Goal: Task Accomplishment & Management: Manage account settings

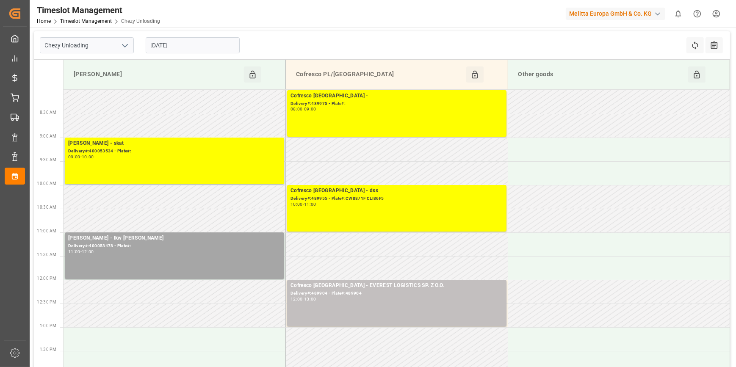
click at [119, 44] on button "open menu" at bounding box center [124, 45] width 13 height 13
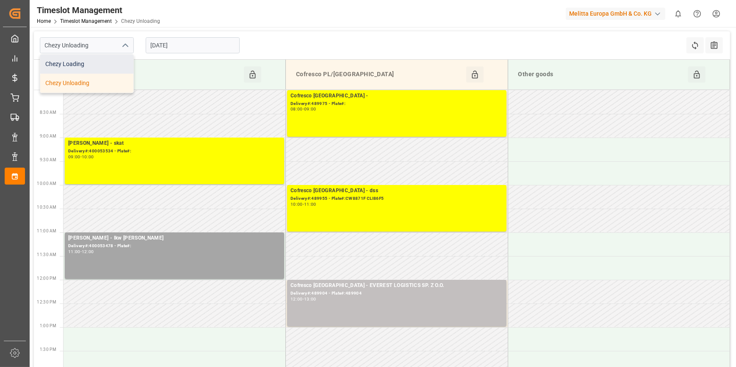
click at [86, 68] on div "Chezy Loading" at bounding box center [86, 64] width 93 height 19
type input "Chezy Loading"
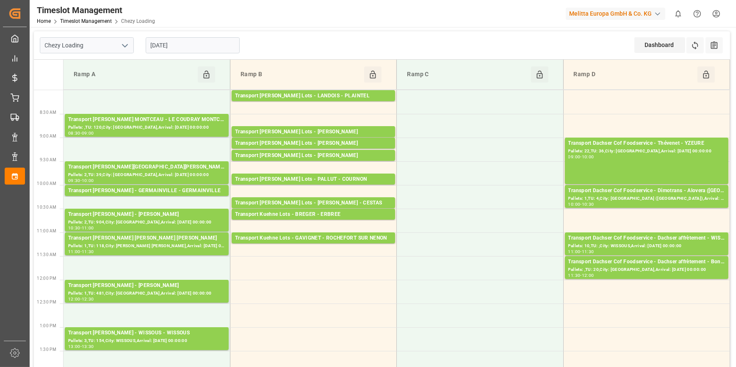
drag, startPoint x: 202, startPoint y: 46, endPoint x: 211, endPoint y: 50, distance: 9.7
click at [204, 47] on input "[DATE]" at bounding box center [193, 45] width 94 height 16
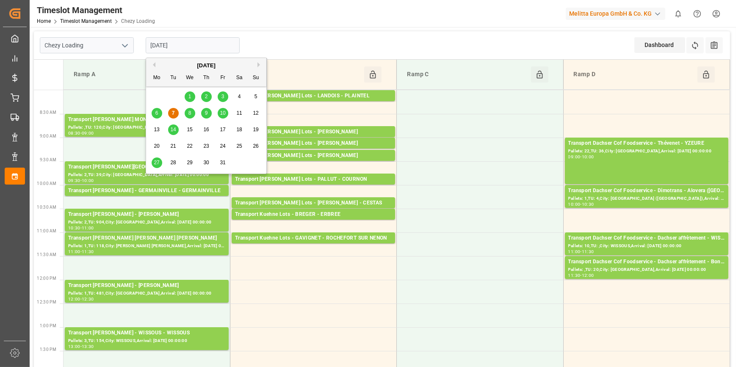
click at [190, 113] on span "8" at bounding box center [190, 113] width 3 height 6
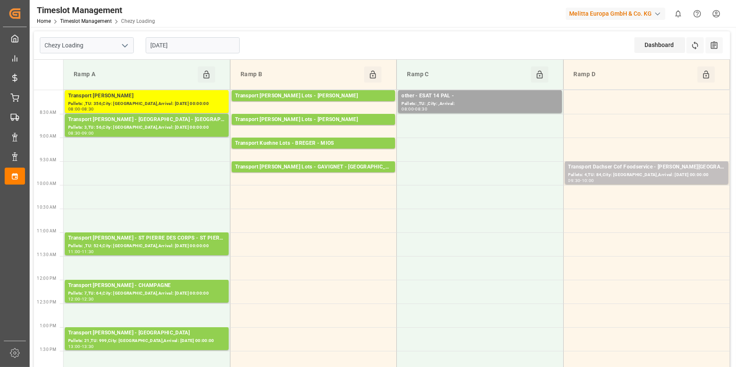
click at [195, 42] on input "[DATE]" at bounding box center [193, 45] width 94 height 16
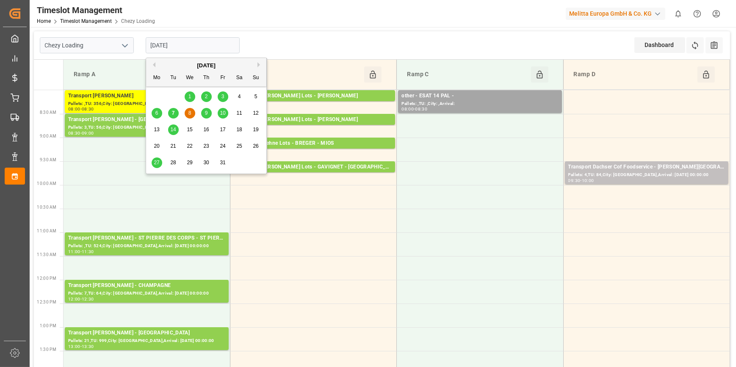
click at [207, 113] on span "9" at bounding box center [206, 113] width 3 height 6
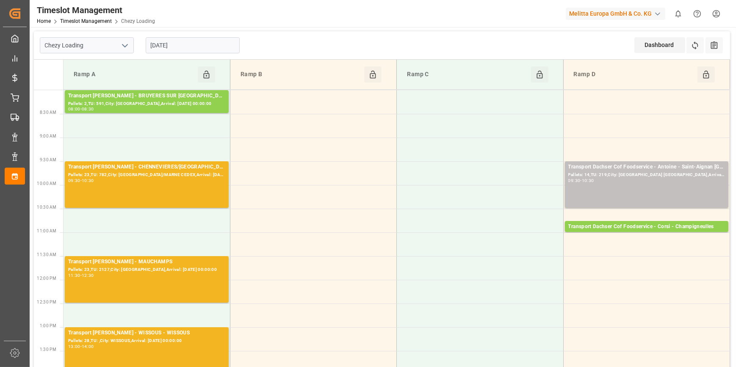
click at [191, 43] on input "[DATE]" at bounding box center [193, 45] width 94 height 16
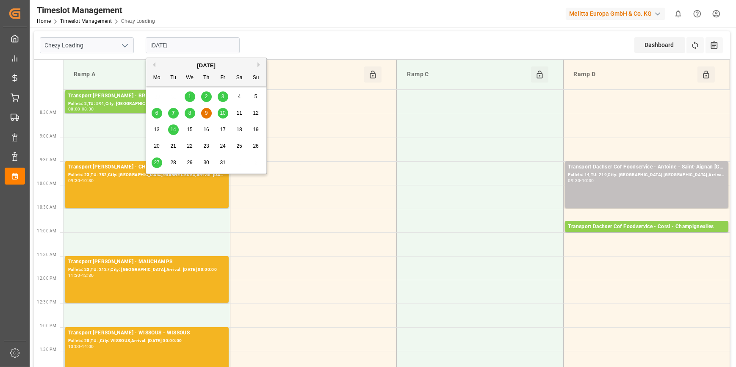
click at [175, 112] on div "7" at bounding box center [173, 113] width 11 height 10
type input "[DATE]"
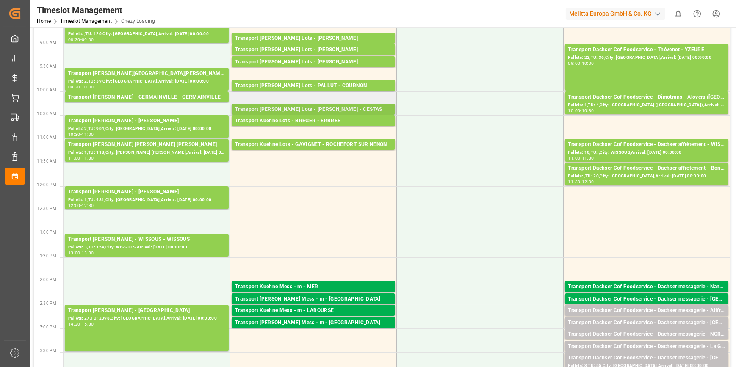
scroll to position [77, 0]
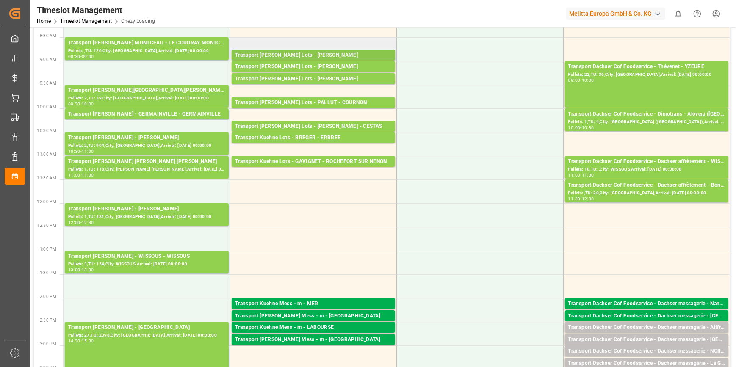
click at [359, 54] on div "Transport Kuehne Lots - ANTOINE - SAINT ETIENNE DE MONTLUC" at bounding box center [313, 55] width 157 height 8
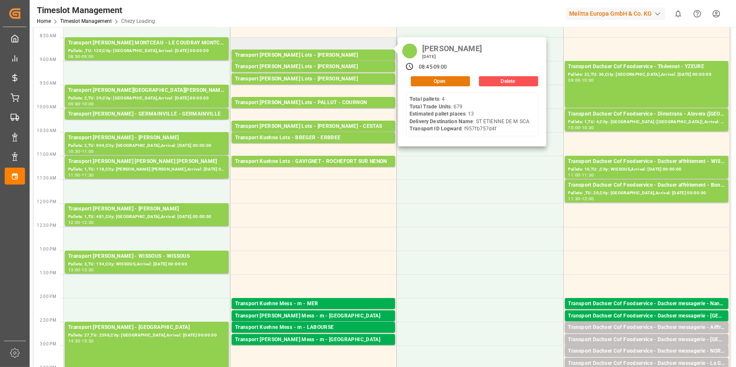
click at [429, 78] on button "Open" at bounding box center [440, 81] width 59 height 10
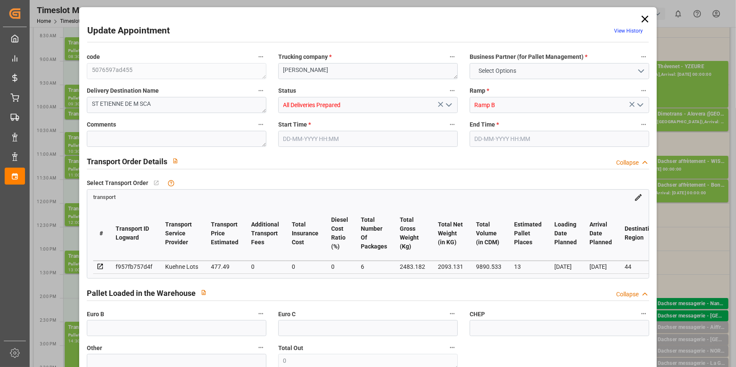
type input "13"
type input "477.49"
type input "0"
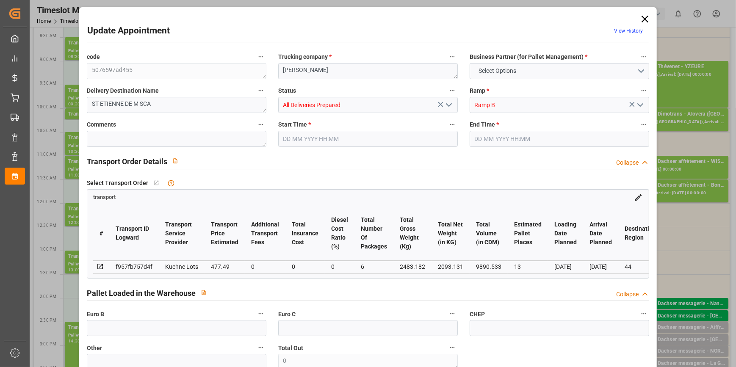
type input "477.49"
type input "0"
type input "6"
type input "2093.131"
type input "3431.798"
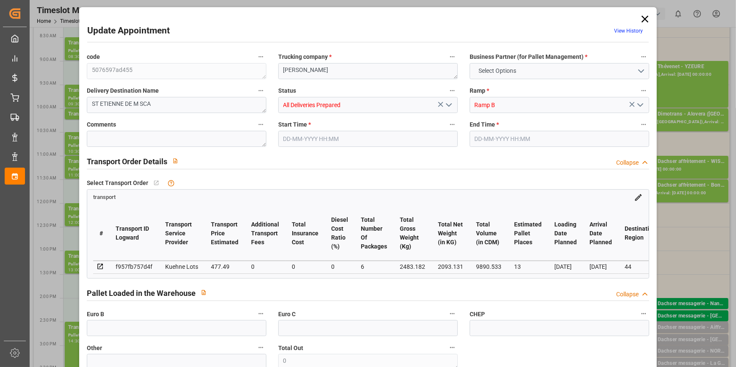
type input "9890.533"
type input "44"
type input "4"
type input "679"
type input "40"
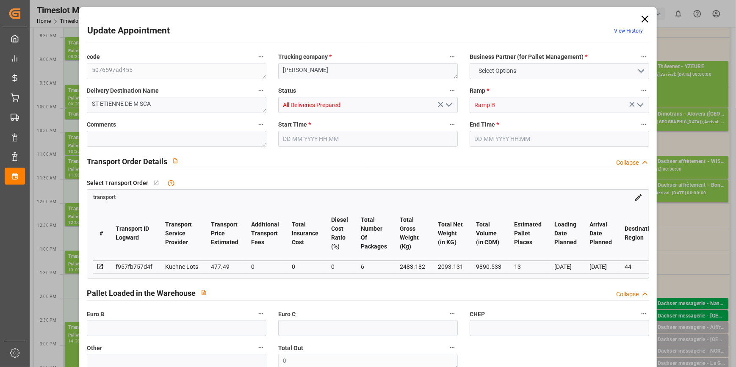
type input "101"
type input "2483.182"
type input "0"
type input "4710.8598"
type input "0"
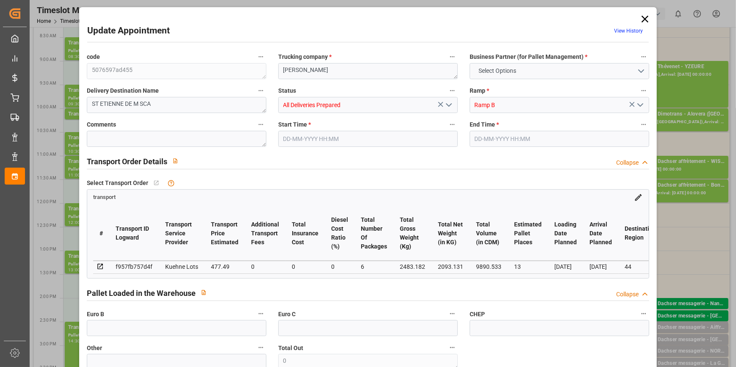
type input "0"
type input "21"
type input "35"
type input "07-10-2025 08:45"
type input "07-10-2025 09:00"
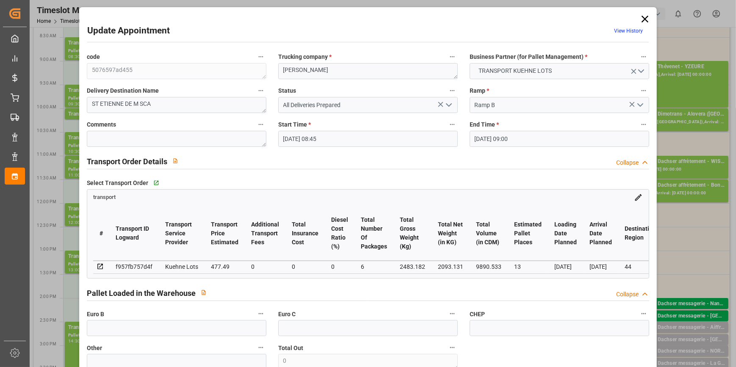
type input "01-10-2025 12:55"
type input "01-10-2025 11:30"
type input "08-10-2025"
type input "06-10-2025"
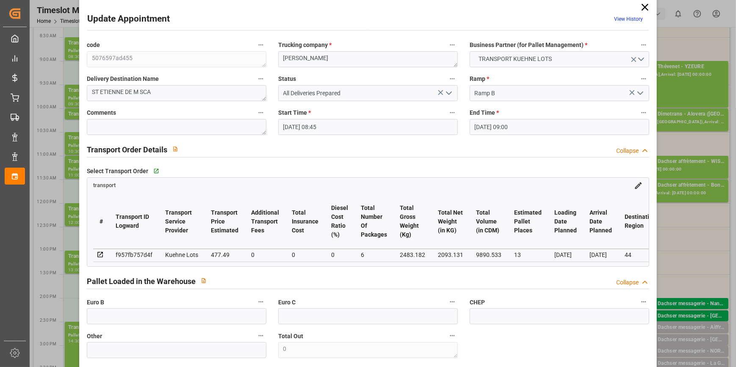
scroll to position [0, 0]
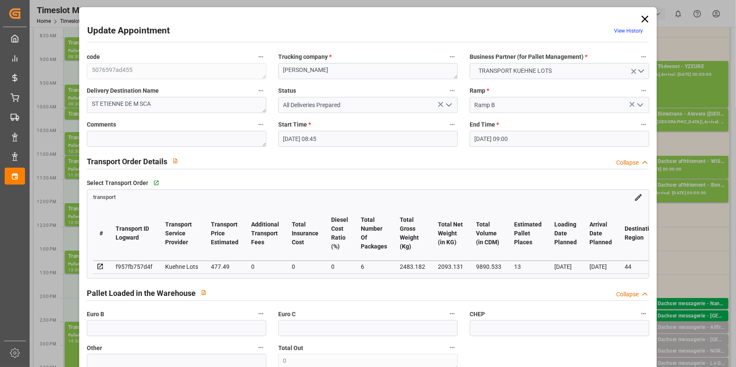
click at [647, 18] on icon at bounding box center [645, 19] width 12 height 12
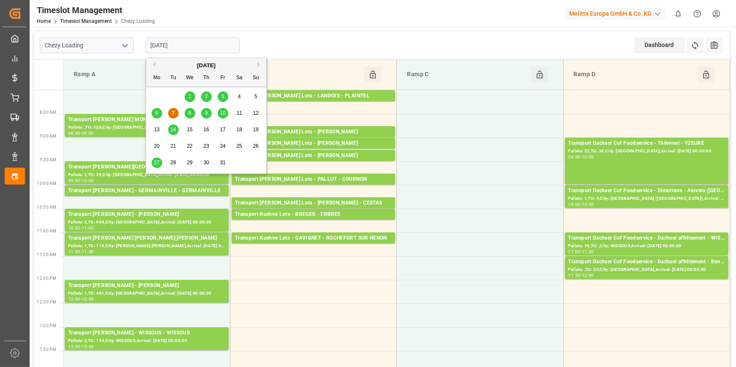
click at [184, 42] on input "[DATE]" at bounding box center [193, 45] width 94 height 16
click at [157, 113] on span "6" at bounding box center [156, 113] width 3 height 6
type input "06-10-2025"
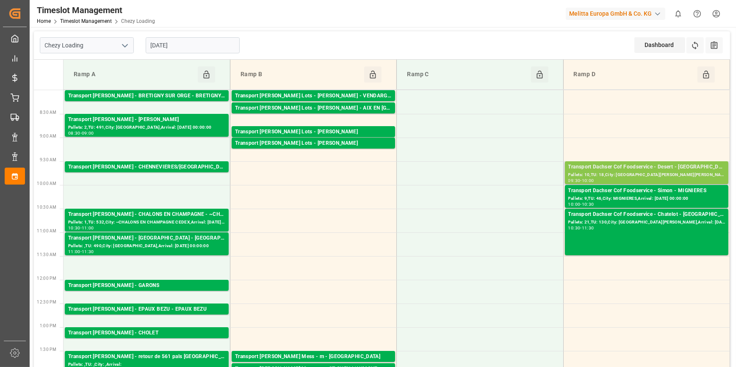
click at [674, 169] on div "Transport Dachser Cof Foodservice - Desert - St Jacques De La Lande" at bounding box center [647, 167] width 157 height 8
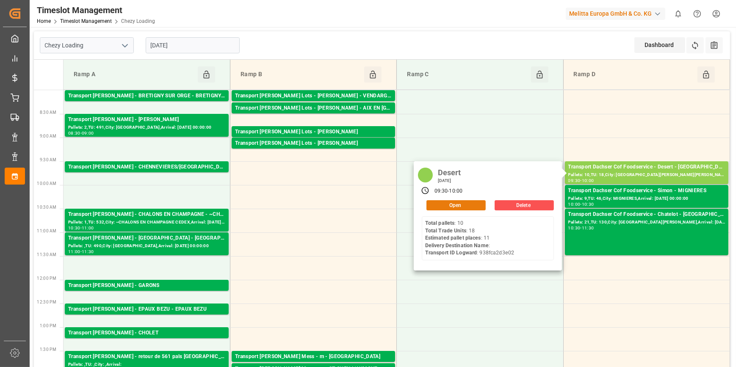
click at [445, 207] on button "Open" at bounding box center [456, 205] width 59 height 10
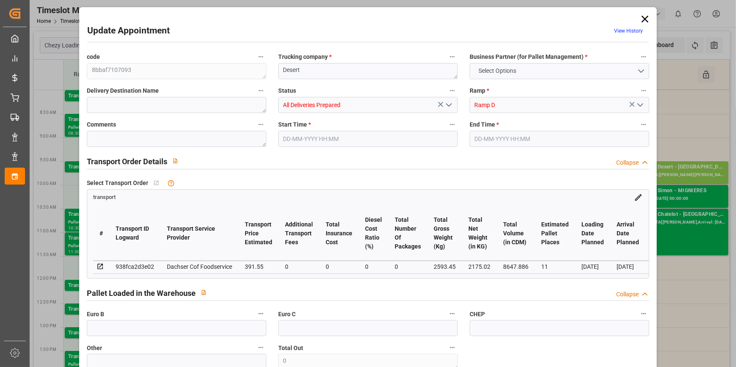
type input "11"
type input "391.55"
type input "0"
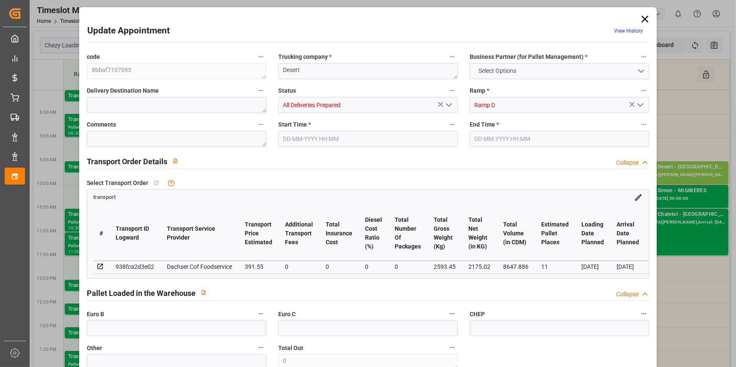
type input "384.6587"
type input "-6.8913"
type input "0"
type input "2175.02"
type input "2866.56"
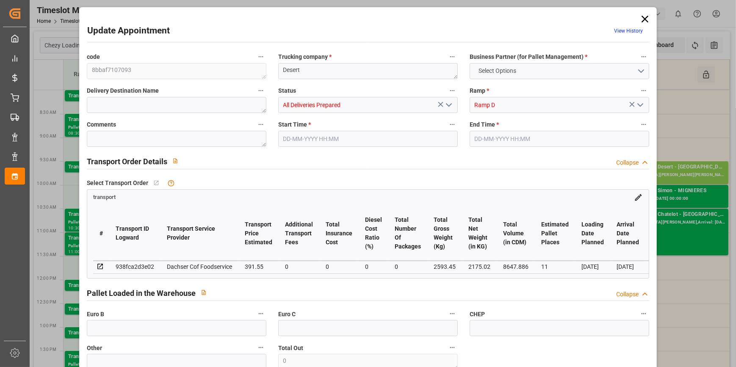
type input "8647.886"
type input "35"
type input "10"
type input "18"
type input "11"
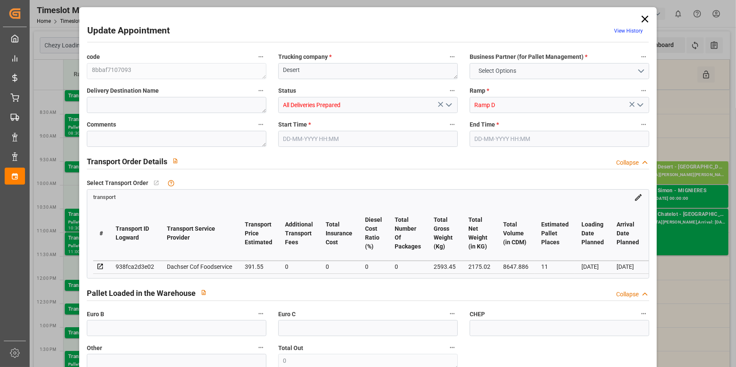
type input "101"
type input "2593.45"
type input "0"
type input "4710.8598"
type input "0"
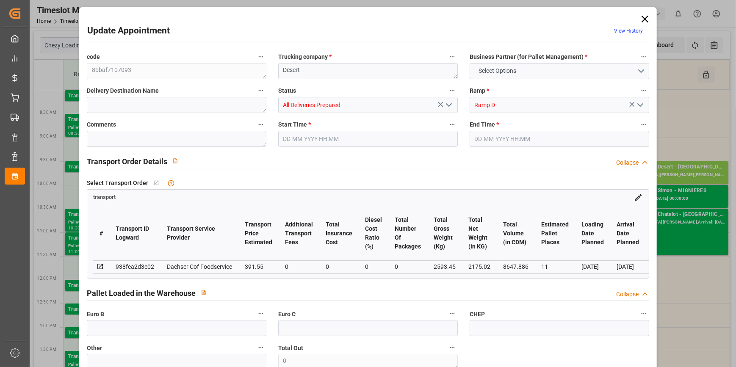
type input "0"
type input "21"
type input "35"
type input "06-10-2025 09:30"
type input "06-10-2025 10:00"
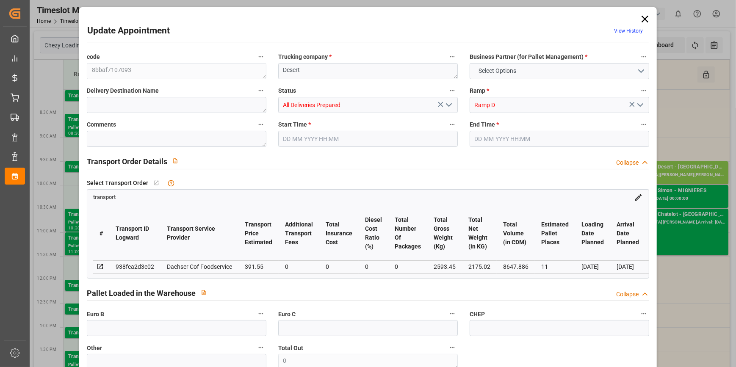
type input "03-10-2025 07:28"
type input "02-10-2025 12:36"
type input "09-10-2025"
type input "[DATE]"
click at [645, 17] on icon at bounding box center [645, 19] width 7 height 7
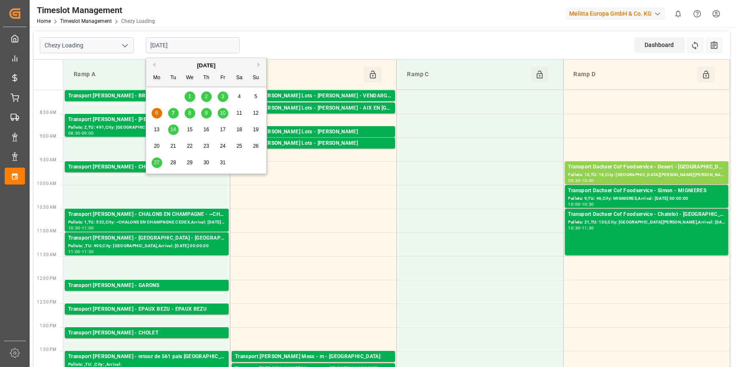
click at [191, 42] on input "06-10-2025" at bounding box center [193, 45] width 94 height 16
click at [173, 115] on span "7" at bounding box center [173, 113] width 3 height 6
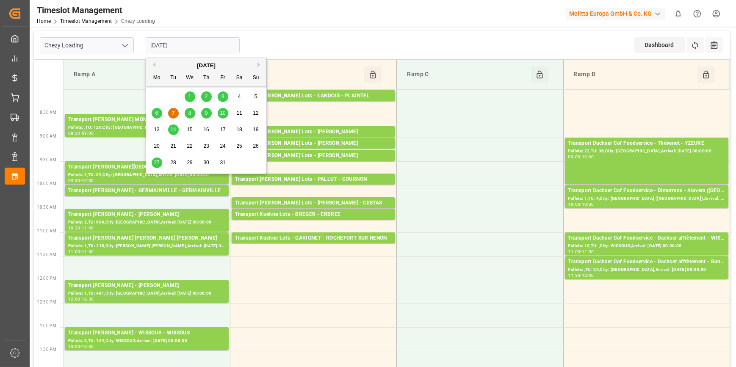
click at [205, 43] on input "[DATE]" at bounding box center [193, 45] width 94 height 16
click at [157, 114] on span "6" at bounding box center [156, 113] width 3 height 6
type input "06-10-2025"
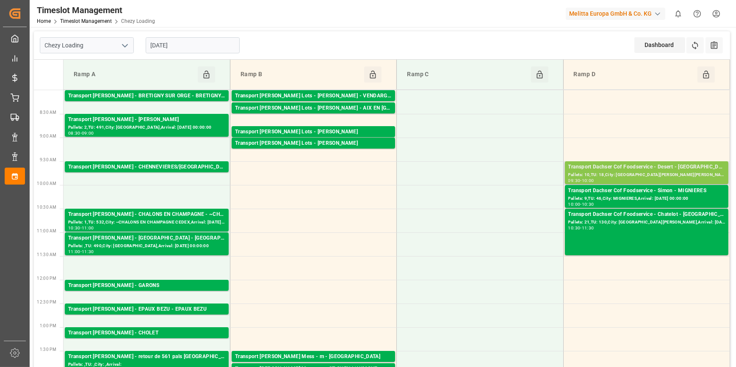
click at [627, 166] on div "Transport Dachser Cof Foodservice - Desert - St Jacques De La Lande" at bounding box center [647, 167] width 157 height 8
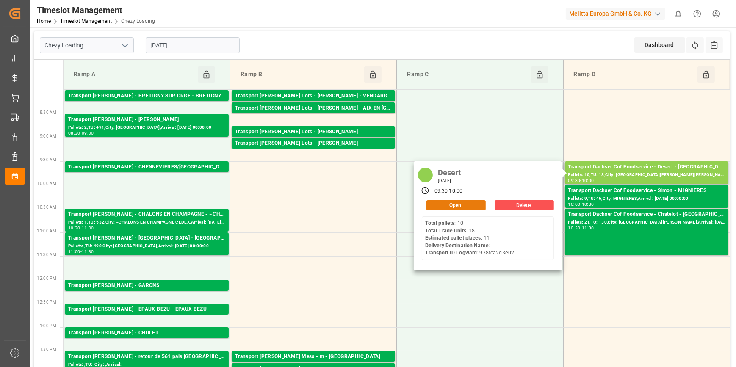
click at [469, 206] on button "Open" at bounding box center [456, 205] width 59 height 10
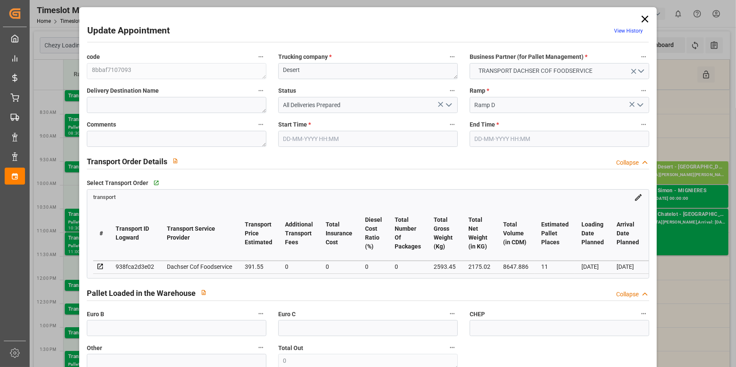
type input "06-10-2025 09:30"
type input "06-10-2025 10:00"
type input "03-10-2025 07:28"
type input "02-10-2025 12:36"
type input "09-10-2025"
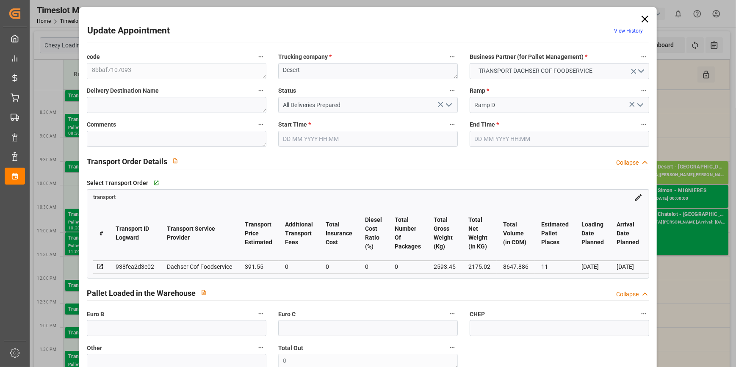
type input "[DATE]"
click at [424, 140] on input "06-10-2025 09:30" at bounding box center [368, 139] width 180 height 16
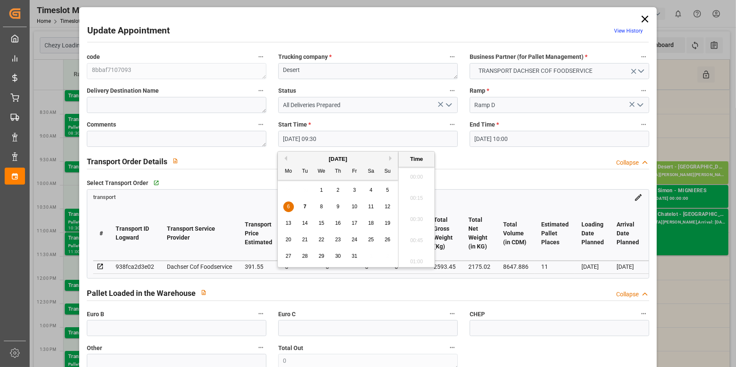
scroll to position [765, 0]
click at [304, 208] on span "7" at bounding box center [305, 207] width 3 height 6
click at [419, 198] on li "12:30" at bounding box center [417, 201] width 36 height 21
type input "07-10-2025 12:30"
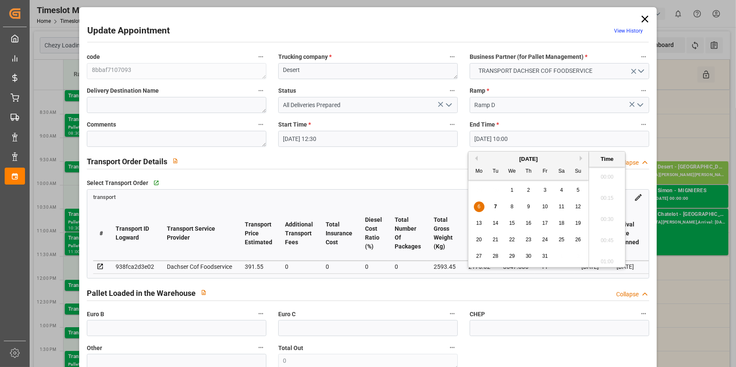
click at [534, 139] on input "06-10-2025 10:00" at bounding box center [560, 139] width 180 height 16
click at [492, 207] on div "7" at bounding box center [496, 207] width 11 height 10
click at [605, 242] on li "13:30" at bounding box center [607, 244] width 36 height 21
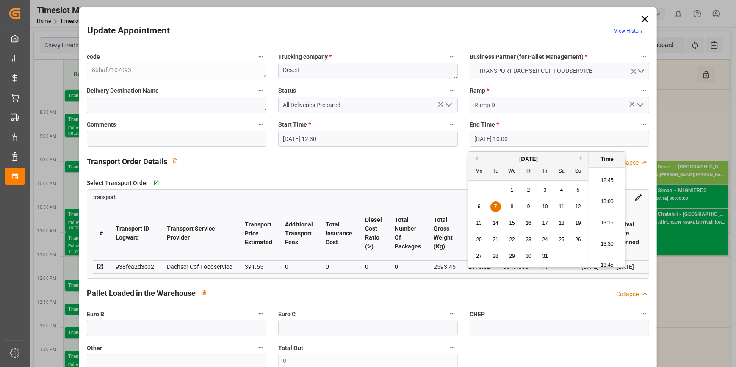
type input "07-10-2025 13:30"
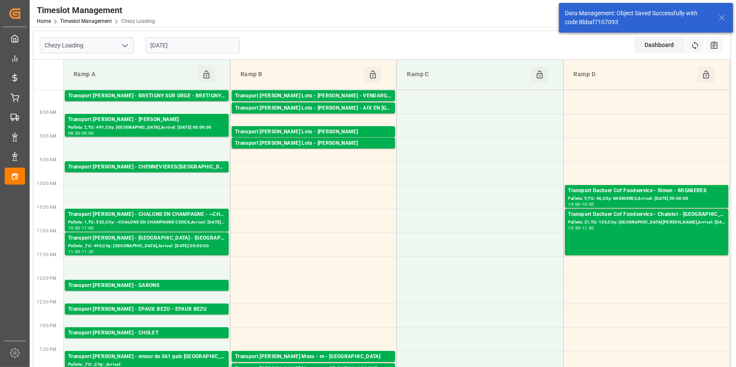
click at [211, 41] on input "06-10-2025" at bounding box center [193, 45] width 94 height 16
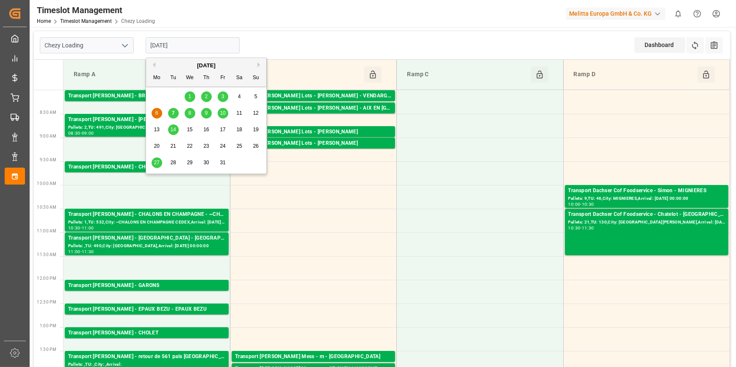
click at [172, 114] on span "7" at bounding box center [173, 113] width 3 height 6
type input "[DATE]"
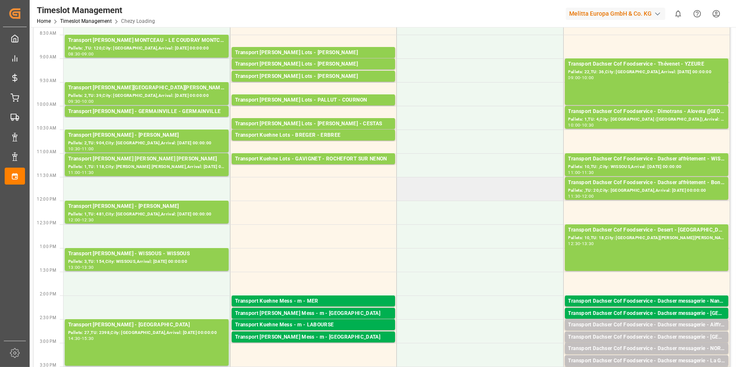
scroll to position [77, 0]
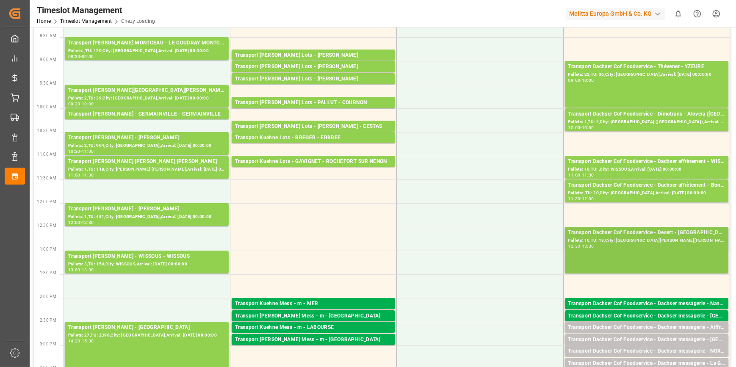
click at [663, 237] on div "Pallets: 10,TU: 18,City: St Jacques De La Lande,Arrival: 2025-10-09 00:00:00" at bounding box center [647, 240] width 157 height 7
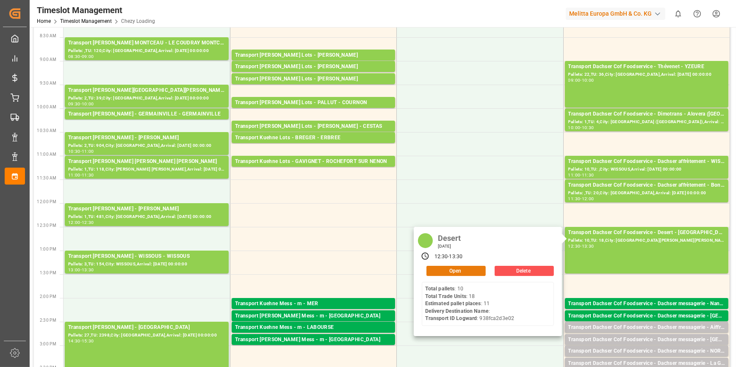
click at [460, 270] on button "Open" at bounding box center [456, 271] width 59 height 10
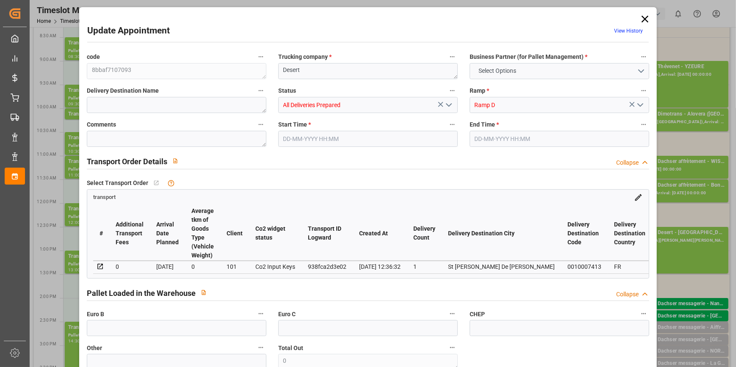
type input "11"
type input "391.55"
type input "0"
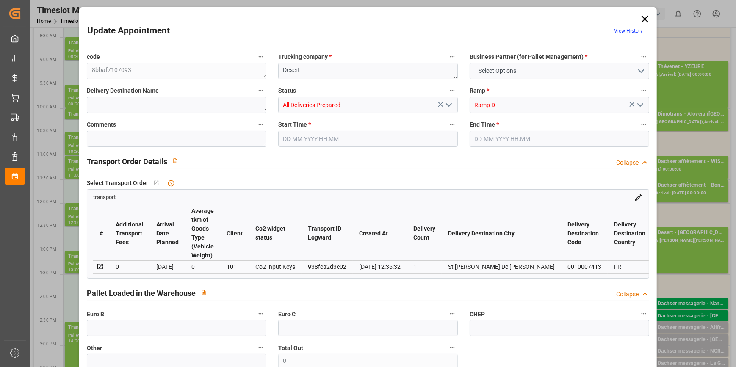
type input "384.6587"
type input "-6.8913"
type input "0"
type input "2175.02"
type input "2866.56"
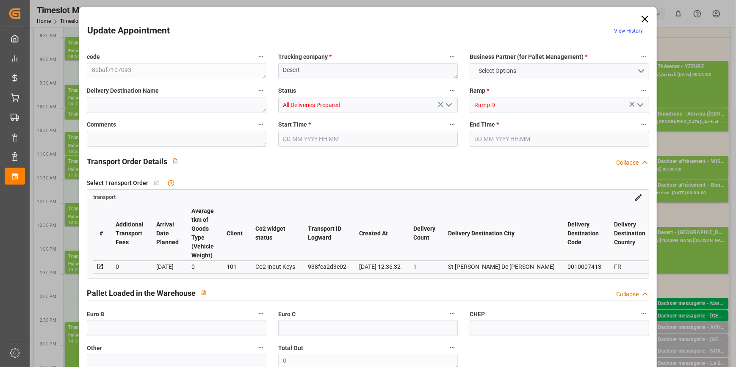
type input "8647.886"
type input "35"
type input "10"
type input "18"
type input "11"
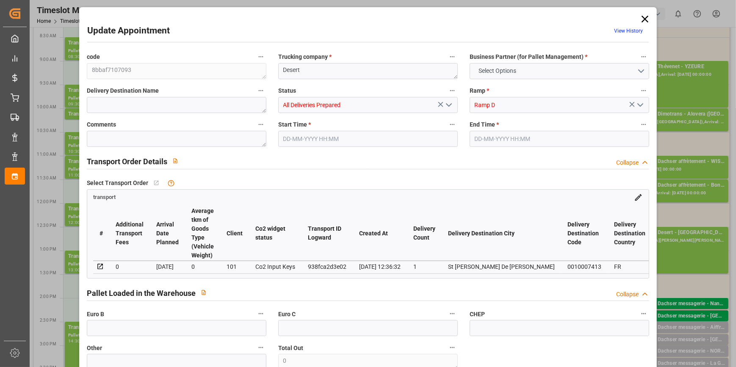
type input "101"
type input "2593.45"
type input "0"
type input "4710.8598"
type input "0"
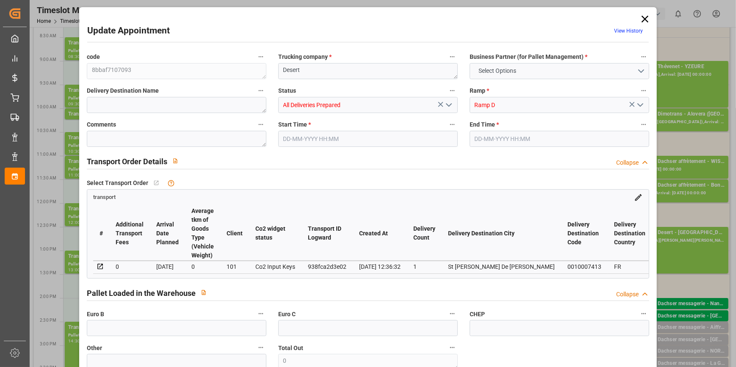
type input "0"
type input "21"
type input "35"
type input "07-10-2025 12:30"
type input "07-10-2025 13:30"
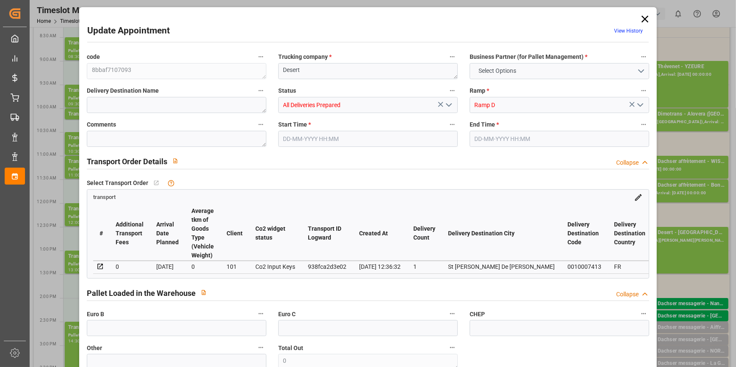
type input "03-10-2025 07:28"
type input "02-10-2025 12:36"
type input "09-10-2025"
type input "[DATE]"
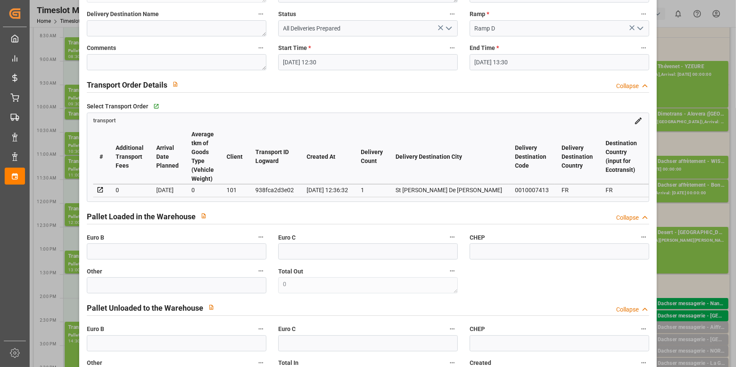
scroll to position [0, 0]
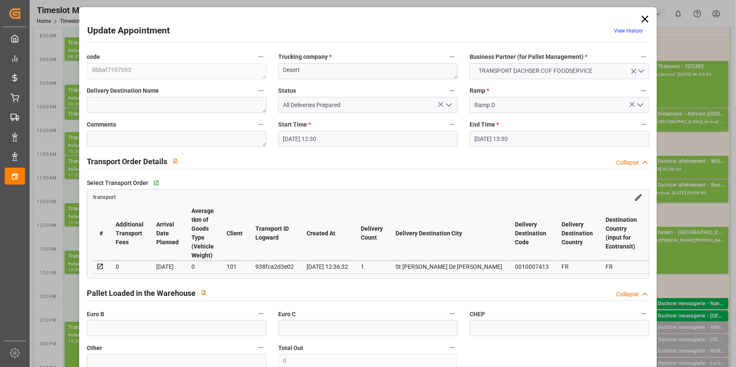
click at [643, 18] on icon at bounding box center [645, 19] width 7 height 7
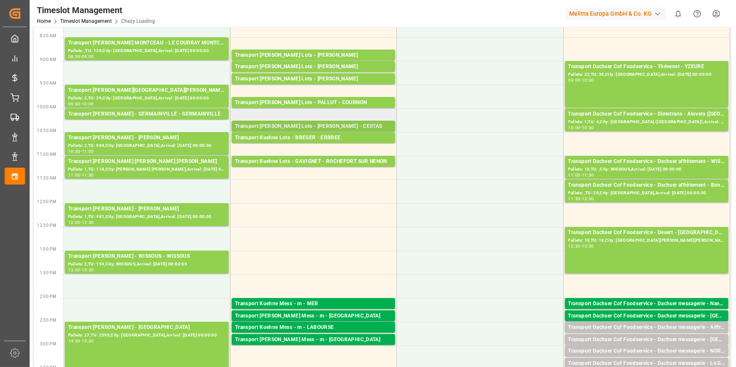
click at [322, 122] on div "Transport Kuehne Lots - BREGER - CESTAS" at bounding box center [313, 126] width 157 height 8
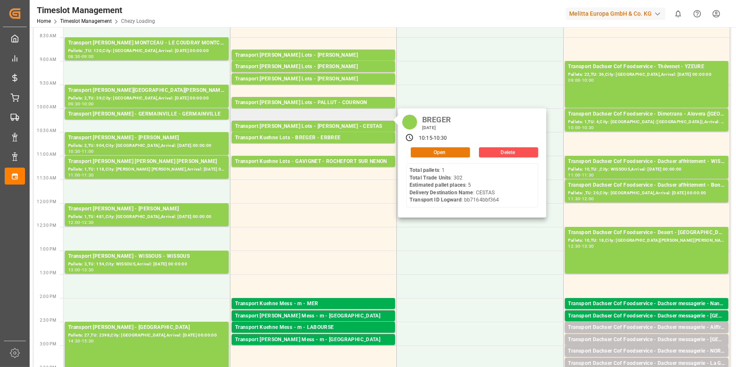
click at [447, 150] on button "Open" at bounding box center [440, 152] width 59 height 10
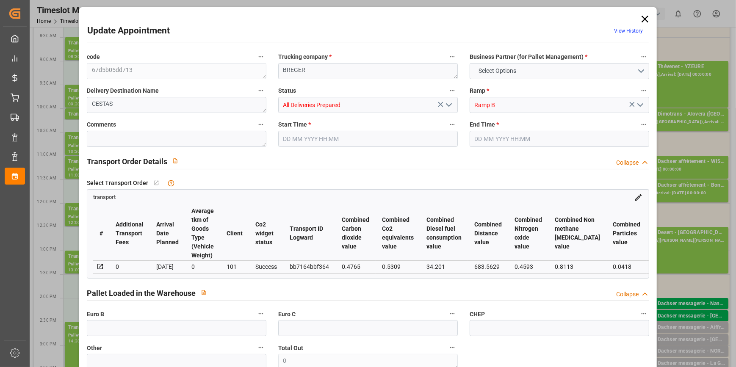
type input "5"
type input "336.21"
type input "0"
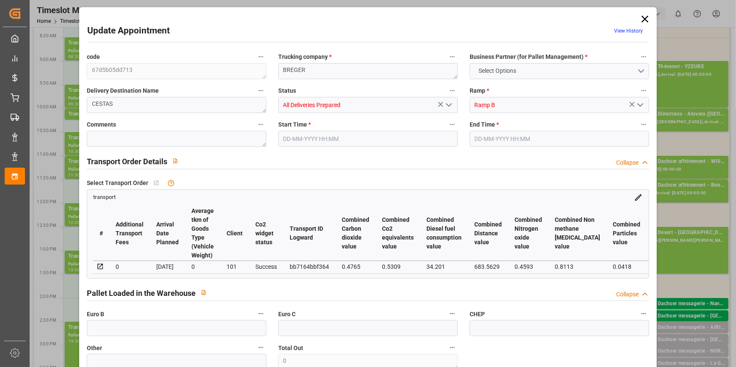
type input "336.21"
type input "0"
type input "13"
type input "1147.932"
type input "1655.404"
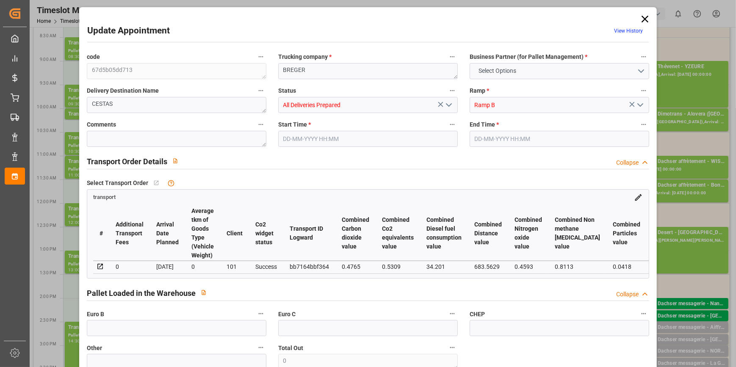
type input "4075.392"
type input "33"
type input "1"
type input "302"
type input "13"
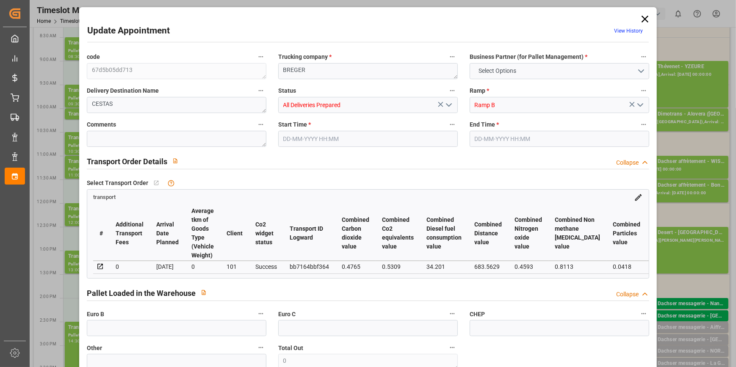
type input "101"
type input "1331.1"
type input "0"
type input "4710.8598"
type input "0"
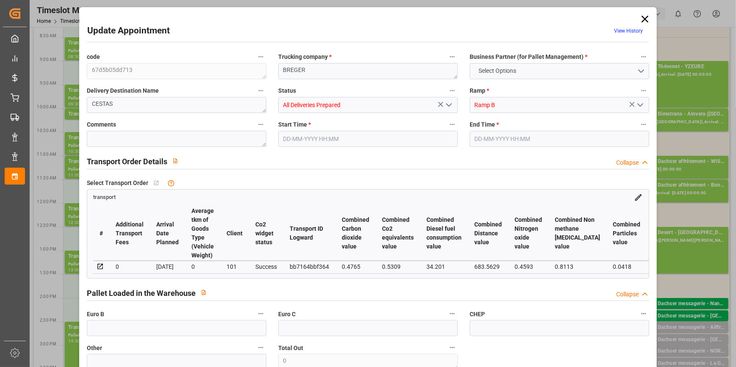
type input "0"
type input "21"
type input "35"
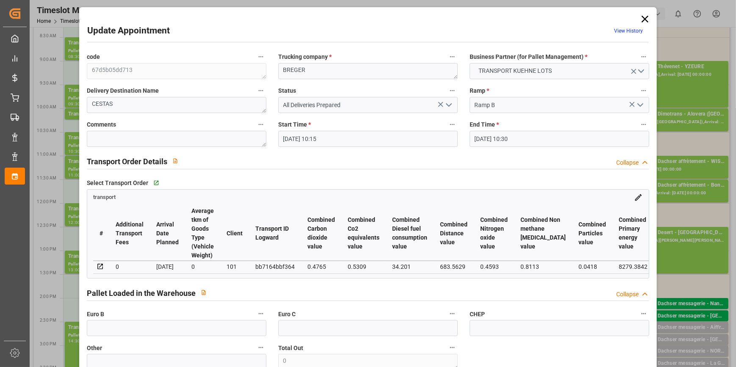
type input "07-10-2025 10:15"
type input "07-10-2025 10:30"
type input "03-10-2025 13:24"
type input "03-10-2025 11:50"
type input "08-10-2025"
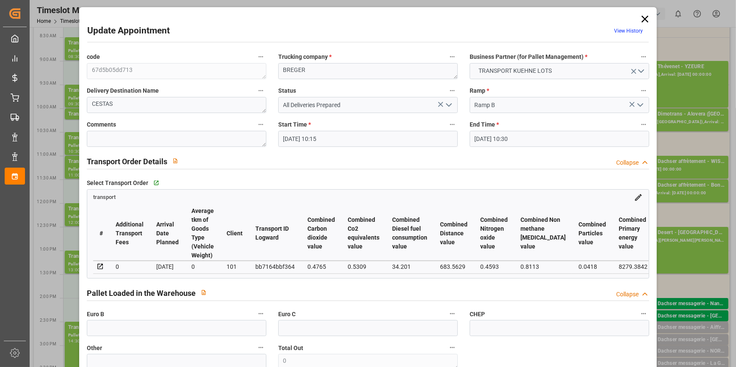
type input "06-10-2025"
click at [645, 20] on icon at bounding box center [645, 19] width 12 height 12
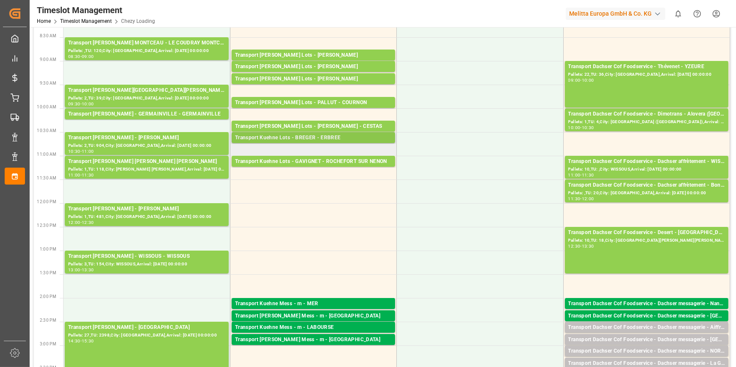
click at [343, 137] on div "Transport Kuehne Lots - BREGER - ERBREE" at bounding box center [313, 138] width 157 height 8
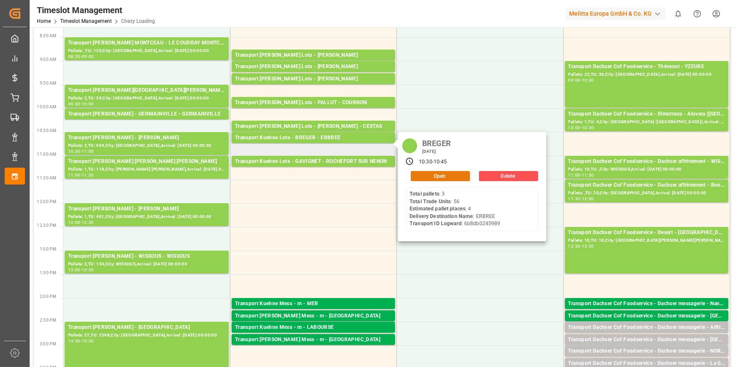
click at [429, 175] on button "Open" at bounding box center [440, 176] width 59 height 10
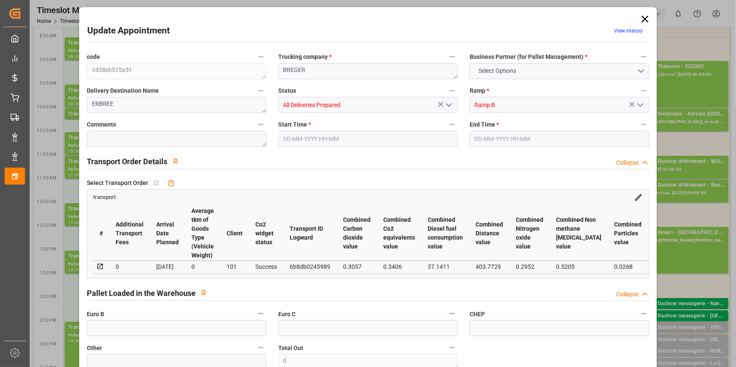
type input "4"
type input "249.42"
type input "0"
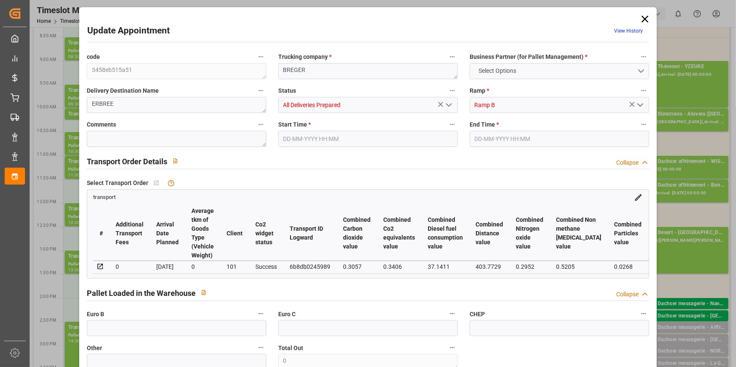
type input "249.42"
type input "0"
type input "4"
type input "1257.528"
type input "1625"
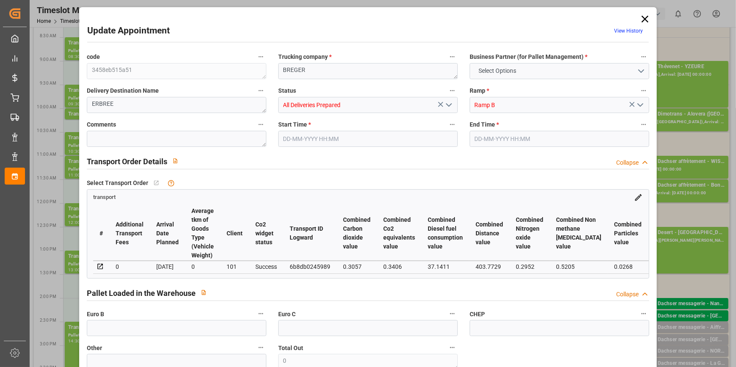
type input "3909.6"
type input "35"
type input "3"
type input "56"
type input "4"
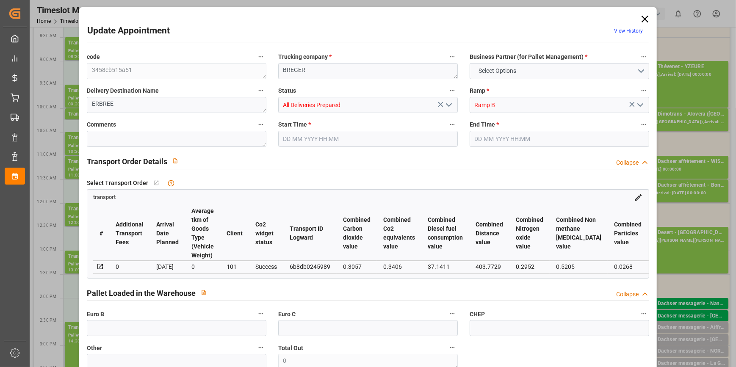
type input "101"
type input "1455"
type input "0"
type input "4710.8598"
type input "0"
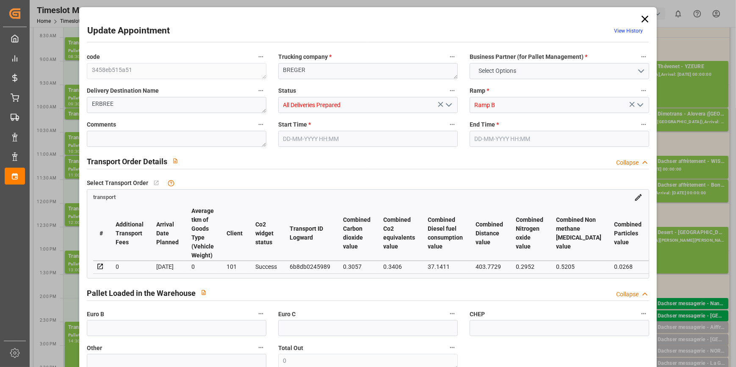
type input "0"
type input "21"
type input "35"
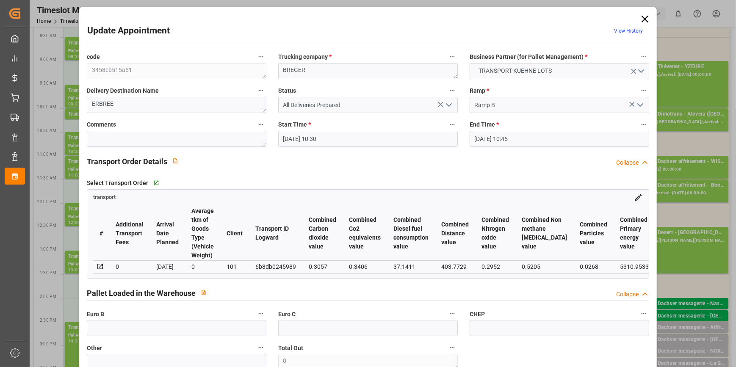
type input "07-10-2025 10:30"
type input "07-10-2025 10:45"
type input "06-10-2025 11:58"
type input "06-10-2025 11:18"
type input "10-10-2025"
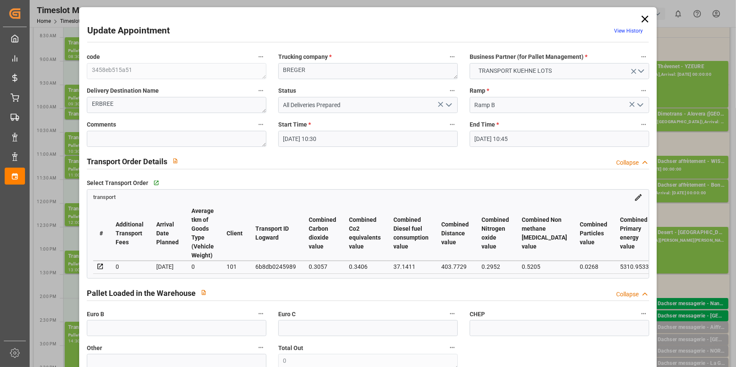
type input "08-10-2025"
click at [645, 18] on icon at bounding box center [645, 19] width 12 height 12
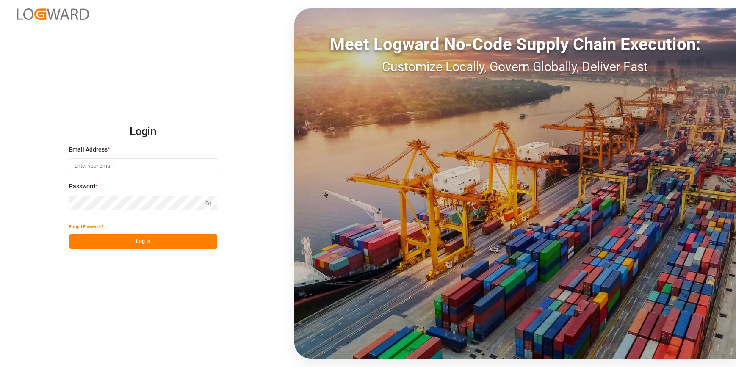
type input "[EMAIL_ADDRESS][DOMAIN_NAME]"
click at [160, 238] on button "Log In" at bounding box center [143, 241] width 148 height 15
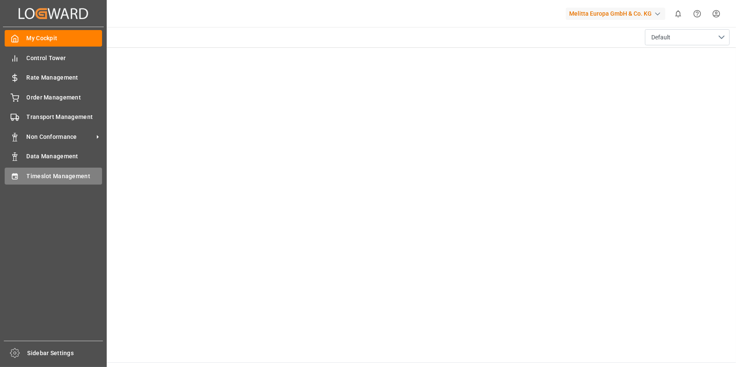
click at [54, 180] on span "Timeslot Management" at bounding box center [65, 176] width 76 height 9
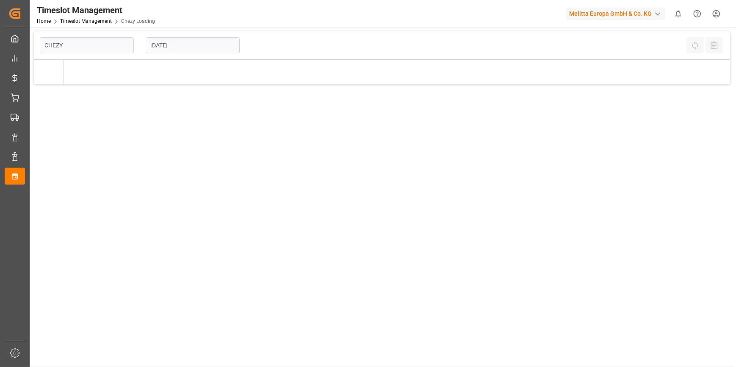
type input "Chezy Loading"
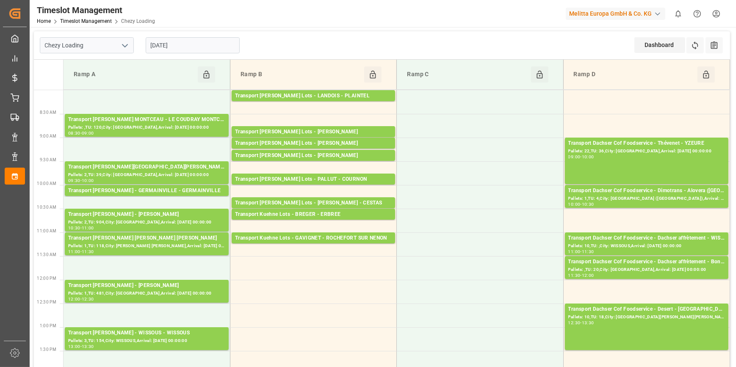
click at [186, 45] on input "[DATE]" at bounding box center [193, 45] width 94 height 16
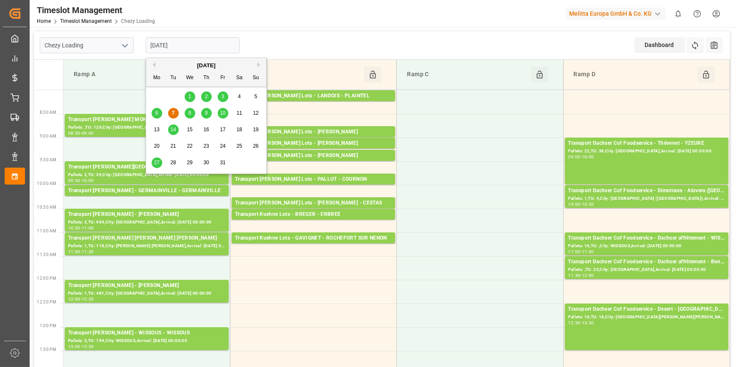
click at [189, 114] on span "8" at bounding box center [190, 113] width 3 height 6
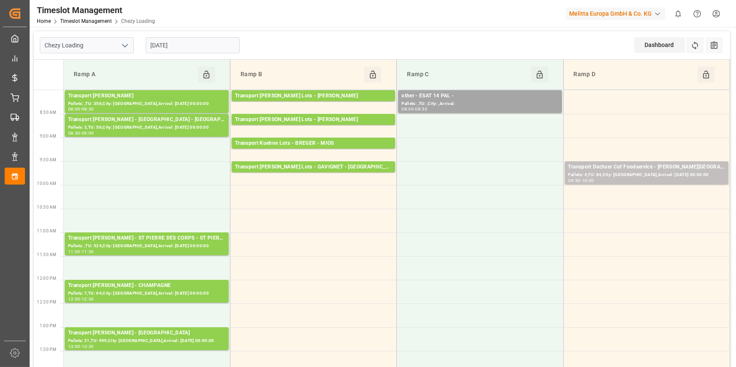
click at [194, 42] on input "[DATE]" at bounding box center [193, 45] width 94 height 16
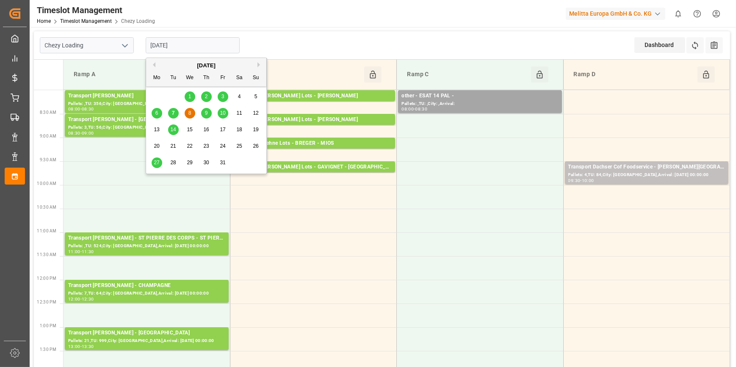
click at [205, 116] on span "9" at bounding box center [206, 113] width 3 height 6
type input "[DATE]"
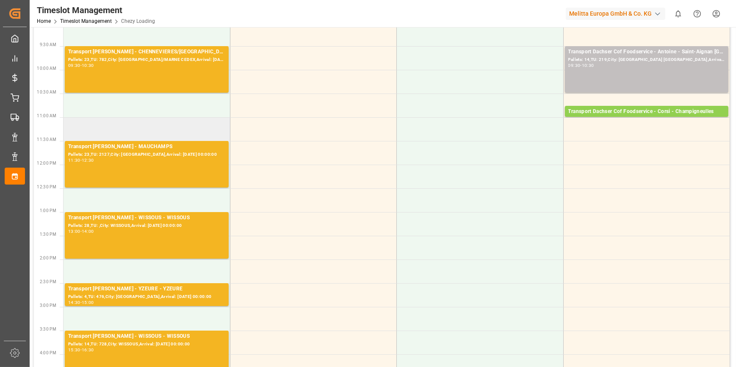
scroll to position [269, 0]
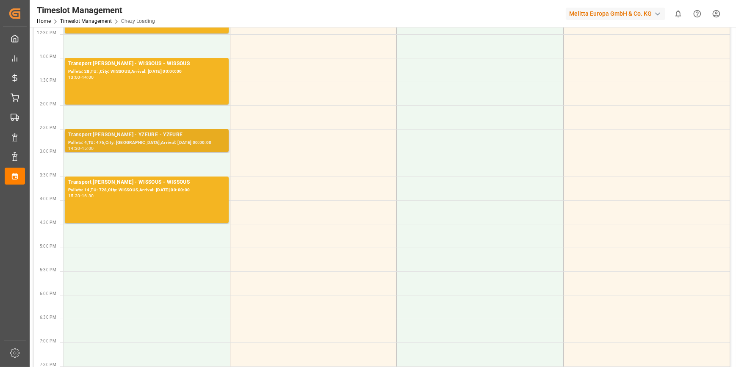
drag, startPoint x: 134, startPoint y: 140, endPoint x: 139, endPoint y: 141, distance: 4.7
click at [139, 141] on div "Pallets: 4,TU: 476,City: [GEOGRAPHIC_DATA],Arrival: [DATE] 00:00:00" at bounding box center [146, 142] width 157 height 7
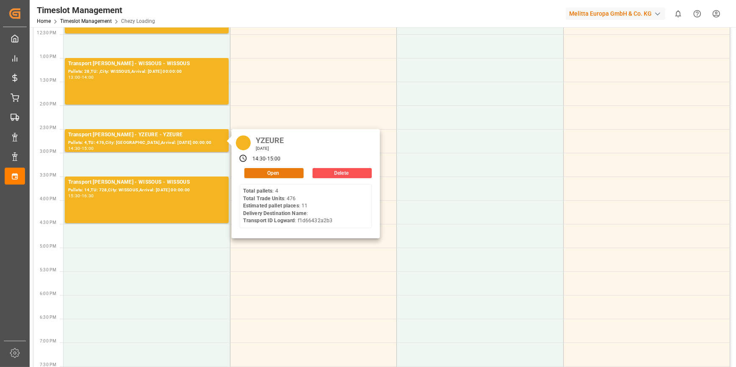
click at [268, 172] on button "Open" at bounding box center [273, 173] width 59 height 10
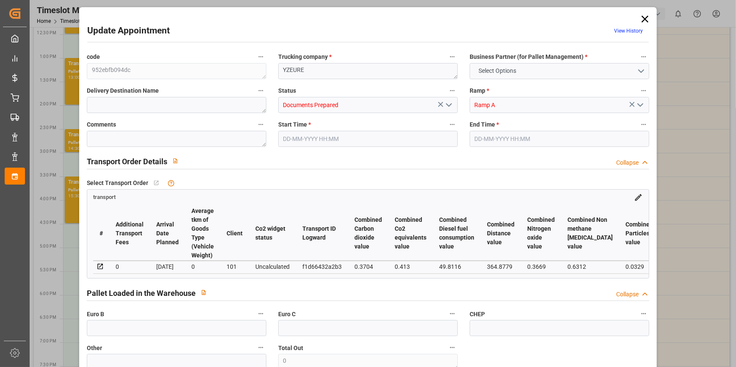
type input "11"
type input "450.67"
type input "0"
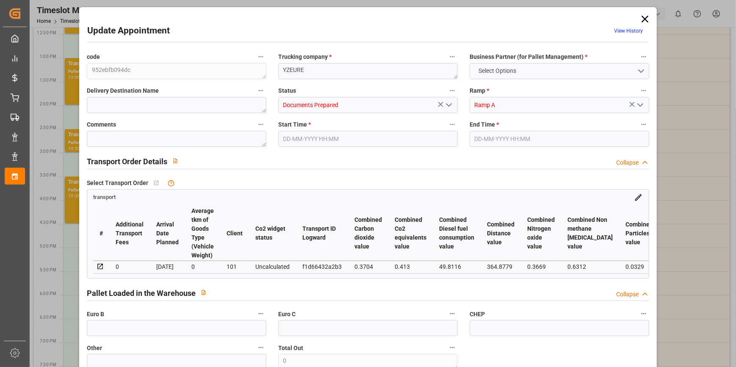
type input "435.4374"
type input "-15.2326"
type input "0"
type input "1751.886"
type input "3170.528"
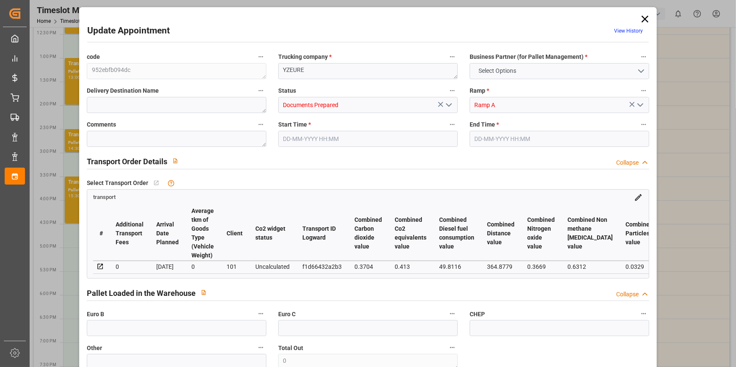
type input "7272.919"
type input "3"
type input "4"
type input "476"
type input "49"
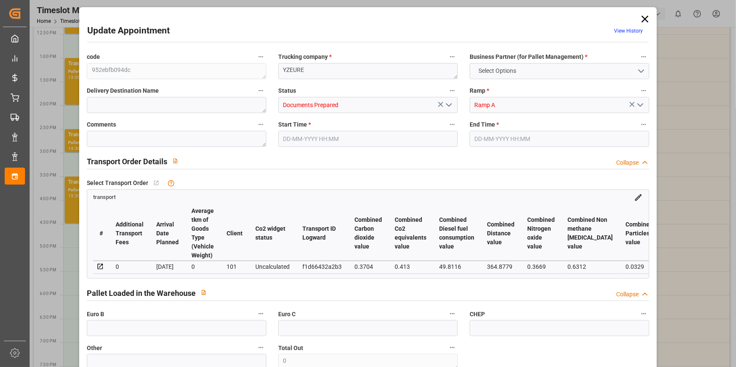
type input "101"
type input "2023.856"
type input "0"
type input "4710.8598"
type input "0"
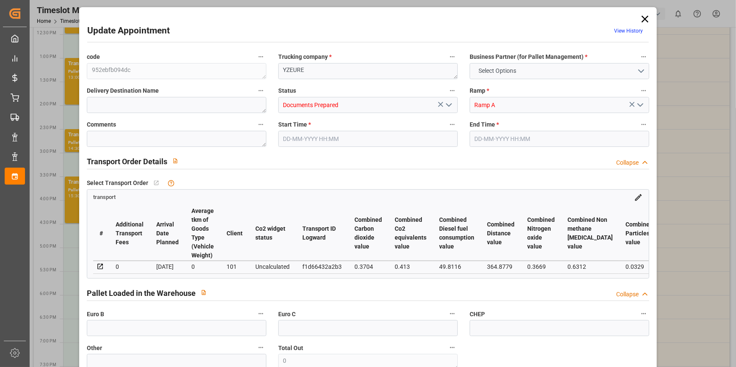
type input "0"
type input "21"
type input "35"
type input "09-10-2025 14:30"
type input "09-10-2025 15:00"
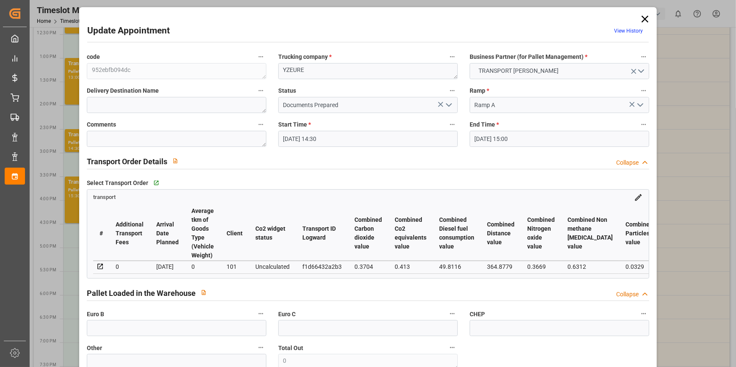
type input "06-10-2025 12:04"
type input "06-10-2025 11:22"
type input "13-10-2025"
type input "10-10-2025"
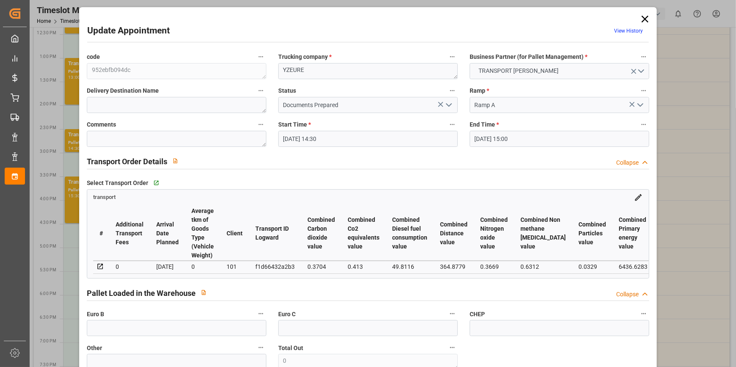
click at [450, 102] on icon "open menu" at bounding box center [449, 105] width 10 height 10
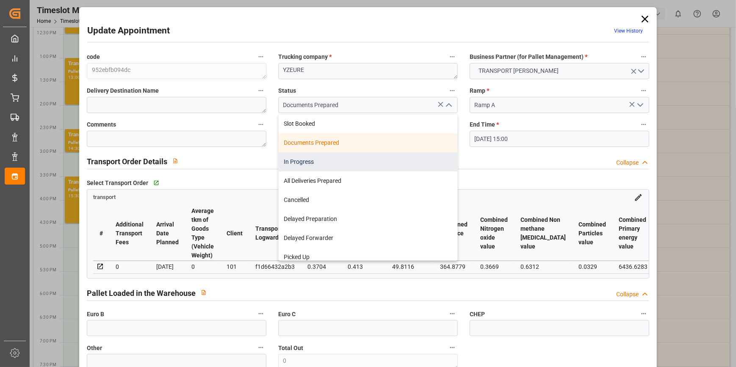
click at [306, 162] on div "In Progress" at bounding box center [368, 162] width 179 height 19
type input "In Progress"
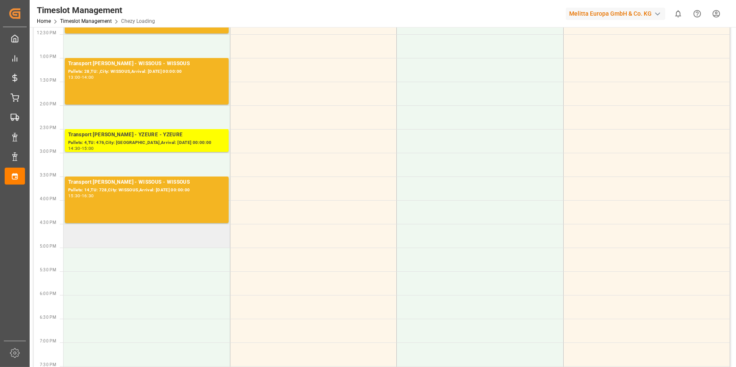
scroll to position [0, 0]
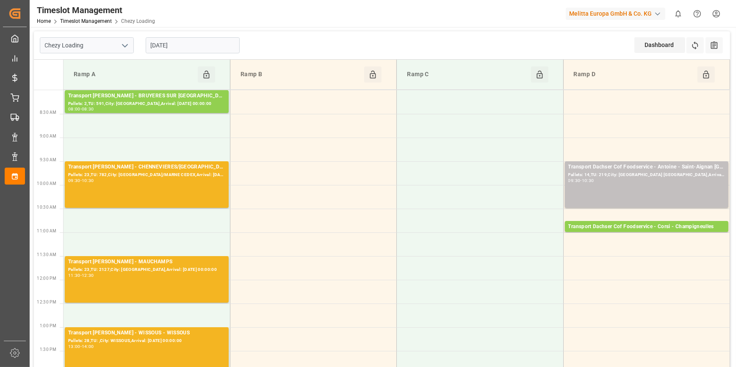
click at [148, 44] on input "09-10-2025" at bounding box center [193, 45] width 94 height 16
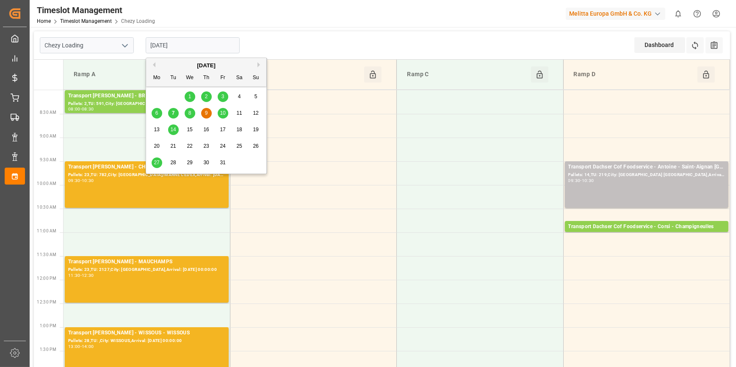
click at [174, 111] on span "7" at bounding box center [173, 113] width 3 height 6
type input "[DATE]"
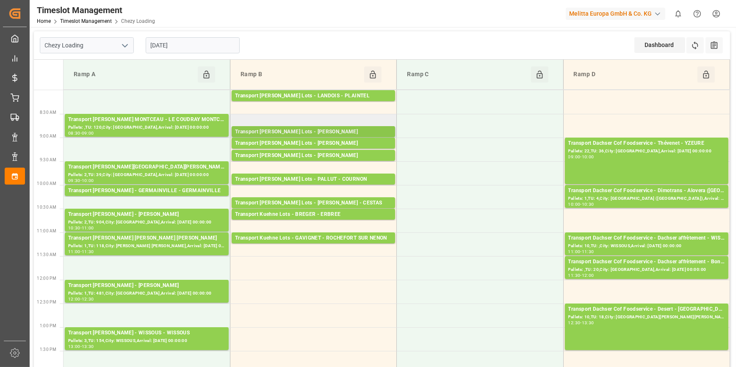
click at [337, 128] on div "Transport Kuehne Lots - ANTOINE - SAINT ETIENNE DE MONTLUC" at bounding box center [313, 132] width 157 height 8
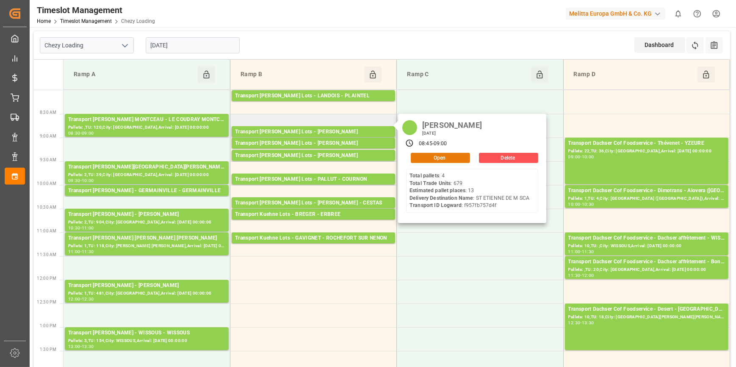
click at [446, 157] on button "Open" at bounding box center [440, 158] width 59 height 10
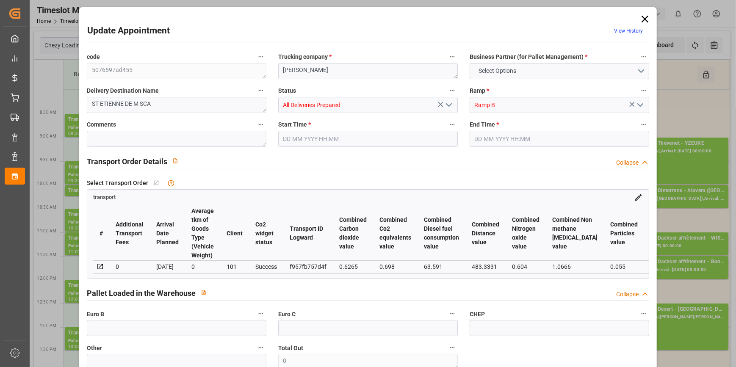
type input "13"
type input "477.49"
type input "0"
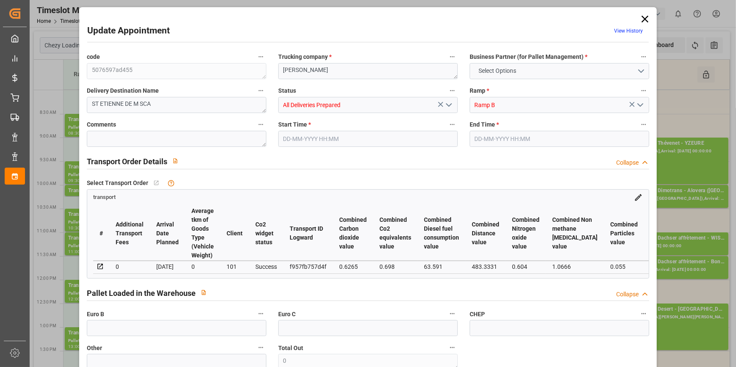
type input "477.49"
type input "0"
type input "6"
type input "2093.131"
type input "3431.798"
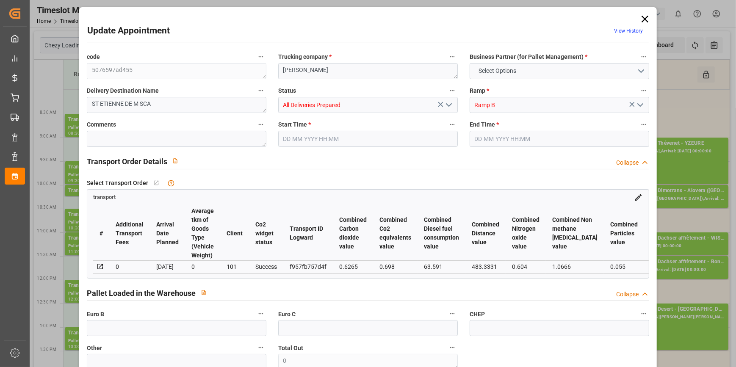
type input "9890.533"
type input "44"
type input "4"
type input "679"
type input "40"
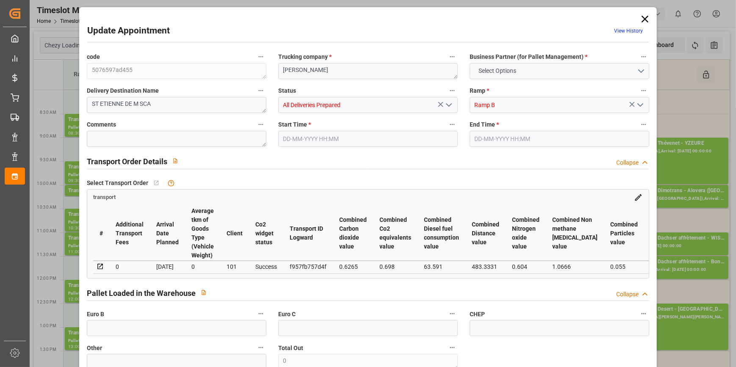
type input "101"
type input "2483.182"
type input "0"
type input "4710.8598"
type input "0"
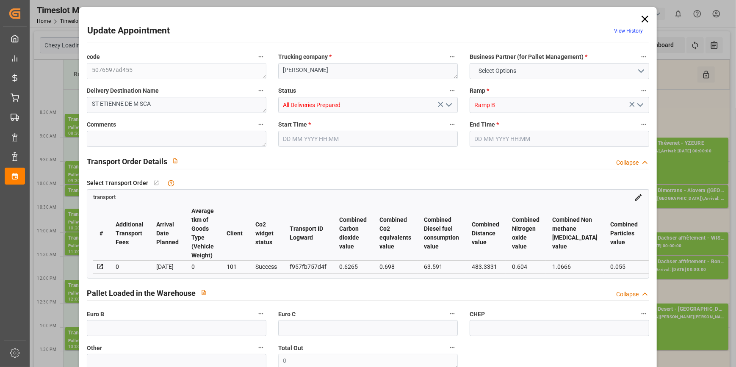
type input "0"
type input "21"
type input "35"
type input "07-10-2025 08:45"
type input "07-10-2025 09:00"
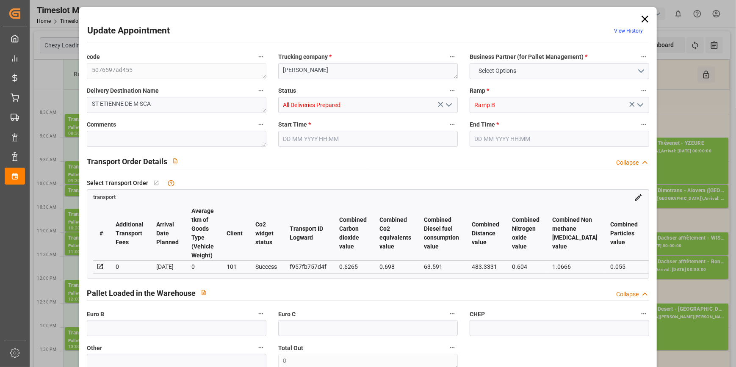
type input "01-10-2025 12:55"
type input "01-10-2025 11:30"
type input "08-10-2025"
type input "06-10-2025"
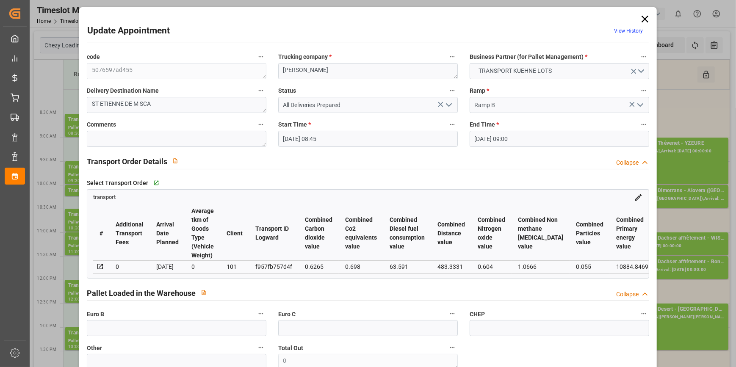
click at [643, 17] on icon at bounding box center [645, 19] width 12 height 12
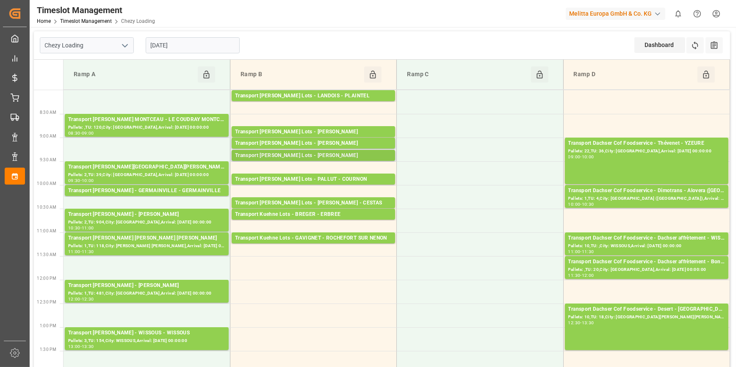
click at [328, 156] on div "Transport Kuehne Lots - ANTOINE - ST ETIENNE DE MONTLUC" at bounding box center [313, 156] width 157 height 8
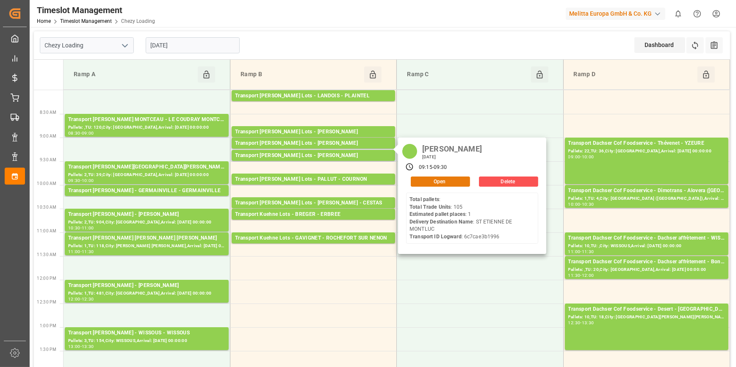
click at [443, 180] on button "Open" at bounding box center [440, 182] width 59 height 10
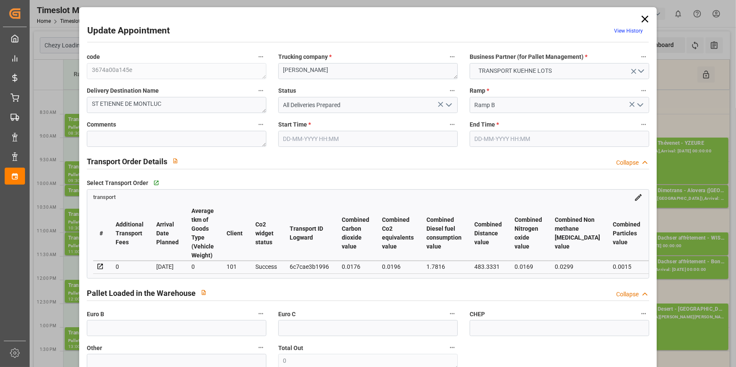
type input "1"
type input "162.01"
type input "0"
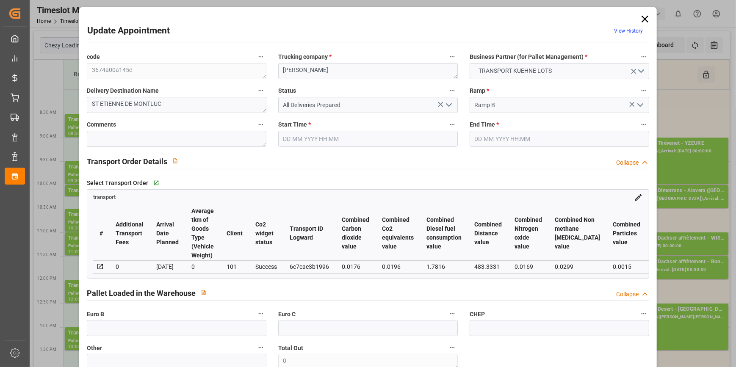
type input "162.01"
type input "0"
type input "3"
type input "48.15"
type input "92.57"
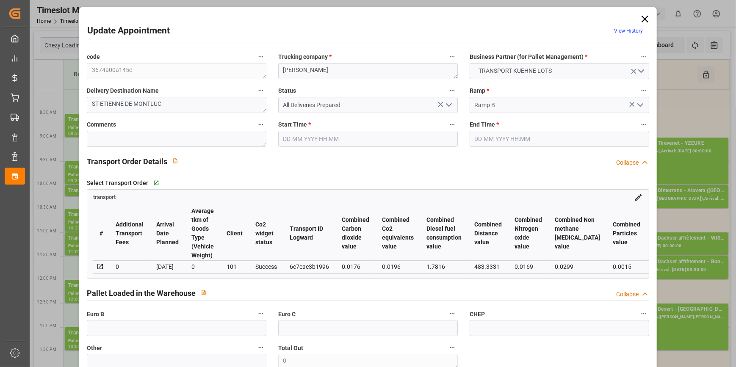
type input "882"
type input "44"
type input "0"
type input "105"
type input "1"
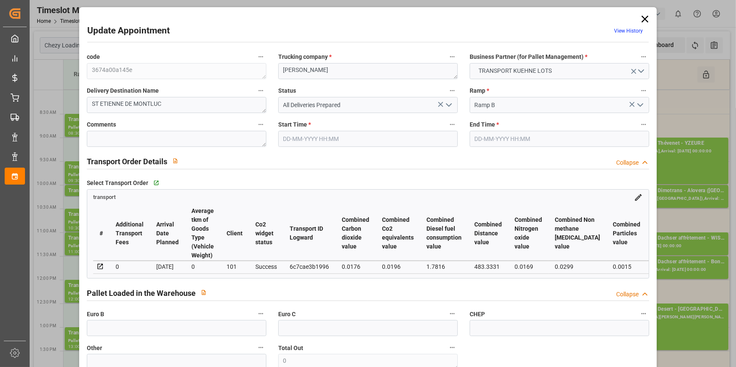
type input "101"
type input "69.57"
type input "0"
type input "4710.8598"
type input "0"
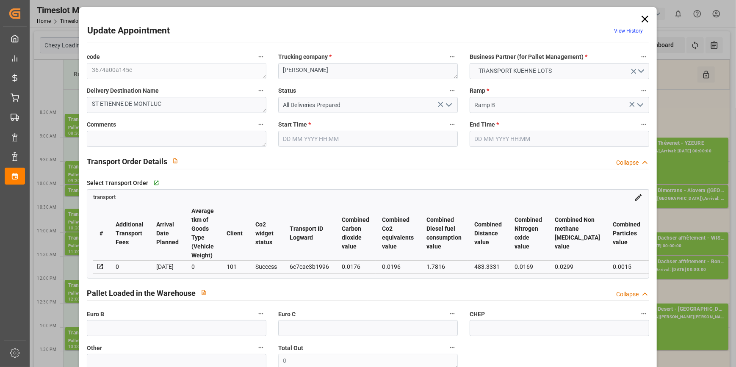
type input "0"
type input "21"
type input "35"
type input "07-10-2025 09:15"
type input "07-10-2025 09:30"
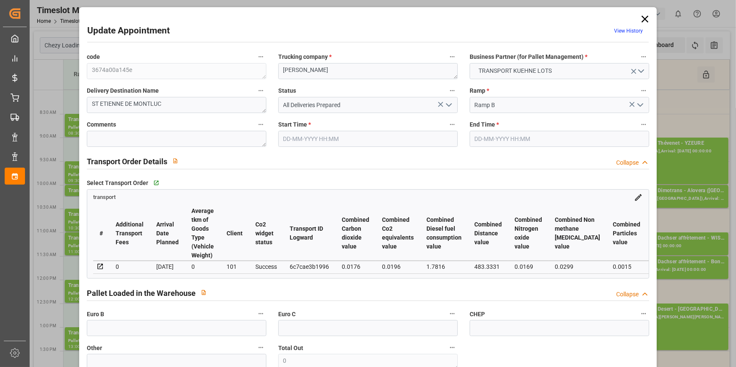
type input "23-09-2025 15:07"
type input "23-09-2025 11:17"
type input "29-09-2025"
type input "25-09-2025"
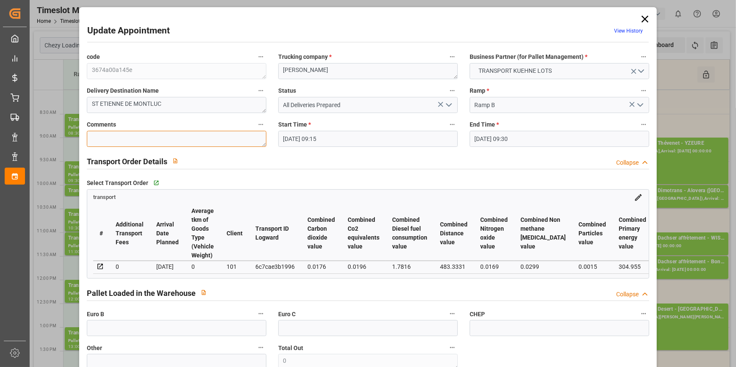
click at [102, 139] on textarea at bounding box center [177, 139] width 180 height 16
type textarea "SEB B 1"
drag, startPoint x: 113, startPoint y: 333, endPoint x: 99, endPoint y: 313, distance: 24.1
click at [112, 333] on input "text" at bounding box center [177, 328] width 180 height 16
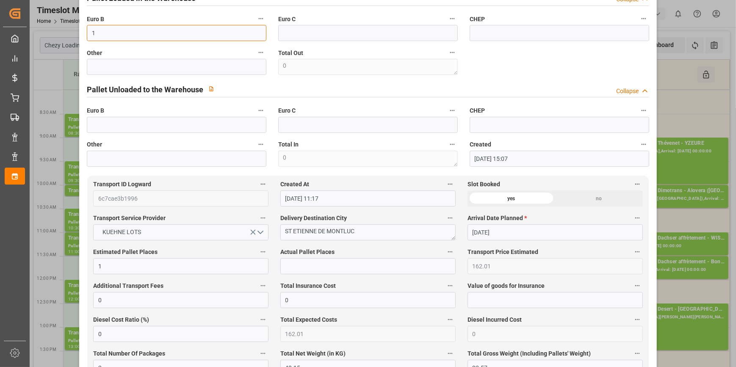
scroll to position [308, 0]
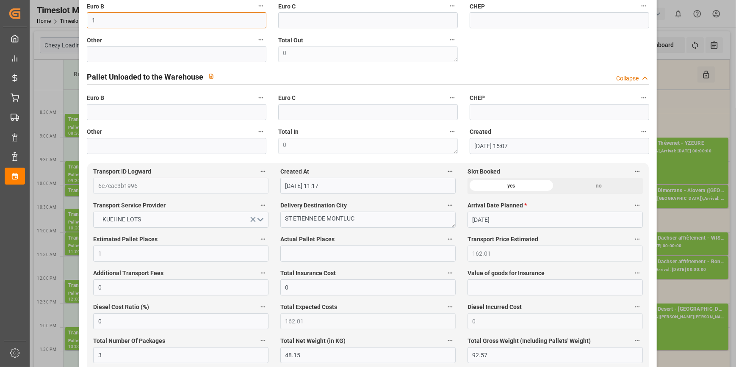
type input "1"
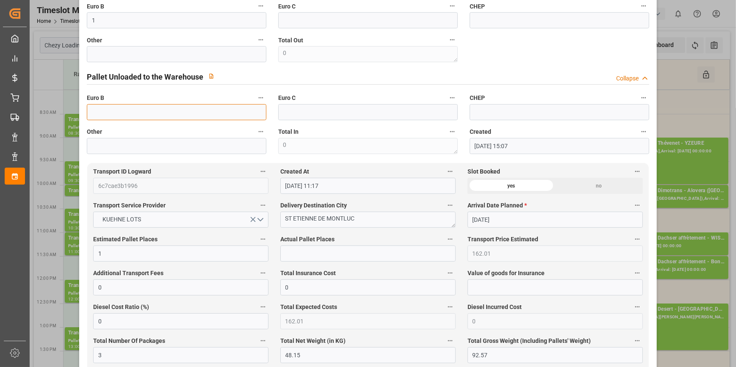
click at [97, 109] on input "text" at bounding box center [177, 112] width 180 height 16
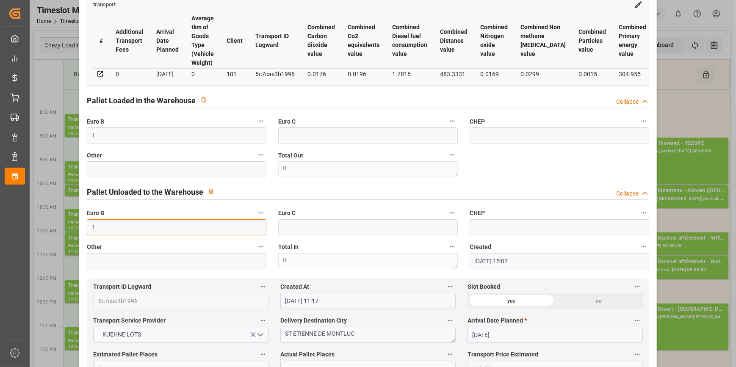
scroll to position [0, 0]
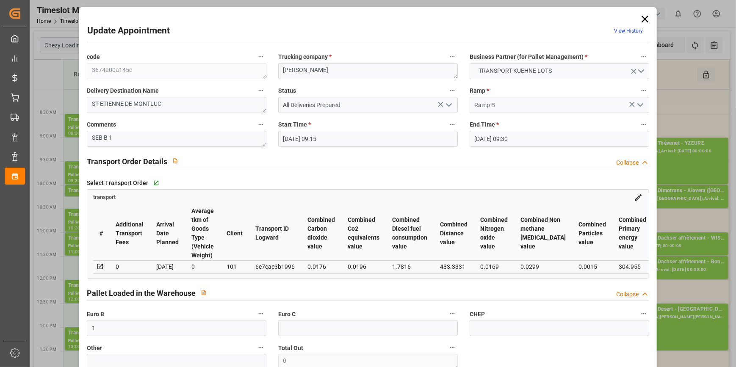
type input "1"
click at [423, 178] on div "Select Transport Order   Go to transport Grid" at bounding box center [368, 183] width 563 height 13
click at [446, 102] on icon "open menu" at bounding box center [449, 105] width 10 height 10
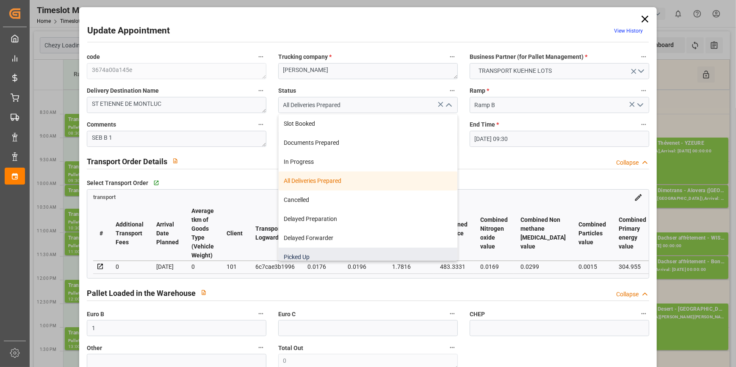
click at [305, 255] on div "Picked Up" at bounding box center [368, 257] width 179 height 19
type input "Picked Up"
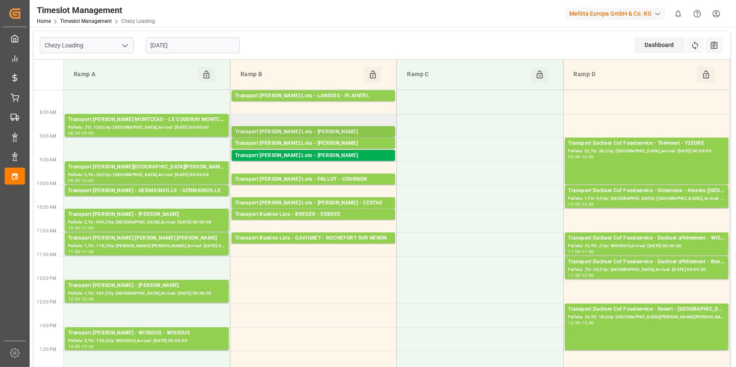
click at [324, 129] on div "Transport Kuehne Lots - ANTOINE - SAINT ETIENNE DE MONTLUC" at bounding box center [313, 132] width 157 height 8
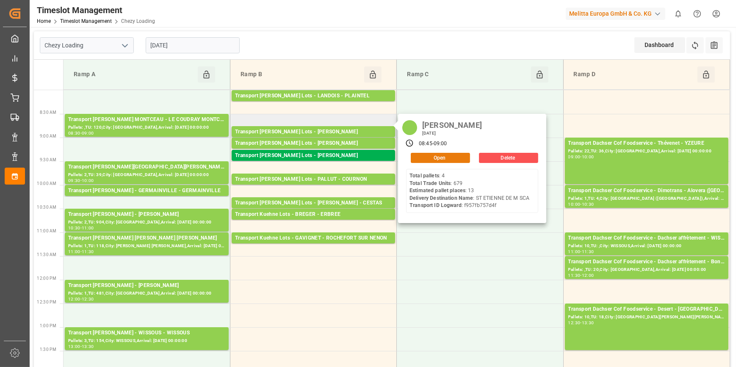
click at [432, 153] on button "Open" at bounding box center [440, 158] width 59 height 10
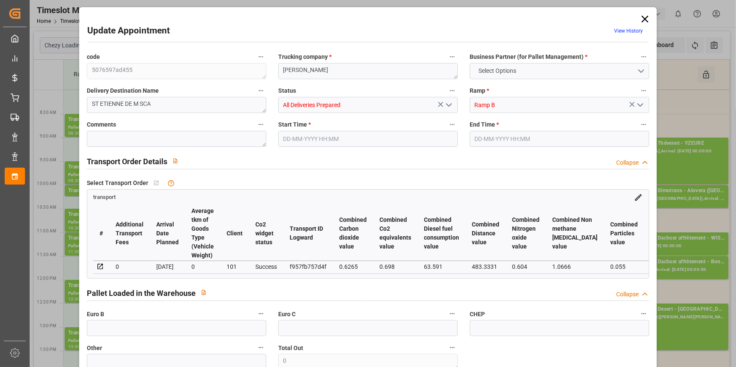
type input "13"
type input "477.49"
type input "0"
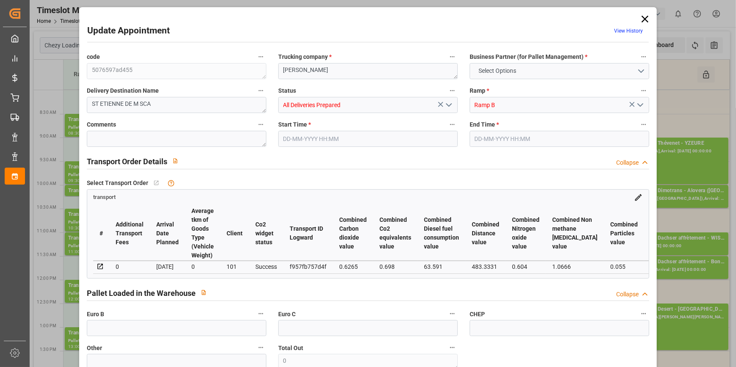
type input "477.49"
type input "0"
type input "6"
type input "2093.131"
type input "3431.798"
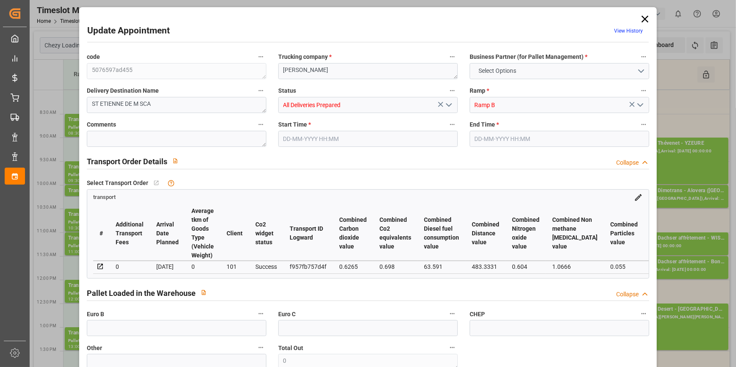
type input "9890.533"
type input "44"
type input "4"
type input "679"
type input "40"
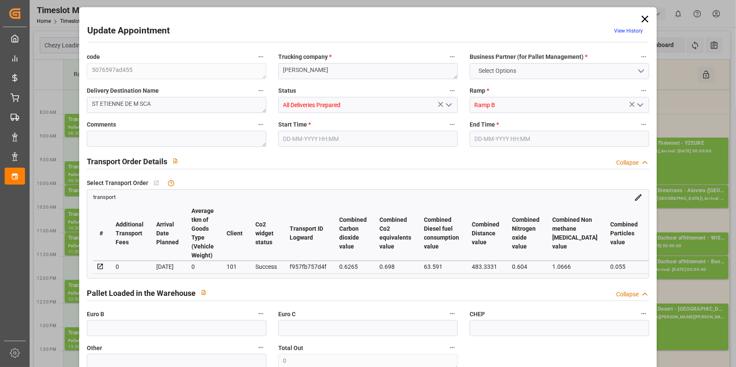
type input "101"
type input "2483.182"
type input "0"
type input "4710.8598"
type input "0"
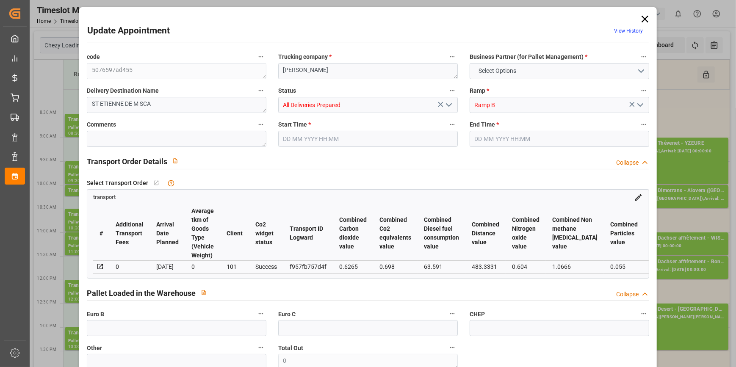
type input "0"
type input "21"
type input "35"
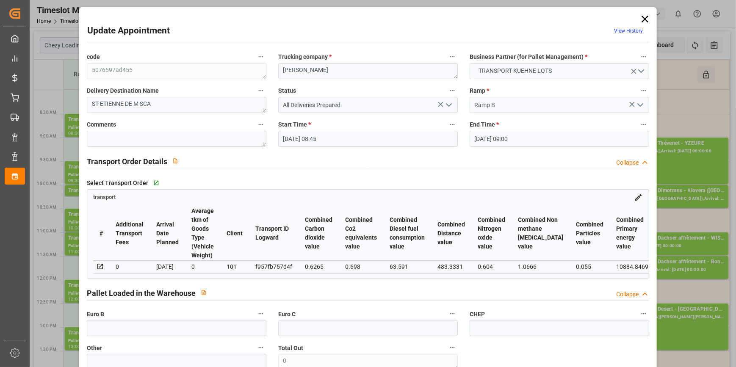
type input "07-10-2025 08:45"
type input "07-10-2025 09:00"
type input "01-10-2025 12:55"
type input "01-10-2025 11:30"
type input "08-10-2025"
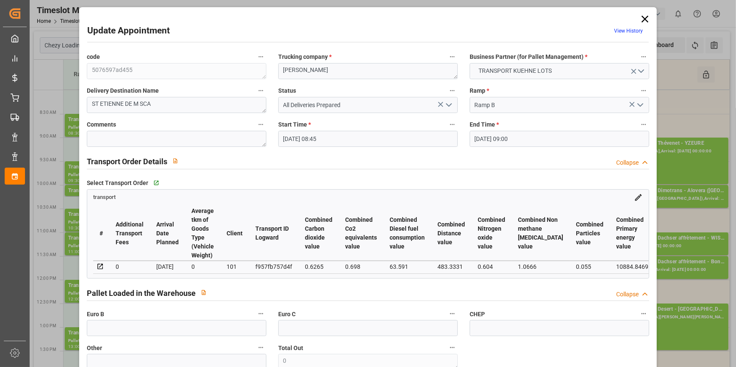
type input "06-10-2025"
click at [136, 327] on input "text" at bounding box center [177, 328] width 180 height 16
type input "32"
click at [104, 147] on textarea at bounding box center [177, 139] width 180 height 16
type textarea "S"
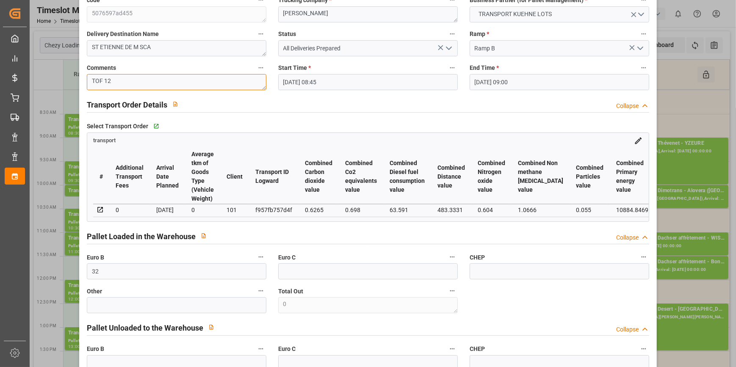
scroll to position [192, 0]
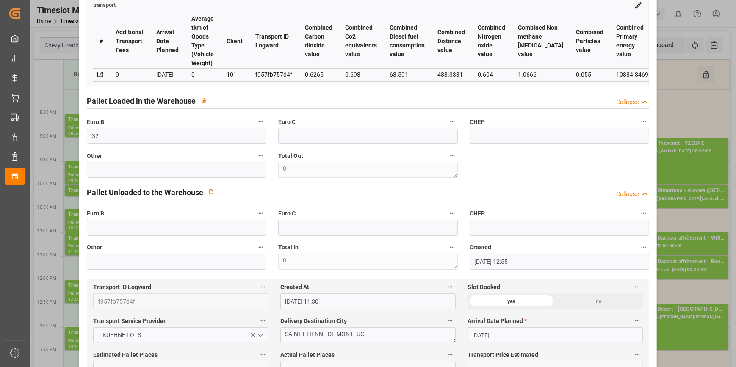
type textarea "TOF 12"
click at [104, 228] on input "text" at bounding box center [177, 228] width 180 height 16
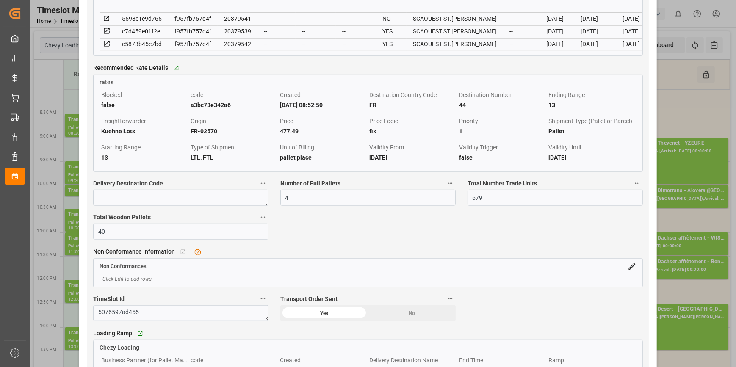
scroll to position [809, 0]
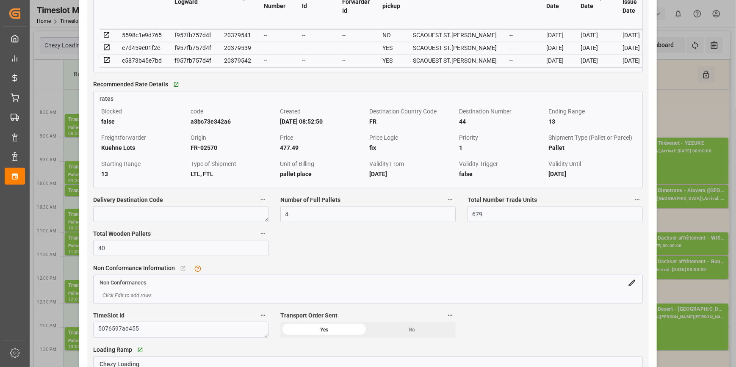
type input "56"
click at [398, 225] on div "Number of Full Pallets 4" at bounding box center [368, 208] width 187 height 34
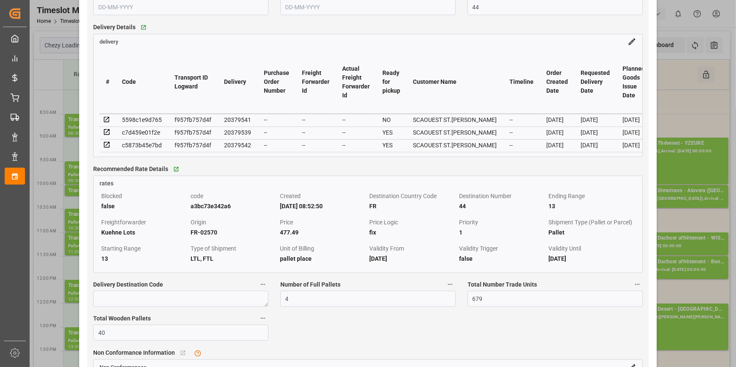
scroll to position [616, 0]
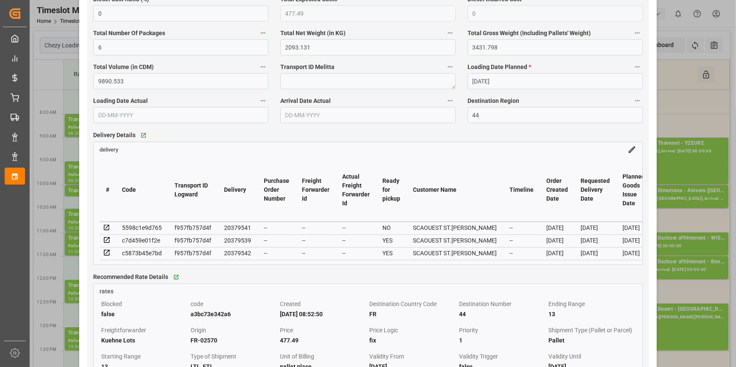
click at [108, 243] on icon at bounding box center [107, 240] width 8 height 8
click at [105, 231] on icon at bounding box center [107, 228] width 8 height 8
click at [105, 254] on icon at bounding box center [107, 253] width 8 height 8
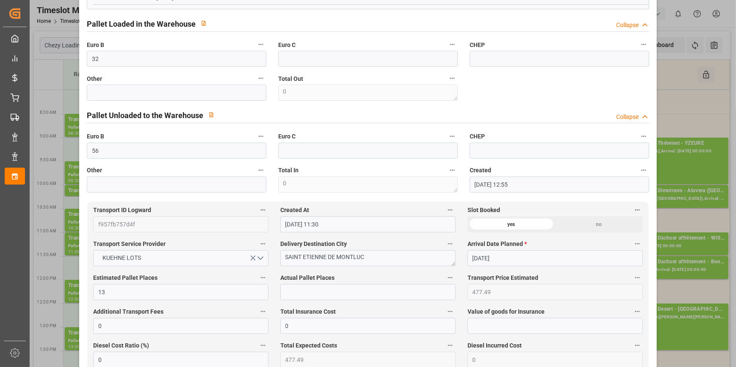
scroll to position [0, 0]
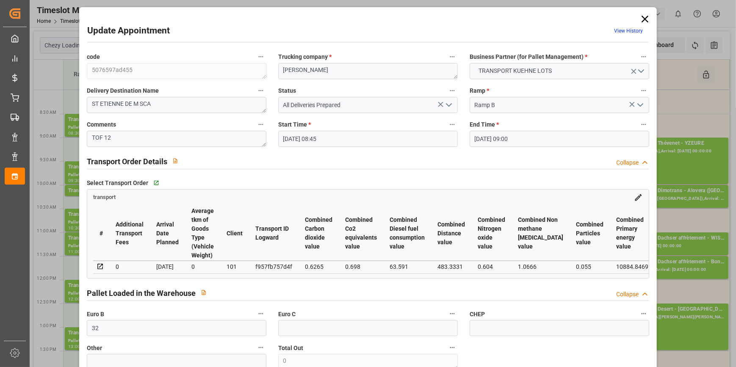
click at [451, 105] on icon "open menu" at bounding box center [449, 105] width 10 height 10
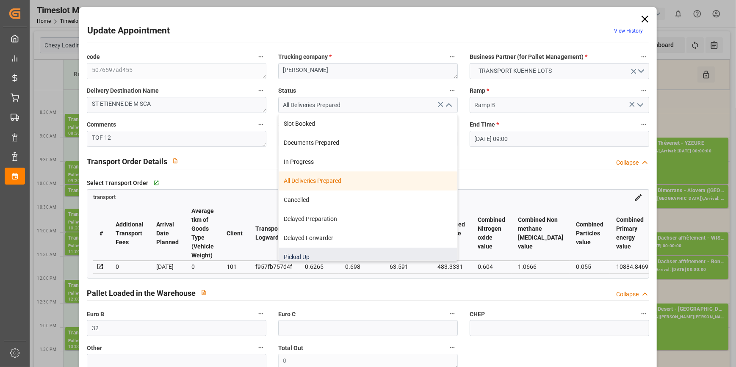
click at [296, 257] on div "Picked Up" at bounding box center [368, 257] width 179 height 19
type input "Picked Up"
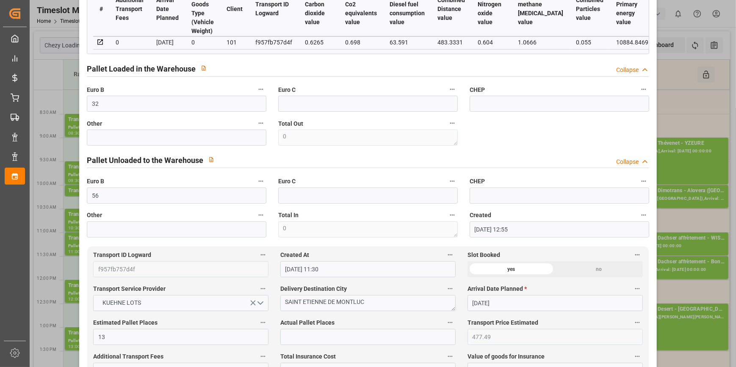
scroll to position [308, 0]
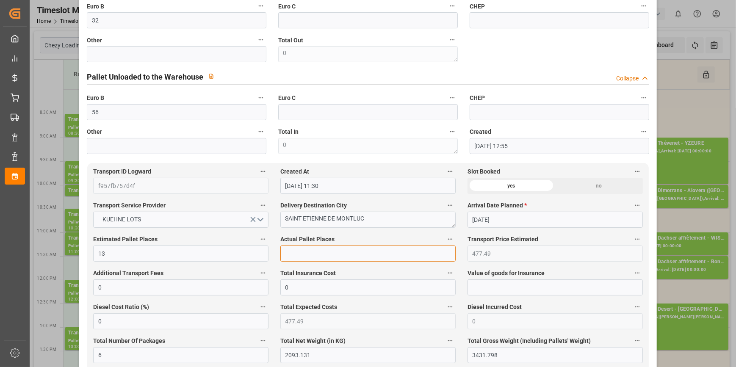
click at [303, 258] on input "text" at bounding box center [367, 254] width 175 height 16
type input "12"
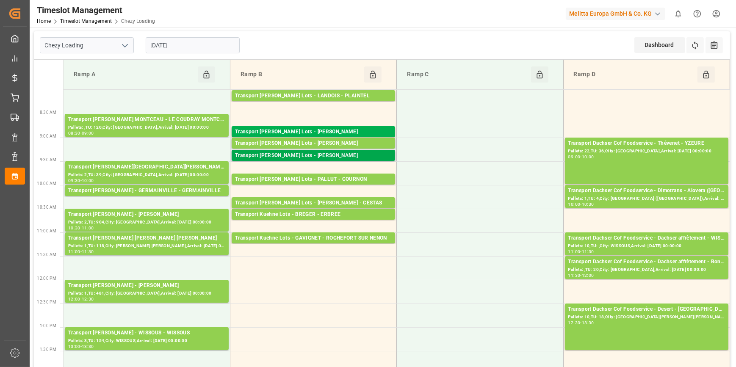
click at [308, 156] on div "Transport Kuehne Lots - ANTOINE - ST ETIENNE DE MONTLUC" at bounding box center [313, 156] width 157 height 8
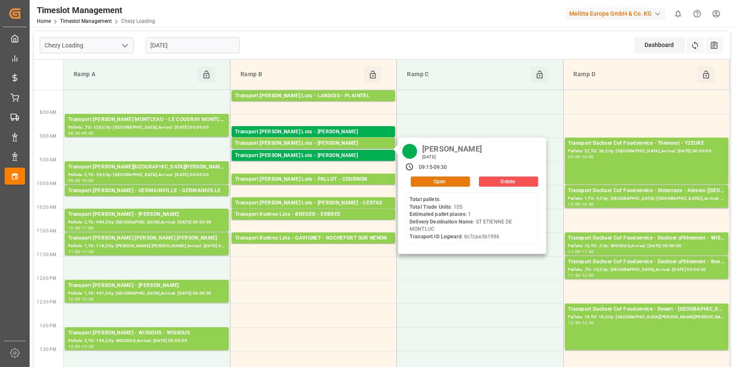
click at [449, 180] on button "Open" at bounding box center [440, 182] width 59 height 10
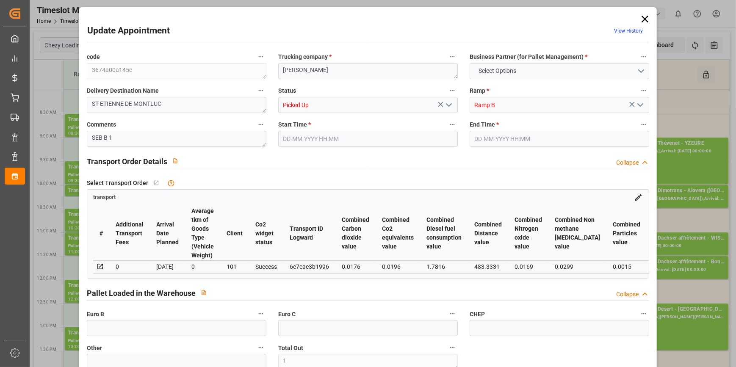
type input "1"
type input "162.01"
type input "0"
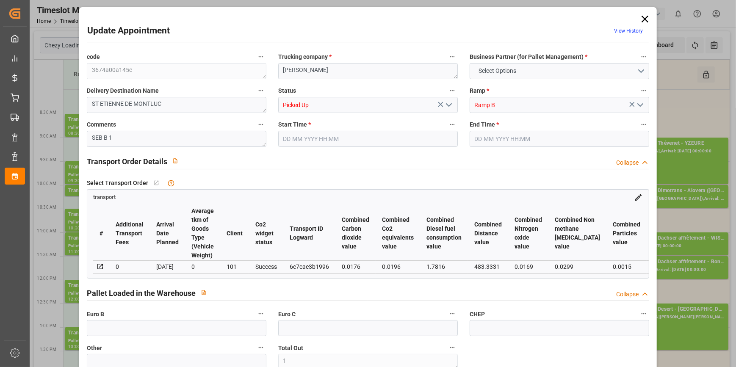
type input "0"
type input "162.01"
type input "0"
type input "3"
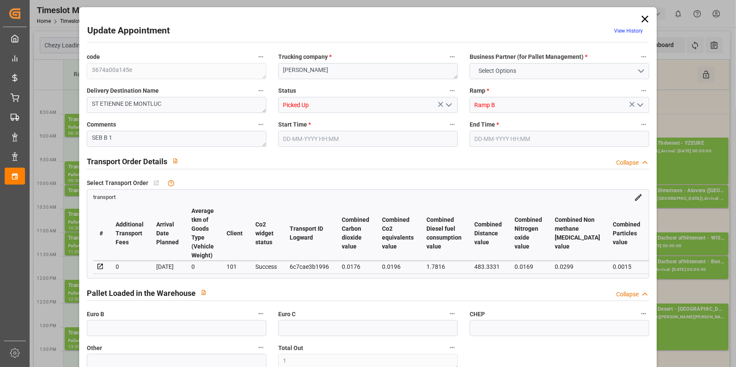
type input "48.15"
type input "92.57"
type input "882"
type input "44"
type input "0"
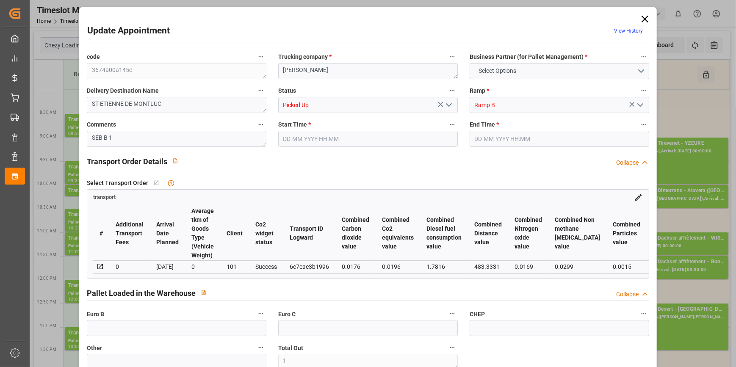
type input "105"
type input "1"
type input "101"
type input "69.57"
type input "0"
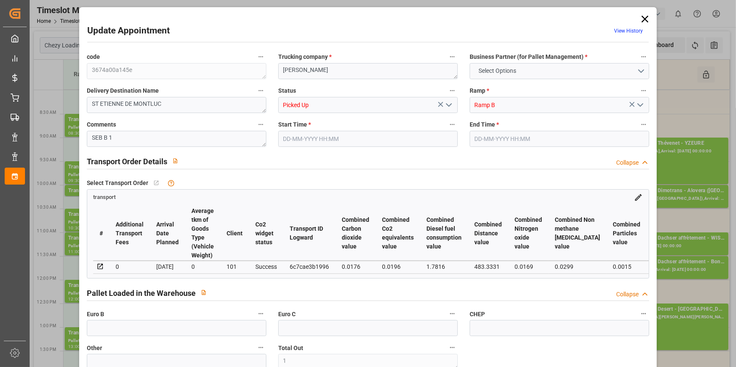
type input "4710.8598"
type input "0"
type input "21"
type input "35"
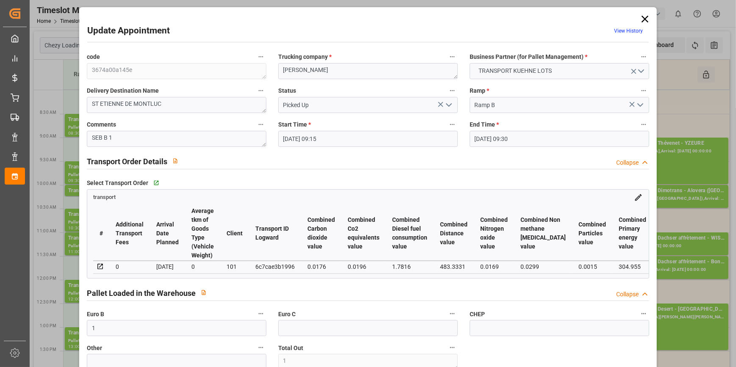
type input "07-10-2025 09:15"
type input "07-10-2025 09:30"
type input "23-09-2025 15:07"
type input "23-09-2025 11:17"
type input "29-09-2025"
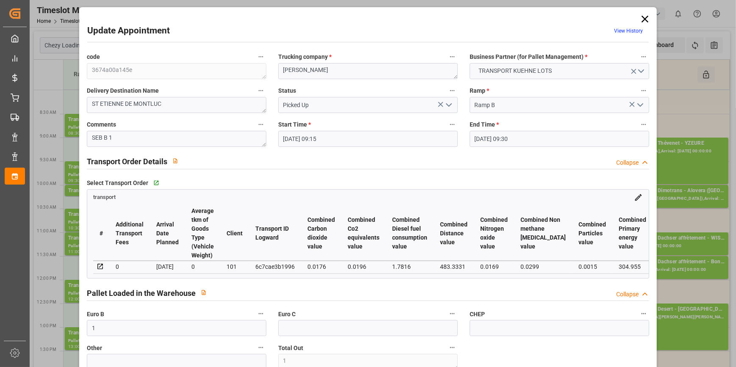
type input "25-09-2025"
click at [323, 135] on input "07-10-2025 09:15" at bounding box center [368, 139] width 180 height 16
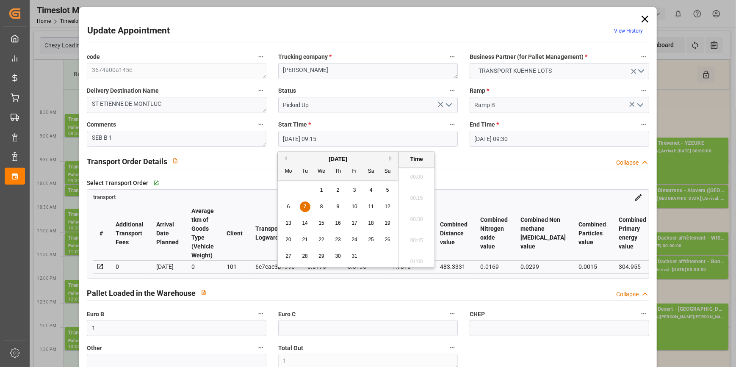
scroll to position [744, 0]
click at [305, 207] on span "7" at bounding box center [305, 207] width 3 height 6
click at [412, 227] on li "08:30" at bounding box center [417, 230] width 36 height 21
type input "07-10-2025 08:30"
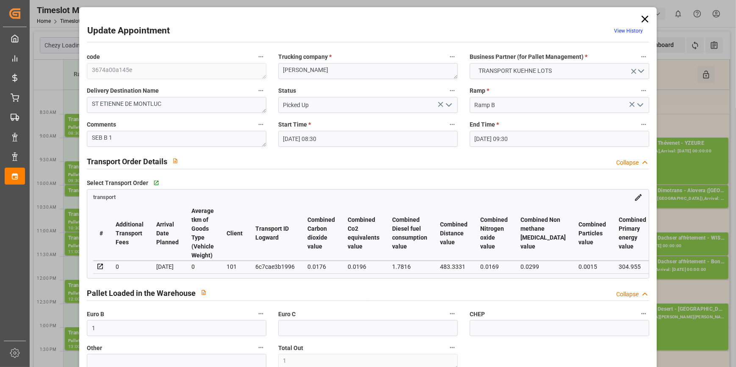
click at [497, 140] on input "07-10-2025 09:30" at bounding box center [560, 139] width 180 height 16
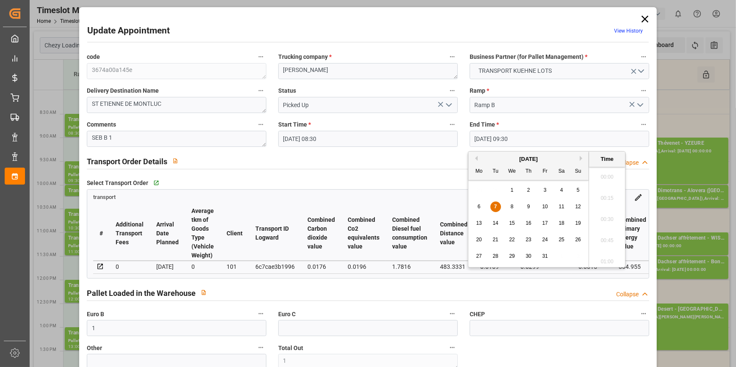
scroll to position [765, 0]
click at [495, 206] on span "7" at bounding box center [495, 207] width 3 height 6
click at [606, 229] on li "08:45" at bounding box center [607, 230] width 36 height 21
type input "07-10-2025 08:45"
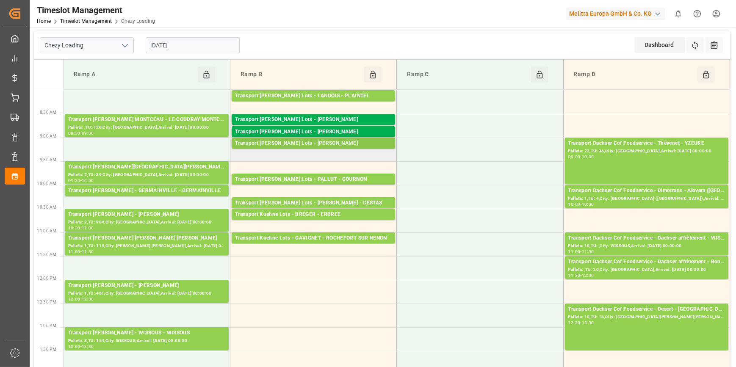
click at [284, 144] on div "Transport Kuehne Lots - ANTOINE - CARQUEFOU" at bounding box center [313, 143] width 157 height 8
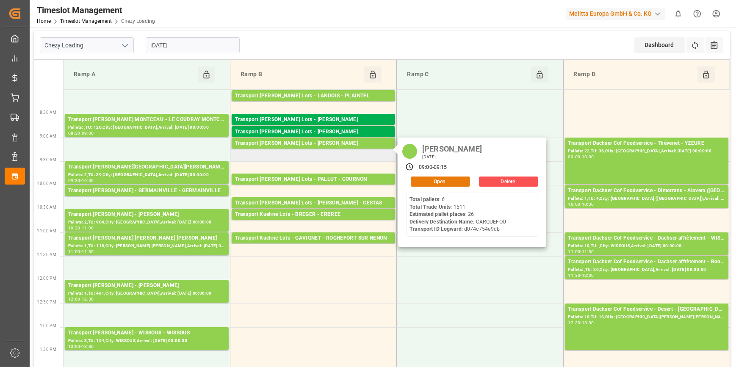
click at [435, 182] on button "Open" at bounding box center [440, 182] width 59 height 10
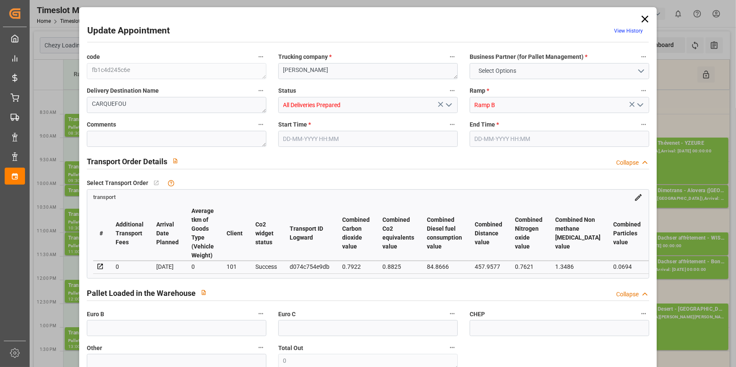
type input "26"
type input "688.71"
type input "0"
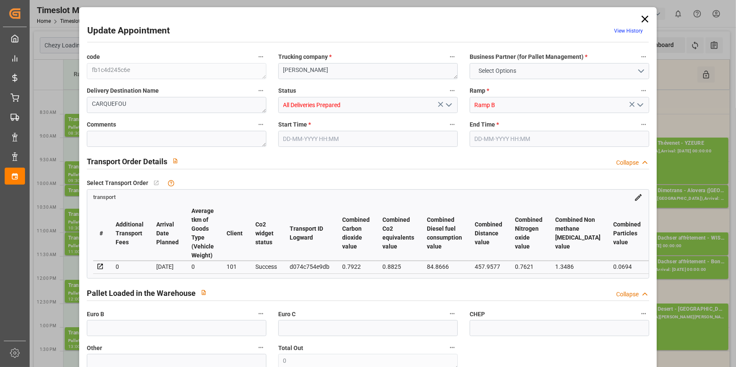
type input "688.71"
type input "0"
type input "33"
type input "2344.104"
type input "4143.43"
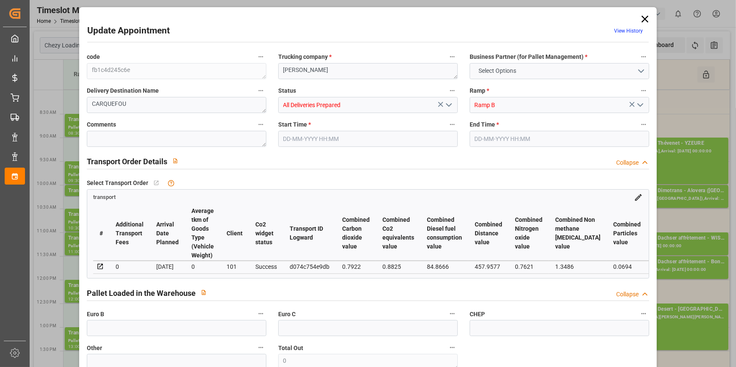
type input "24991.776"
type input "44"
type input "6"
type input "1511"
type input "33"
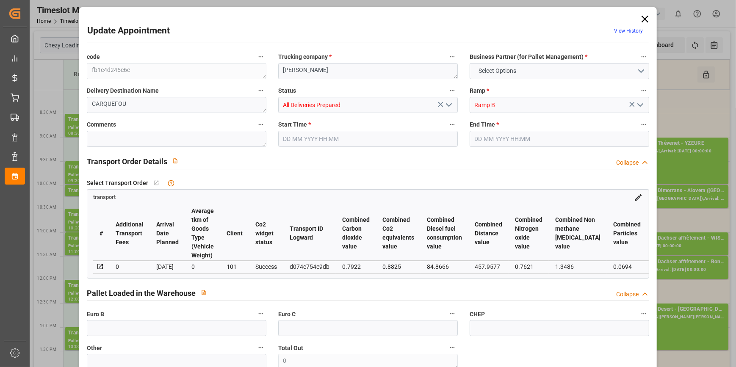
type input "101"
type input "3301.302"
type input "0"
type input "4710.8598"
type input "0"
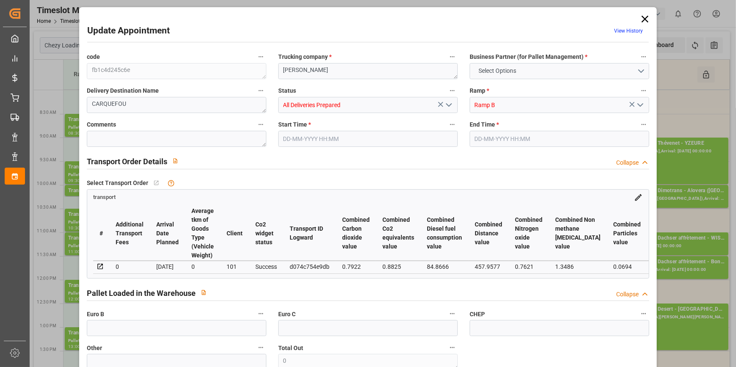
type input "0"
type input "21"
type input "35"
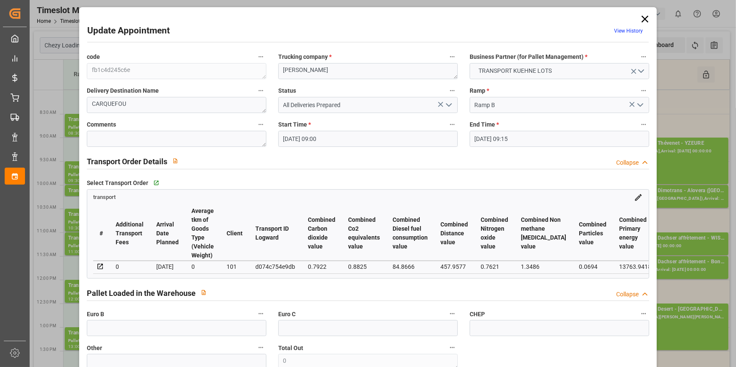
type input "07-10-2025 09:00"
type input "07-10-2025 09:15"
type input "01-10-2025 12:56"
type input "01-10-2025 11:31"
type input "08-10-2025"
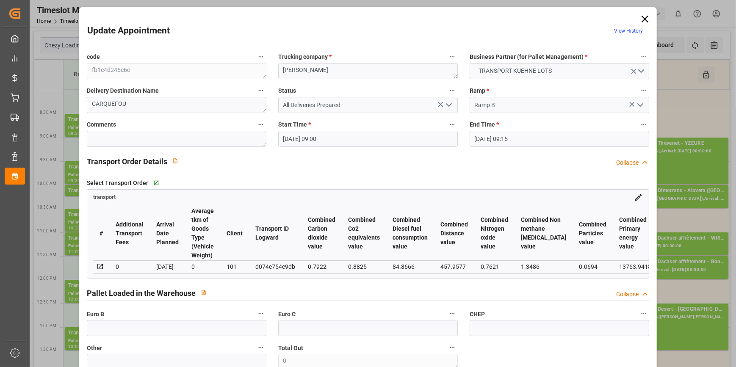
type input "06-10-2025"
click at [349, 145] on input "07-10-2025 09:00" at bounding box center [368, 139] width 180 height 16
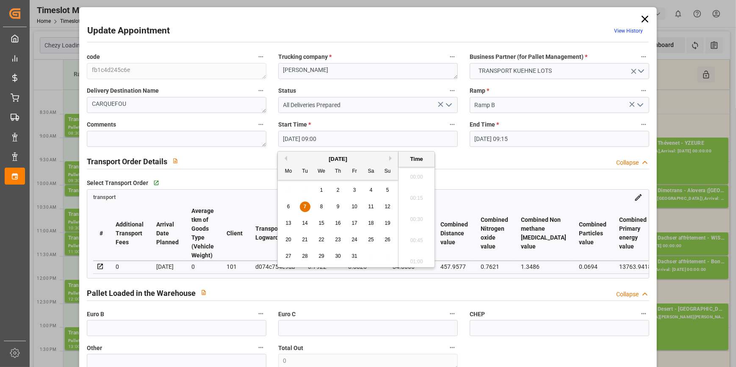
scroll to position [723, 0]
click at [303, 205] on div "7" at bounding box center [305, 207] width 11 height 10
click at [418, 241] on li "09:45" at bounding box center [417, 242] width 36 height 21
type input "07-10-2025 09:45"
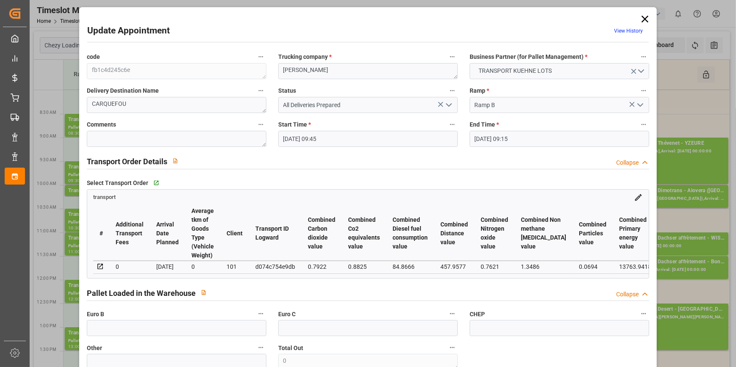
click at [491, 140] on input "07-10-2025 09:15" at bounding box center [560, 139] width 180 height 16
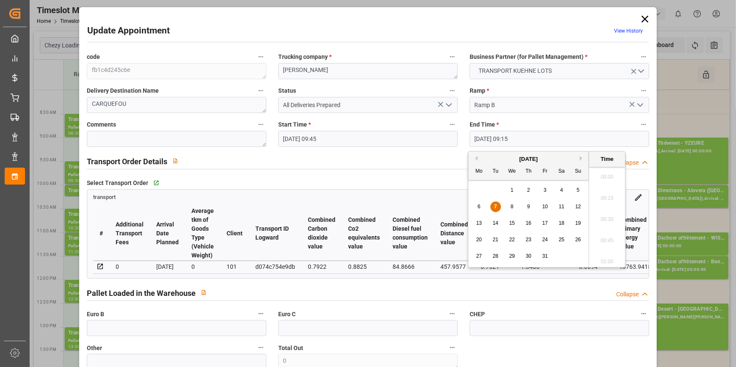
scroll to position [744, 0]
click at [493, 206] on div "7" at bounding box center [496, 207] width 11 height 10
click at [603, 200] on li "10:00" at bounding box center [607, 203] width 36 height 21
type input "07-10-2025 10:00"
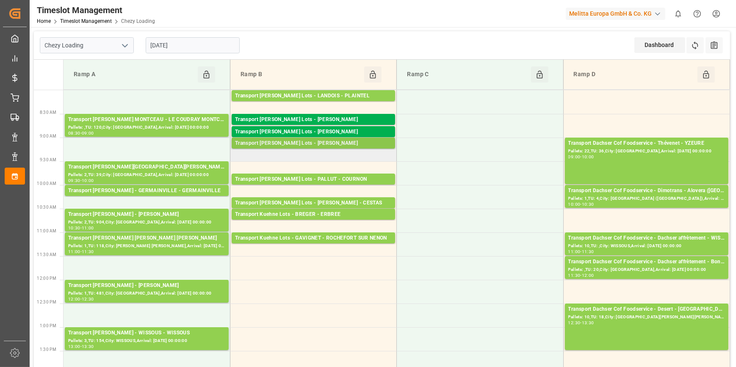
click at [311, 141] on div "Transport Kuehne Lots - ANTOINE - CARQUEFOU" at bounding box center [313, 143] width 157 height 8
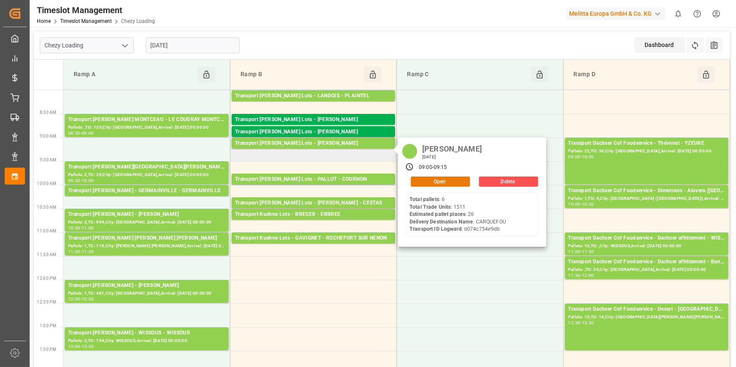
click at [455, 177] on button "Open" at bounding box center [440, 182] width 59 height 10
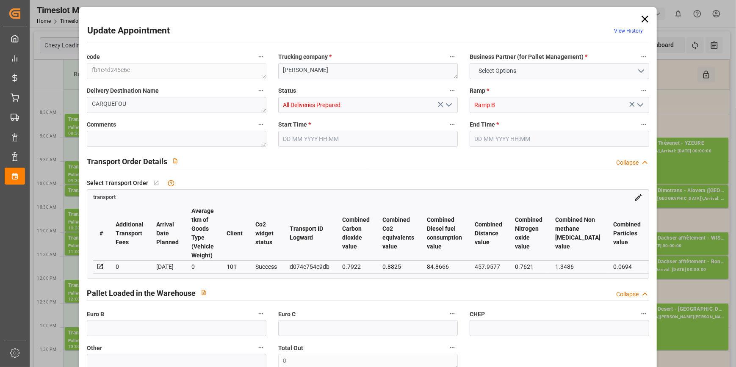
type input "26"
type input "688.71"
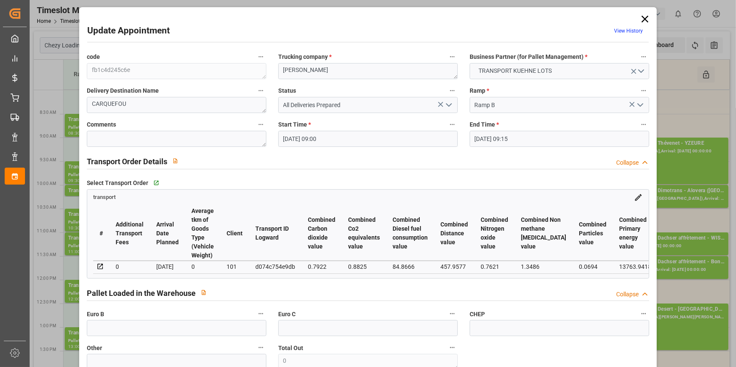
click at [349, 140] on input "07-10-2025 09:00" at bounding box center [368, 139] width 180 height 16
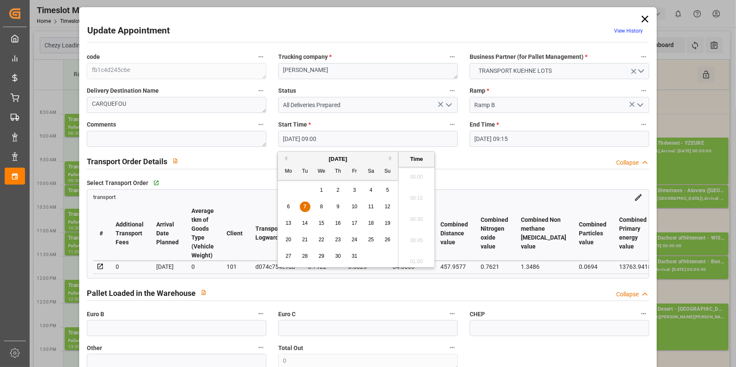
scroll to position [723, 0]
click at [307, 204] on div "7" at bounding box center [305, 207] width 11 height 10
click at [426, 196] on li "09:15" at bounding box center [417, 199] width 36 height 21
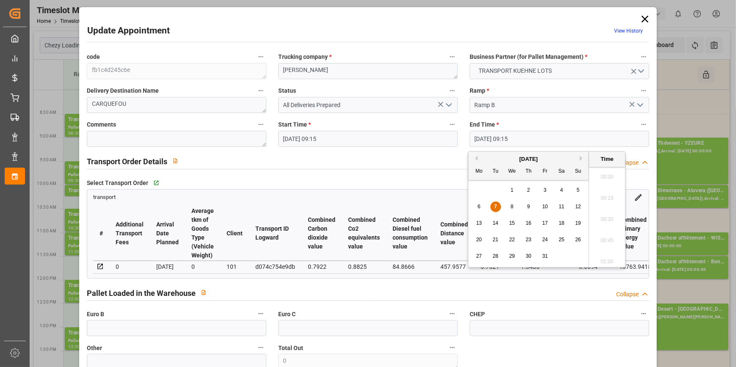
click at [567, 137] on input "07-10-2025 09:15" at bounding box center [560, 139] width 180 height 16
click at [496, 207] on span "7" at bounding box center [495, 207] width 3 height 6
click at [607, 258] on li "09:45" at bounding box center [607, 259] width 36 height 21
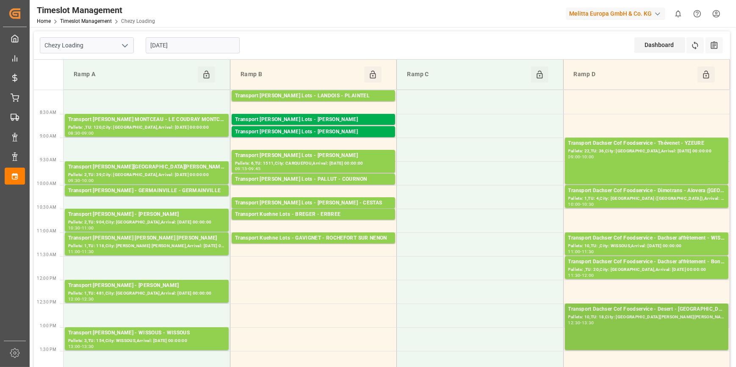
click at [661, 312] on div "Transport Dachser Cof Foodservice - Desert - St Jacques De La Lande" at bounding box center [647, 309] width 157 height 8
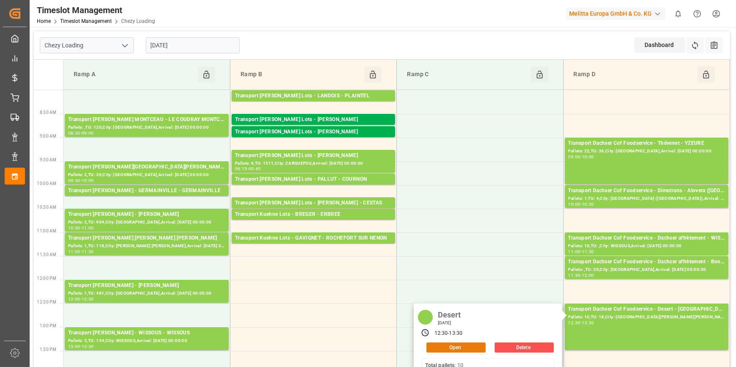
click at [474, 347] on button "Open" at bounding box center [456, 348] width 59 height 10
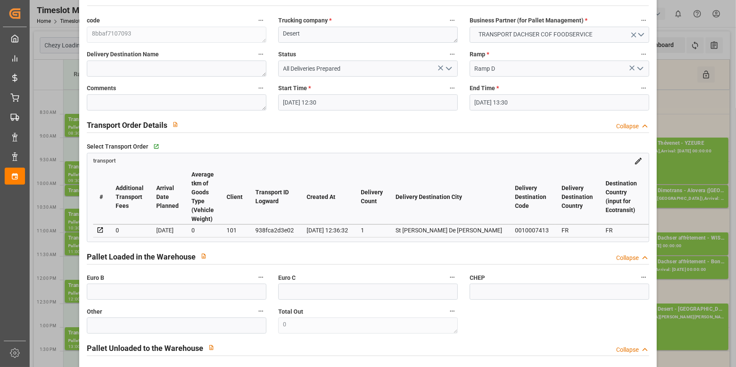
scroll to position [0, 0]
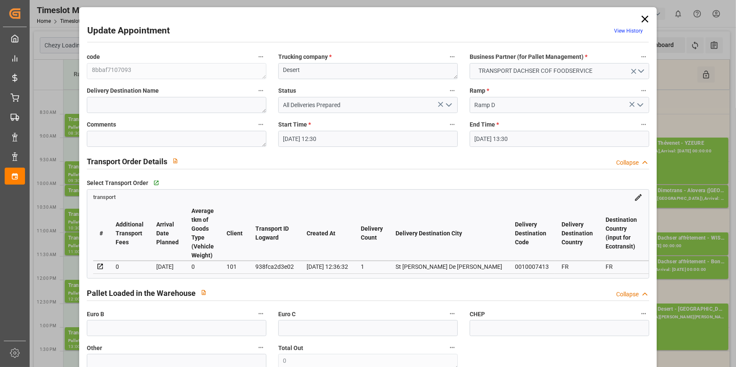
click at [642, 19] on icon at bounding box center [645, 19] width 7 height 7
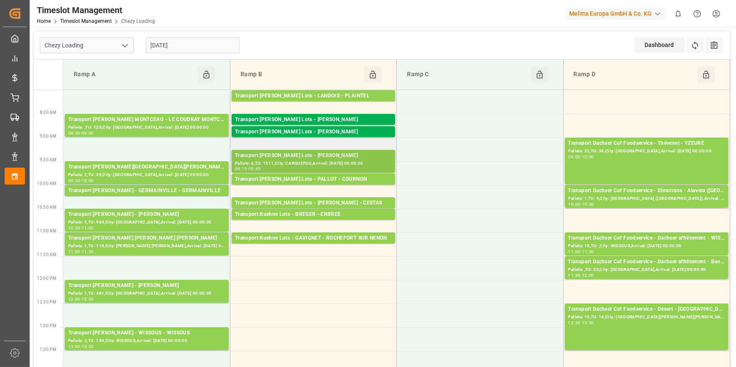
click at [334, 162] on div "Pallets: 6,TU: 1511,City: CARQUEFOU,Arrival: 2025-10-08 00:00:00" at bounding box center [313, 163] width 157 height 7
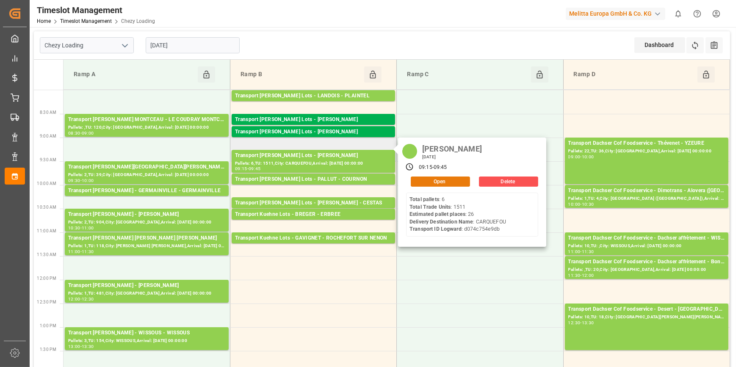
click at [447, 178] on button "Open" at bounding box center [440, 182] width 59 height 10
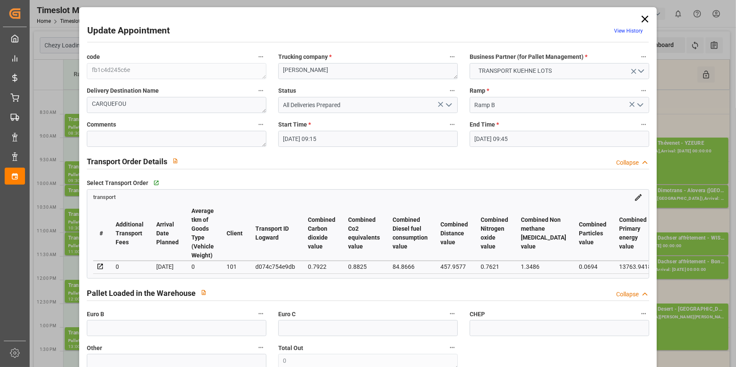
click at [489, 139] on input "07-10-2025 09:45" at bounding box center [560, 139] width 180 height 16
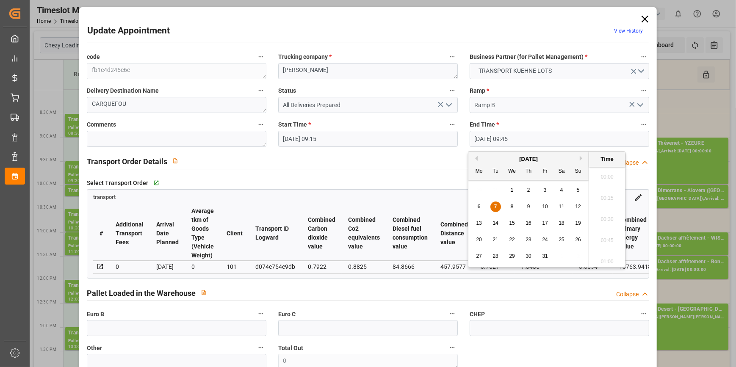
scroll to position [786, 0]
click at [495, 204] on span "7" at bounding box center [495, 207] width 3 height 6
click at [613, 194] on li "09:30" at bounding box center [607, 196] width 36 height 21
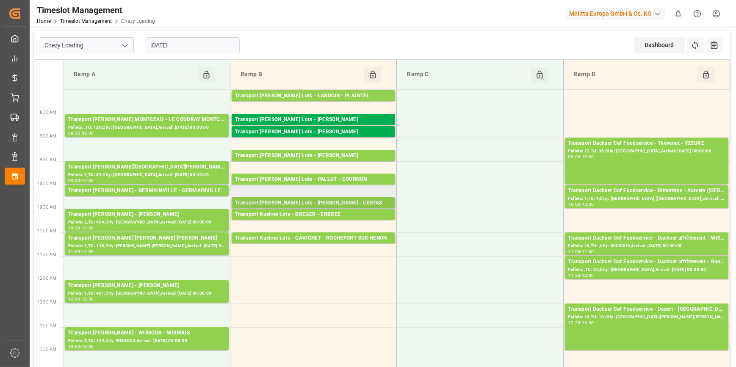
click at [297, 202] on div "Transport Kuehne Lots - BREGER - CESTAS" at bounding box center [313, 203] width 157 height 8
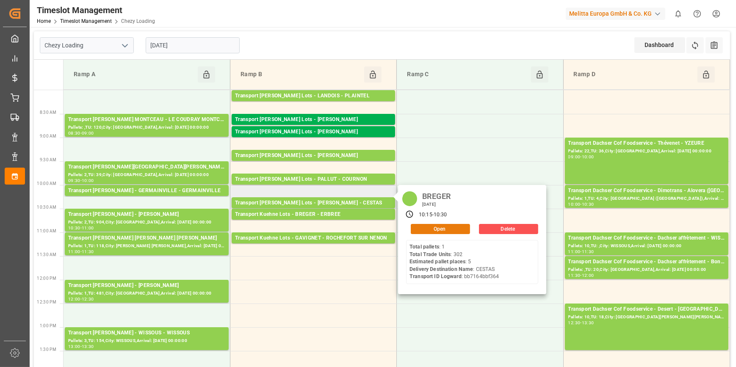
click at [427, 228] on button "Open" at bounding box center [440, 229] width 59 height 10
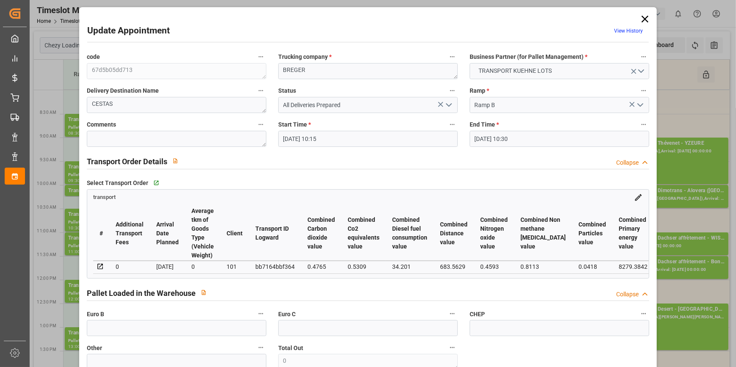
click at [449, 101] on icon "open menu" at bounding box center [449, 105] width 10 height 10
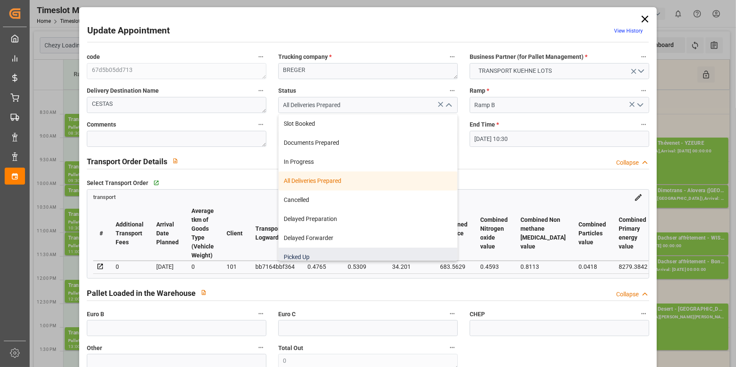
click at [292, 255] on div "Picked Up" at bounding box center [368, 257] width 179 height 19
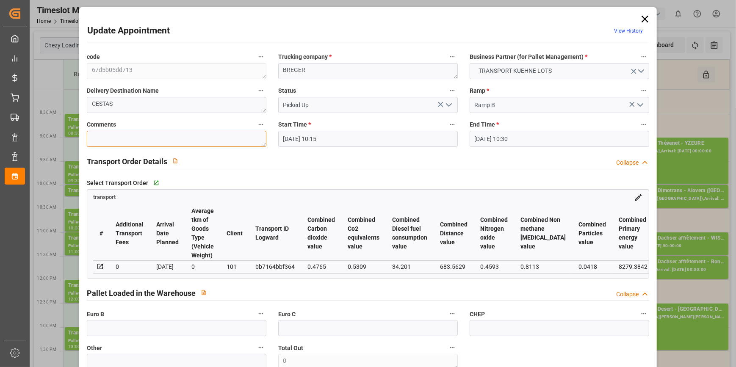
click at [110, 140] on textarea at bounding box center [177, 139] width 180 height 16
click at [138, 331] on input "text" at bounding box center [177, 328] width 180 height 16
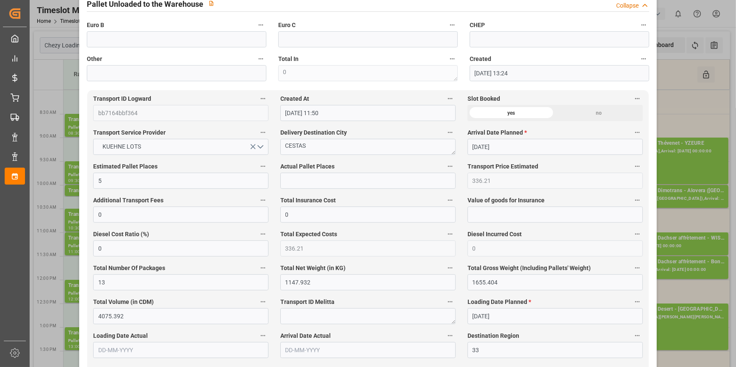
scroll to position [385, 0]
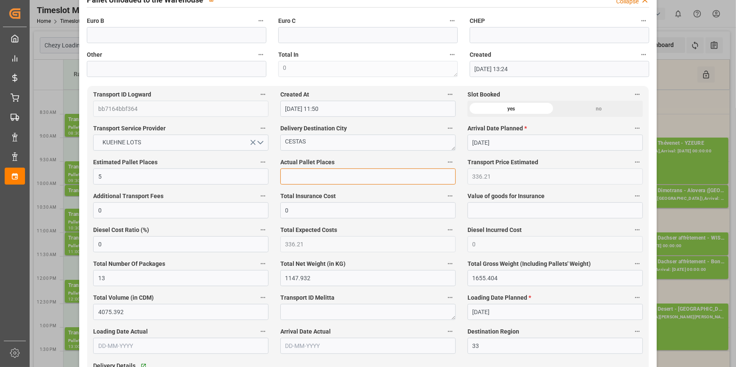
click at [302, 176] on input "text" at bounding box center [367, 177] width 175 height 16
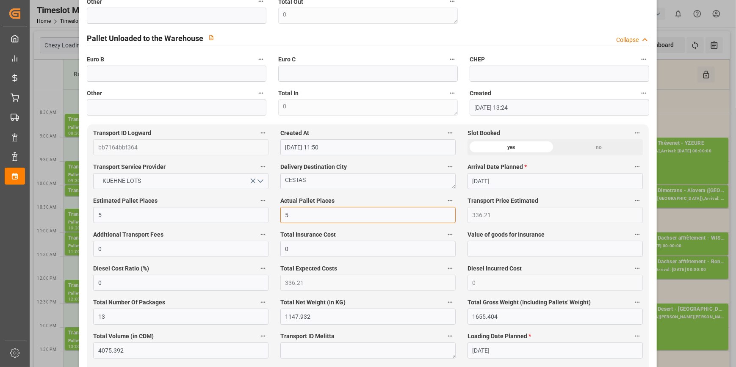
scroll to position [77, 0]
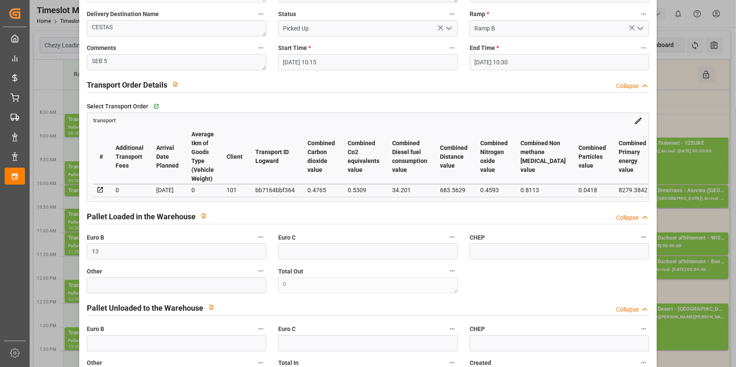
click at [447, 28] on polyline "open menu" at bounding box center [449, 28] width 5 height 3
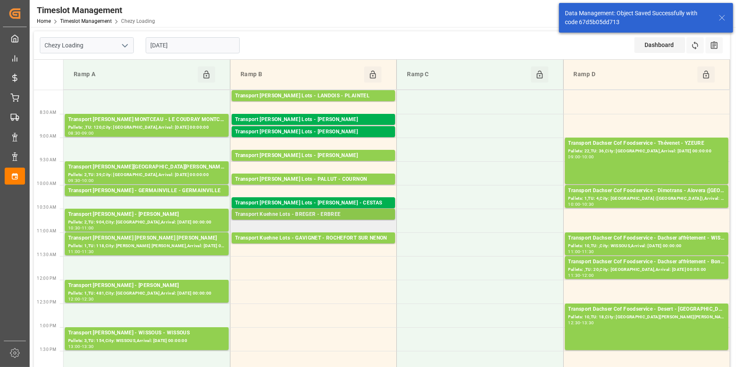
click at [315, 214] on div "Transport Kuehne Lots - BREGER - ERBREE" at bounding box center [313, 215] width 157 height 8
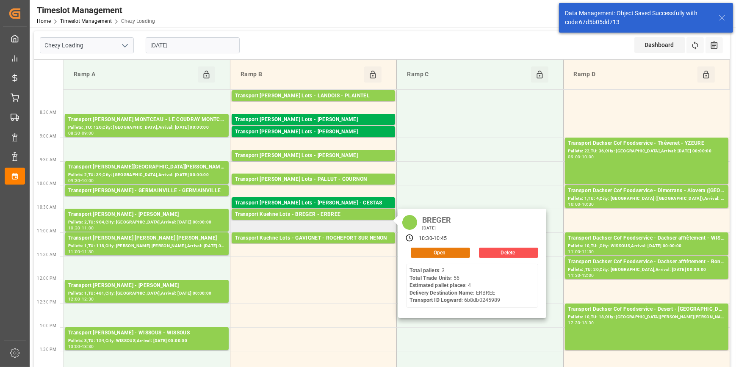
click at [452, 251] on button "Open" at bounding box center [440, 253] width 59 height 10
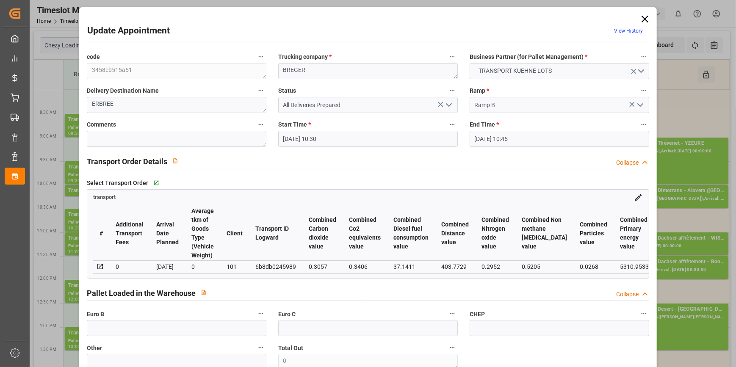
click at [449, 101] on icon "open menu" at bounding box center [449, 105] width 10 height 10
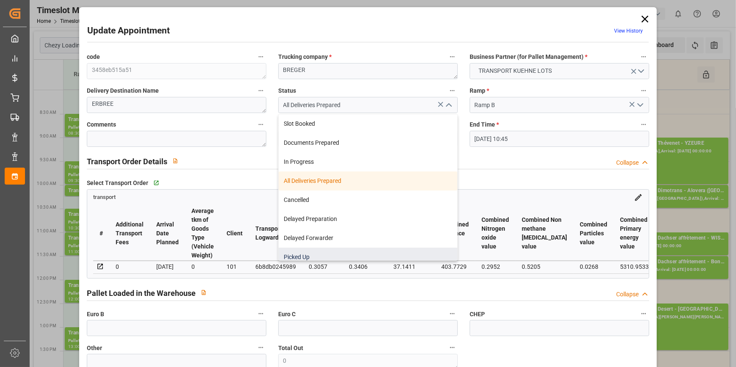
click at [320, 250] on div "Picked Up" at bounding box center [368, 257] width 179 height 19
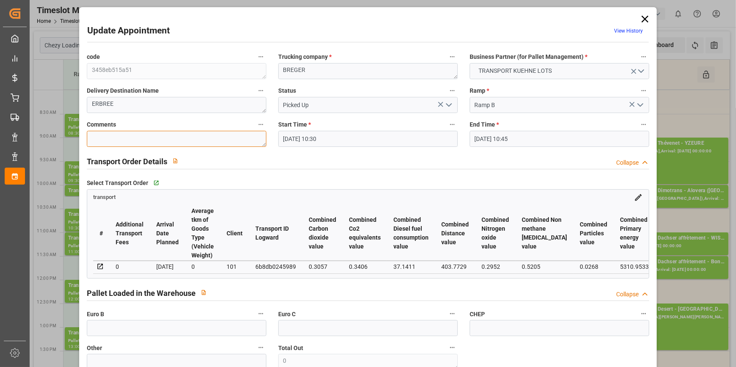
click at [110, 137] on textarea at bounding box center [177, 139] width 180 height 16
click at [122, 336] on input "text" at bounding box center [177, 328] width 180 height 16
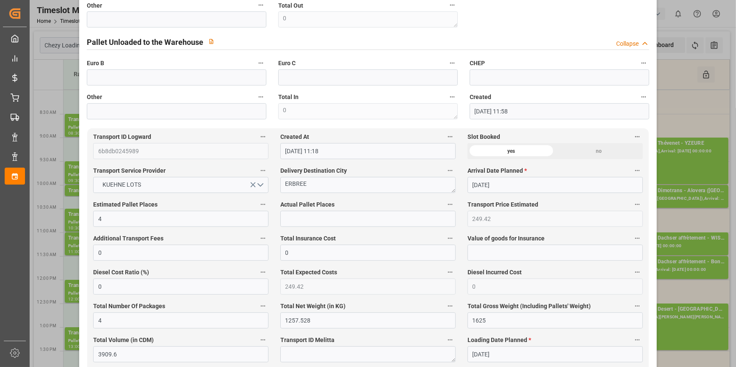
scroll to position [347, 0]
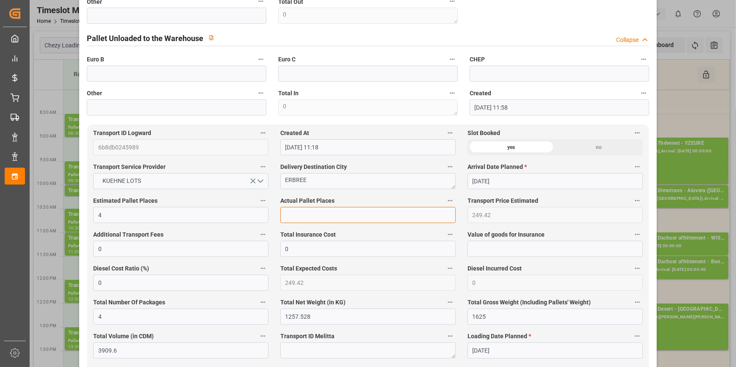
click at [294, 217] on input "text" at bounding box center [367, 215] width 175 height 16
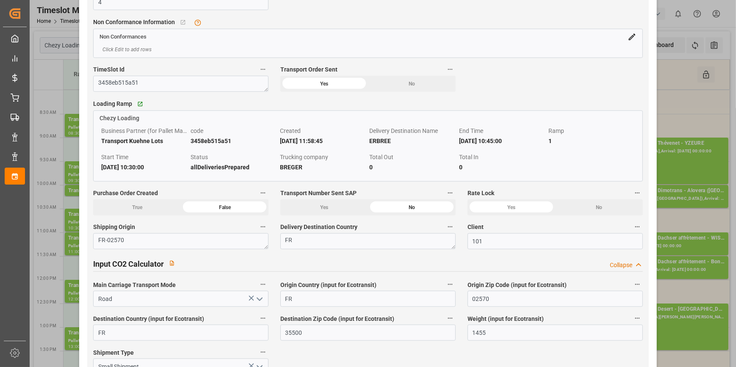
scroll to position [1040, 0]
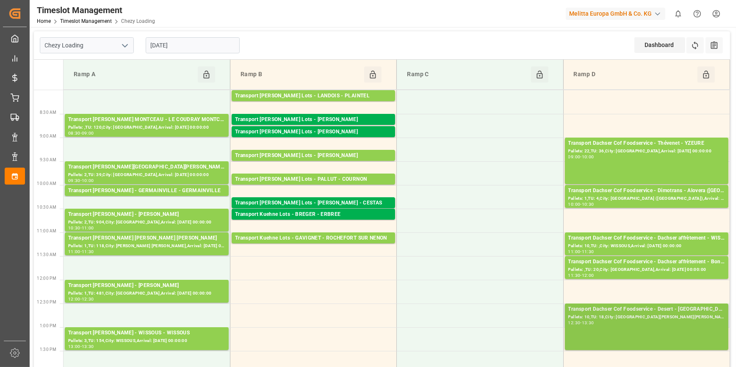
click at [647, 324] on div "12:30 - 13:30" at bounding box center [647, 323] width 157 height 5
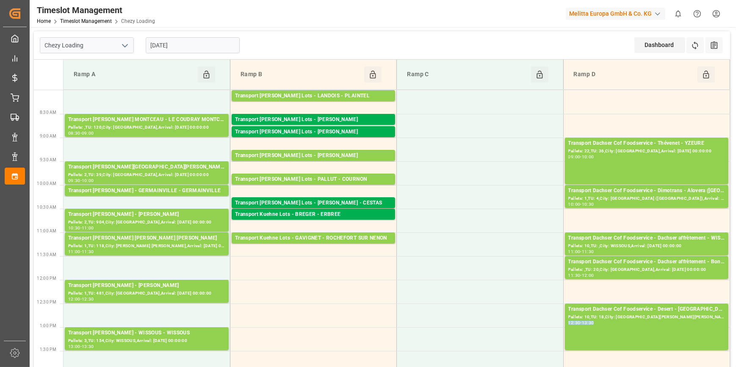
click at [647, 324] on div "12:30 - 13:30" at bounding box center [647, 323] width 157 height 5
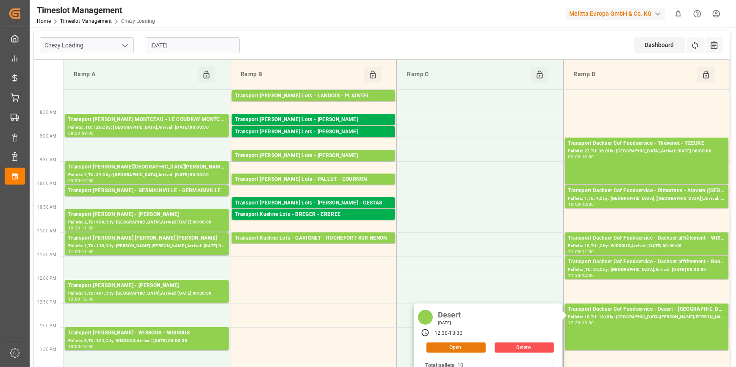
click at [433, 345] on button "Open" at bounding box center [456, 348] width 59 height 10
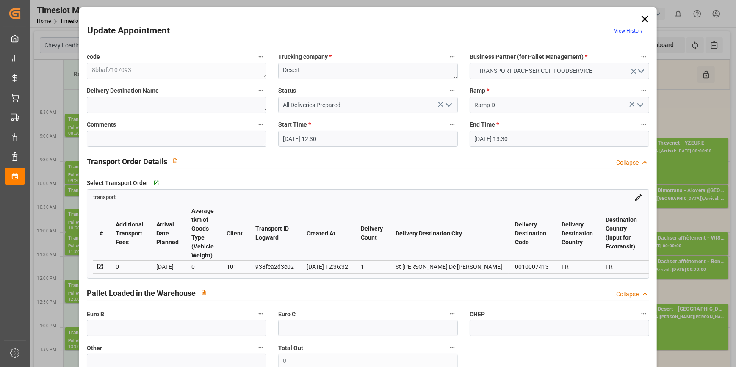
scroll to position [0, 0]
click at [444, 103] on icon "open menu" at bounding box center [449, 105] width 10 height 10
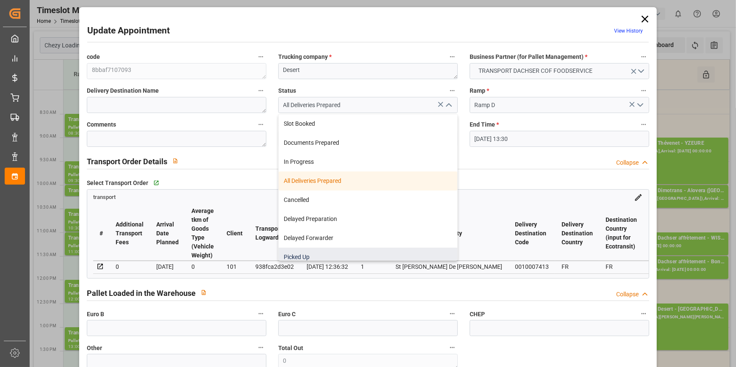
click at [302, 257] on div "Picked Up" at bounding box center [368, 257] width 179 height 19
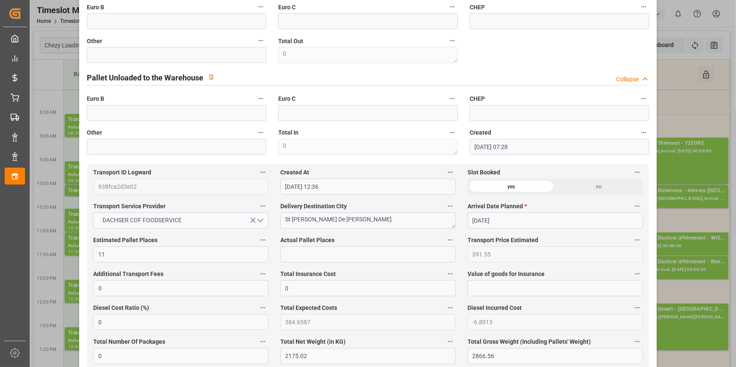
scroll to position [308, 0]
click at [307, 252] on input "text" at bounding box center [367, 254] width 175 height 16
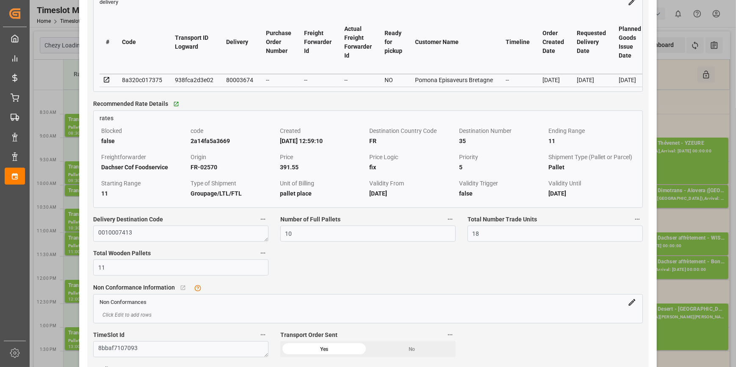
scroll to position [770, 0]
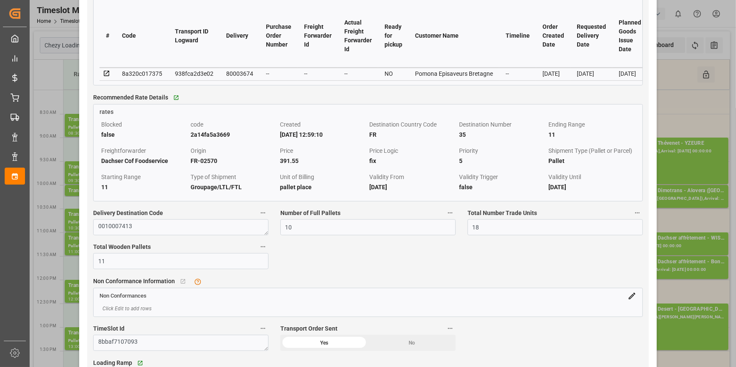
click at [105, 77] on icon at bounding box center [107, 74] width 8 height 8
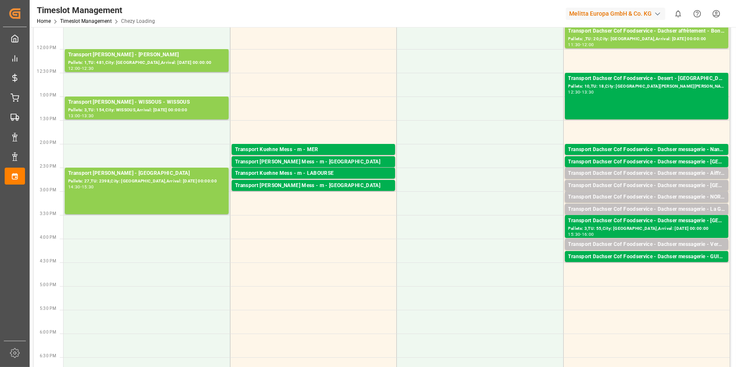
scroll to position [0, 0]
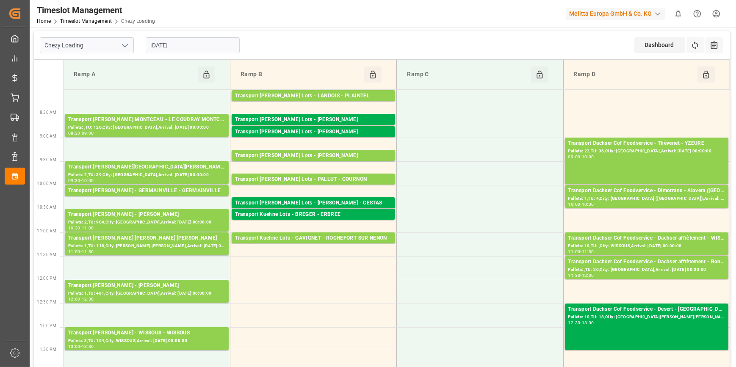
click at [198, 43] on input "[DATE]" at bounding box center [193, 45] width 94 height 16
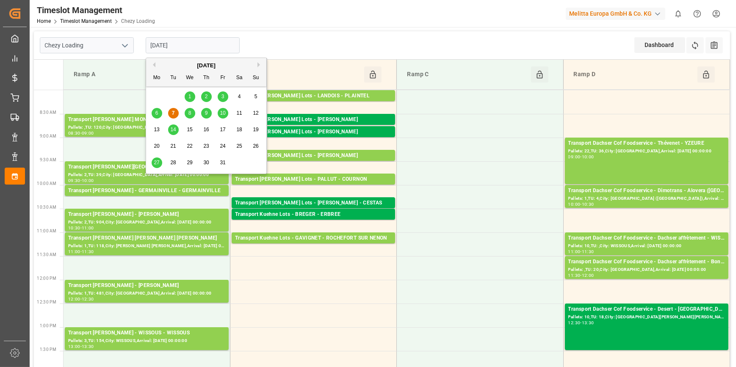
click at [190, 114] on span "8" at bounding box center [190, 113] width 3 height 6
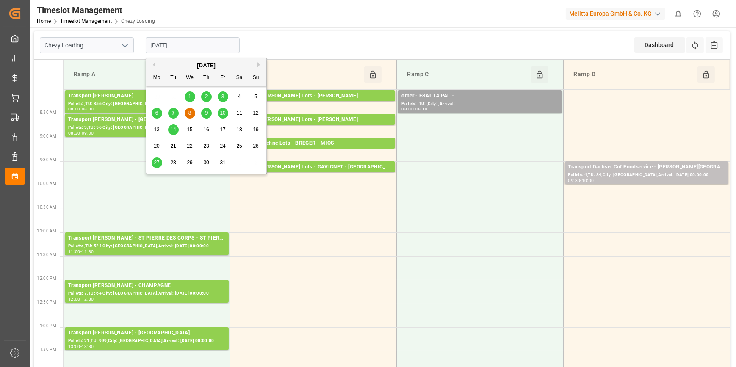
click at [160, 48] on input "08-10-2025" at bounding box center [193, 45] width 94 height 16
click at [206, 114] on span "9" at bounding box center [206, 113] width 3 height 6
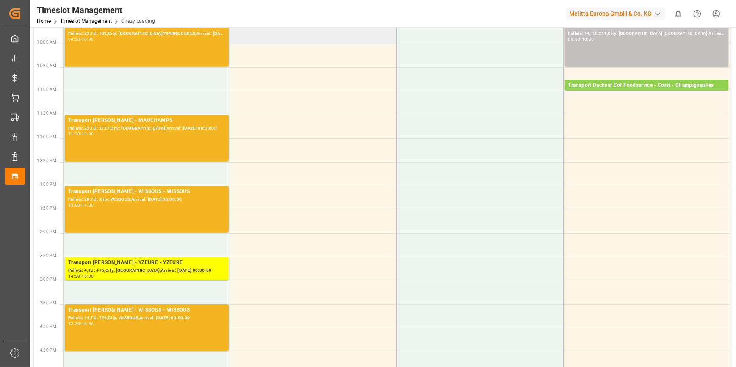
scroll to position [154, 0]
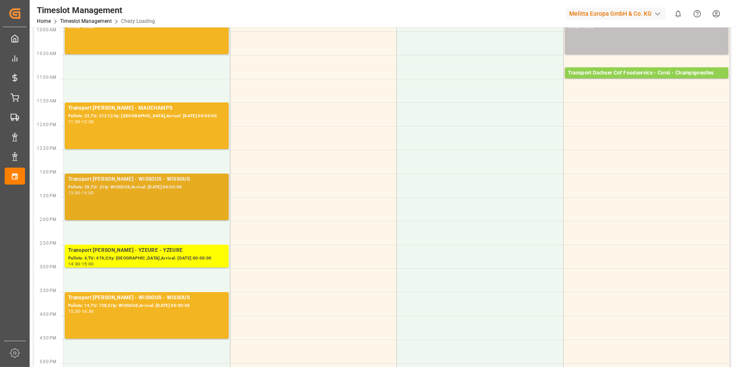
click at [198, 191] on div "13:00 - 14:00" at bounding box center [146, 193] width 157 height 5
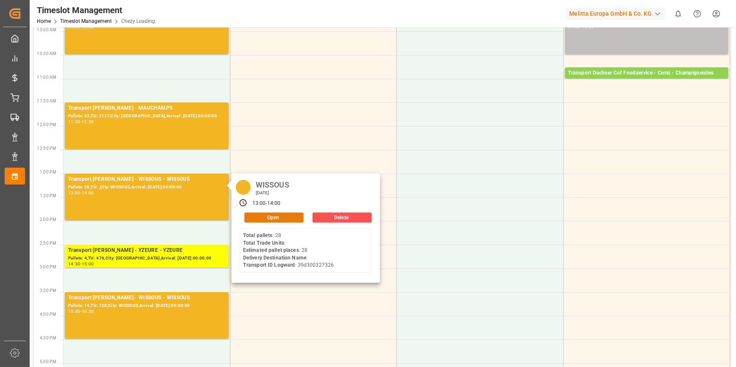
click at [273, 217] on button "Open" at bounding box center [273, 218] width 59 height 10
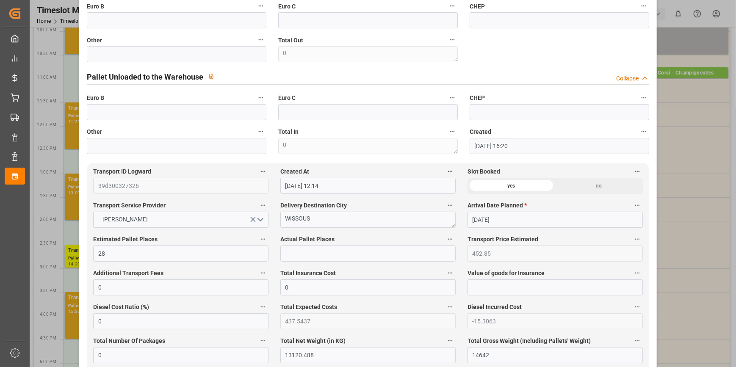
scroll to position [0, 0]
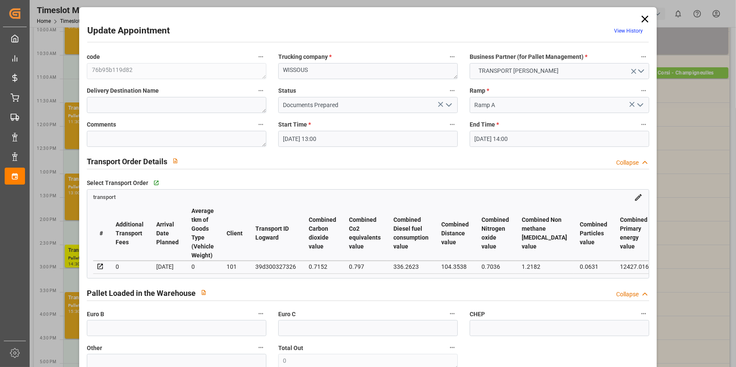
click at [447, 102] on icon "open menu" at bounding box center [449, 105] width 10 height 10
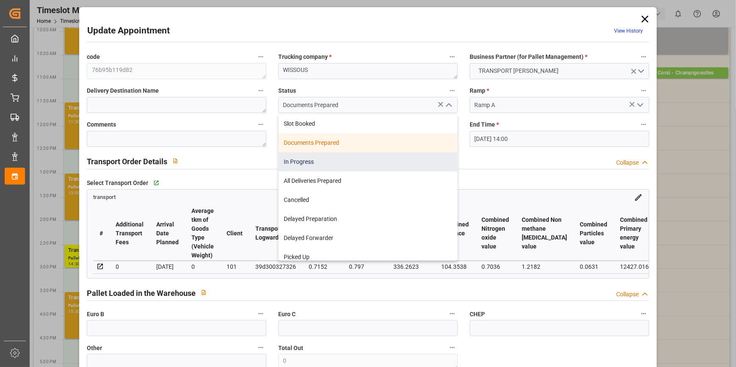
click at [294, 156] on div "In Progress" at bounding box center [368, 162] width 179 height 19
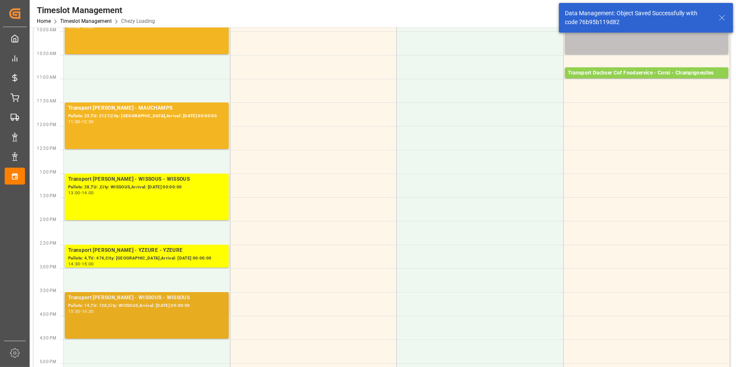
click at [152, 314] on div "Transport Delisle - WISSOUS - WISSOUS Pallets: 14,TU: 728,City: WISSOUS,Arrival…" at bounding box center [146, 315] width 157 height 43
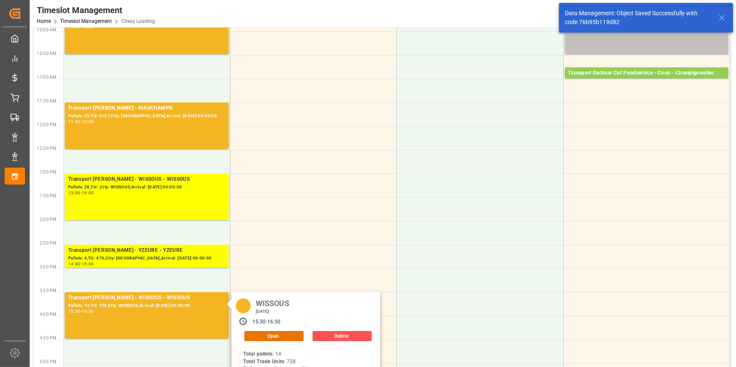
click at [271, 330] on div "WISSOUS Thursday, October 9, 2025 15:30 - 16:30 Open Delete Total pallets : 14 …" at bounding box center [306, 346] width 148 height 109
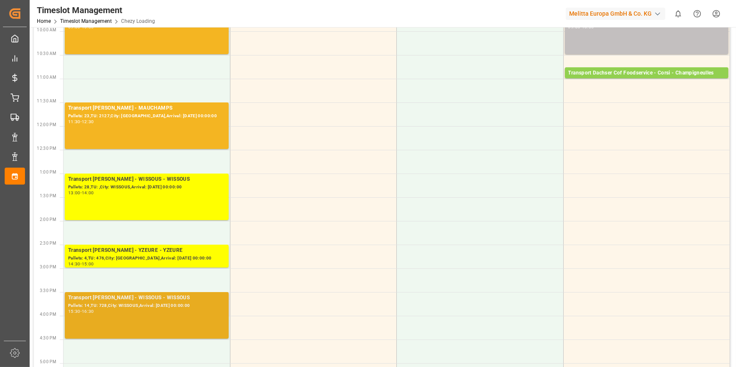
click at [228, 315] on div "Transport Delisle - WISSOUS - WISSOUS Pallets: 14,TU: 728,City: WISSOUS,Arrival…" at bounding box center [147, 315] width 164 height 47
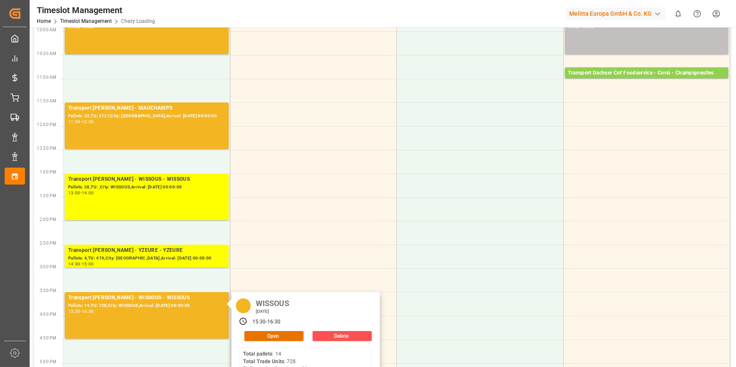
click at [284, 329] on div "WISSOUS Thursday, October 9, 2025 15:30 - 16:30 Open Delete Total pallets : 14 …" at bounding box center [306, 346] width 148 height 109
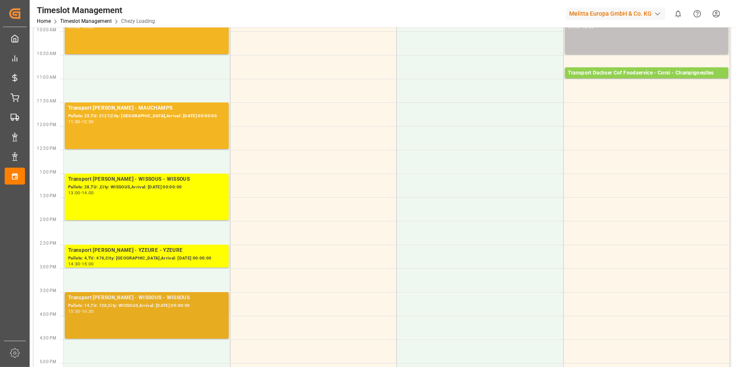
click at [203, 311] on div "15:30 - 16:30" at bounding box center [146, 312] width 157 height 5
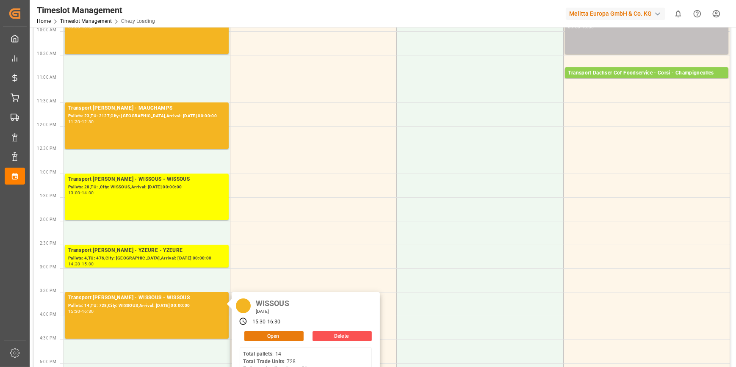
click at [270, 333] on button "Open" at bounding box center [273, 336] width 59 height 10
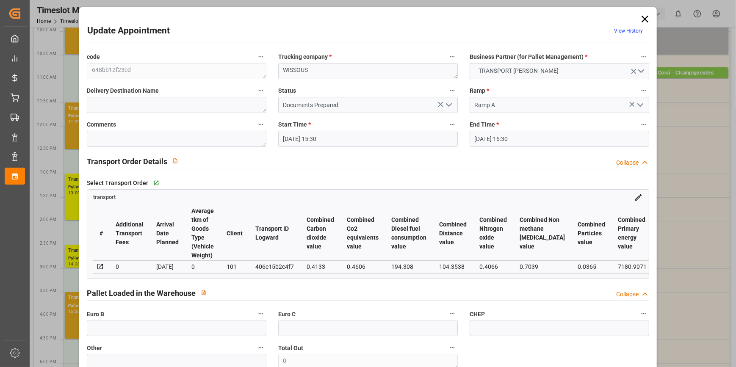
click at [447, 104] on icon "open menu" at bounding box center [449, 105] width 10 height 10
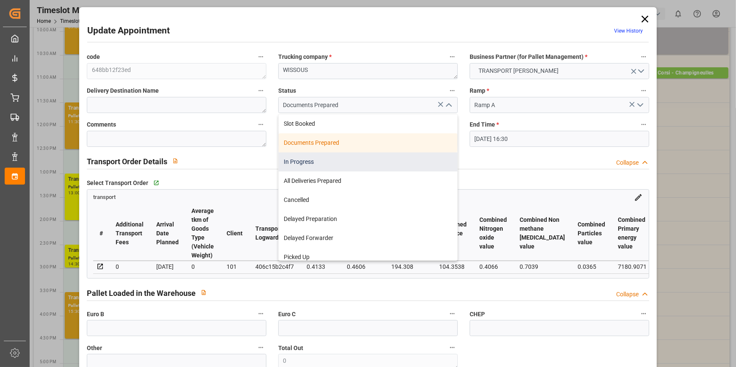
click at [301, 160] on div "In Progress" at bounding box center [368, 162] width 179 height 19
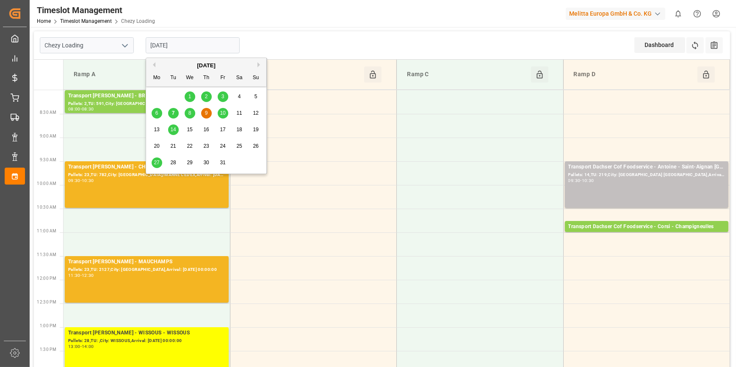
click at [193, 41] on input "09-10-2025" at bounding box center [193, 45] width 94 height 16
click at [190, 116] on span "8" at bounding box center [190, 113] width 3 height 6
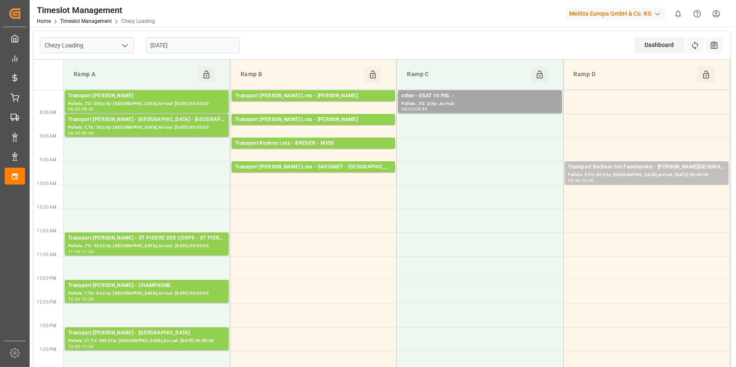
click at [190, 45] on input "08-10-2025" at bounding box center [193, 45] width 94 height 16
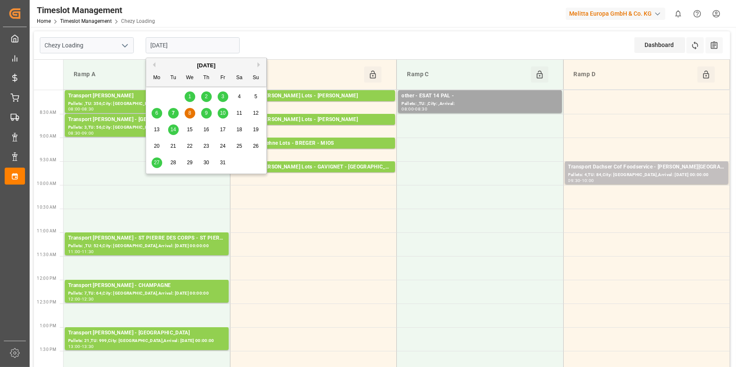
click at [205, 117] on div "9" at bounding box center [206, 113] width 11 height 10
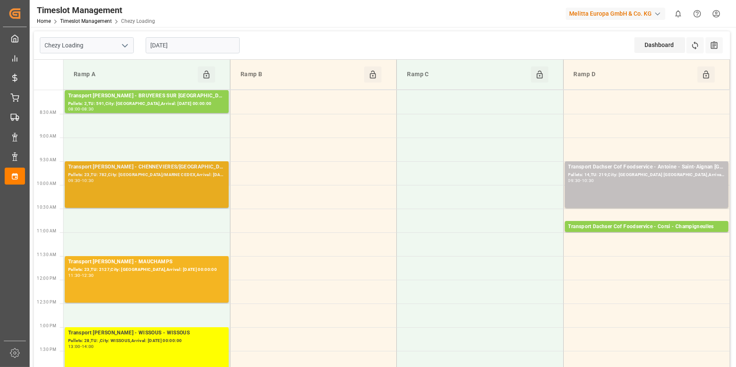
click at [163, 180] on div "09:30 - 10:30" at bounding box center [146, 181] width 157 height 5
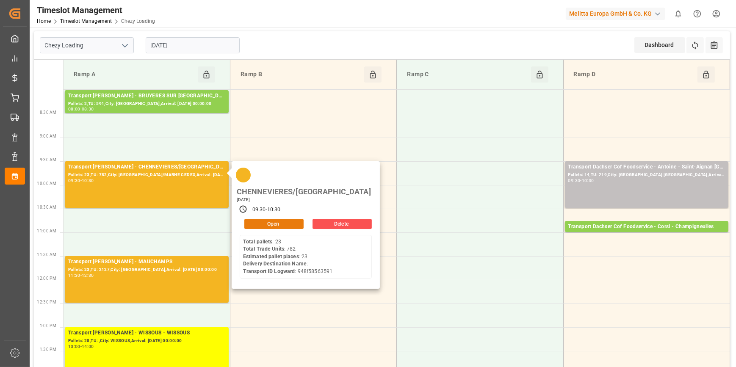
click at [295, 219] on button "Open" at bounding box center [273, 224] width 59 height 10
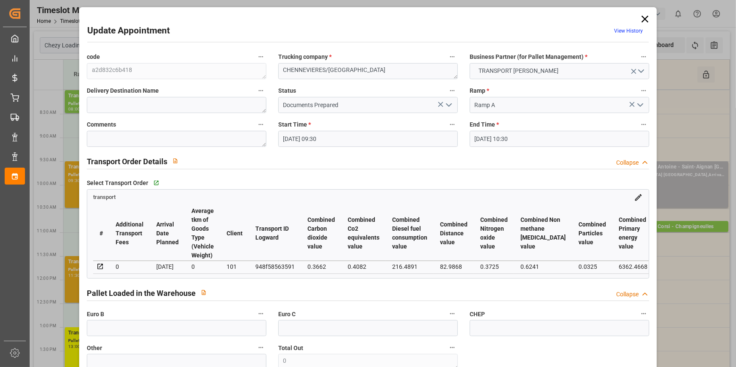
click at [450, 103] on icon "open menu" at bounding box center [449, 105] width 10 height 10
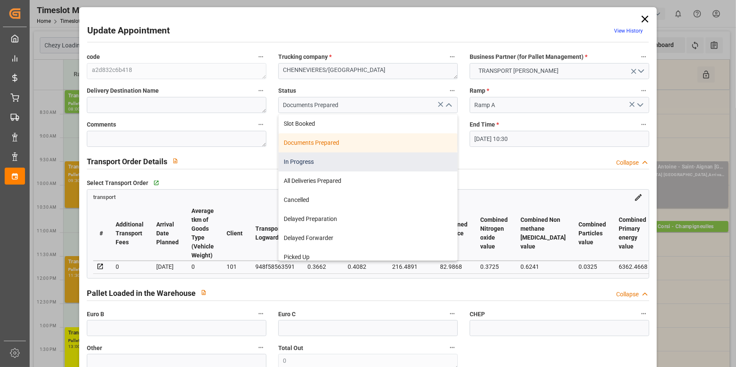
click at [298, 161] on div "In Progress" at bounding box center [368, 162] width 179 height 19
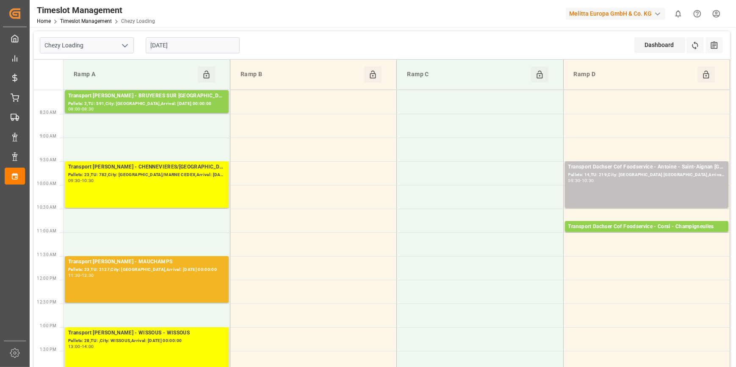
click at [165, 49] on input "09-10-2025" at bounding box center [193, 45] width 94 height 16
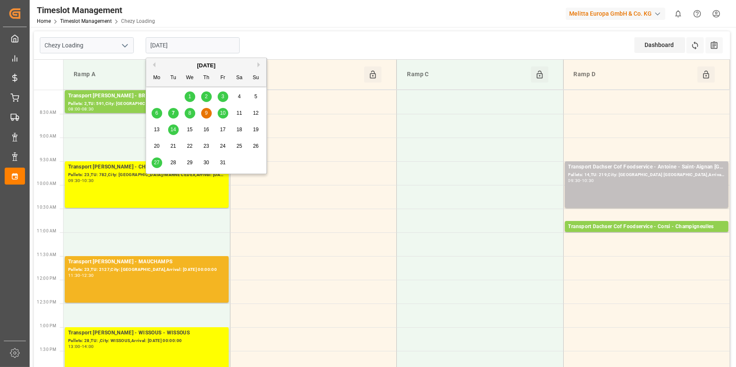
click at [225, 112] on span "10" at bounding box center [223, 113] width 6 height 6
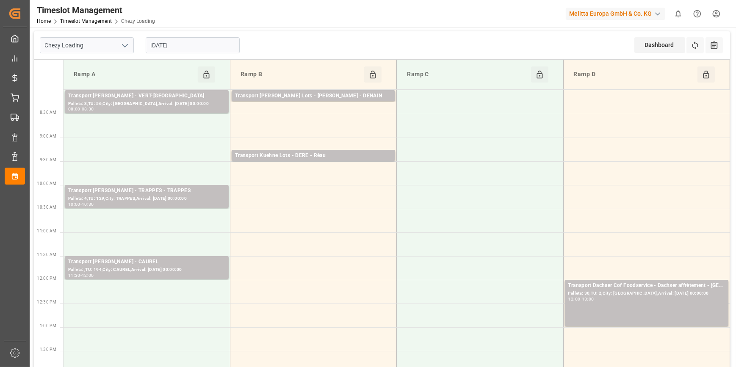
click at [187, 50] on input "10-10-2025" at bounding box center [193, 45] width 94 height 16
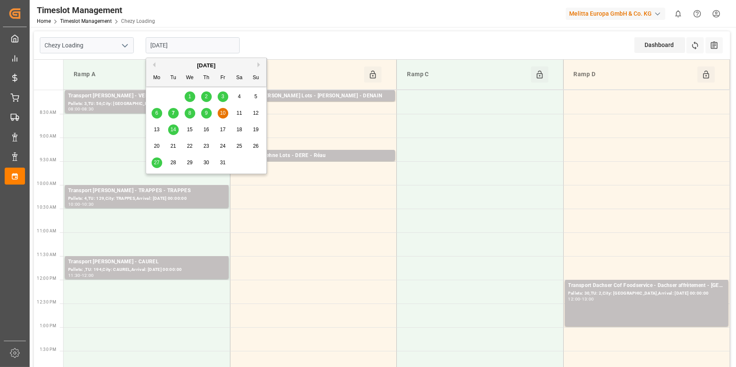
click at [186, 114] on div "8" at bounding box center [190, 113] width 11 height 10
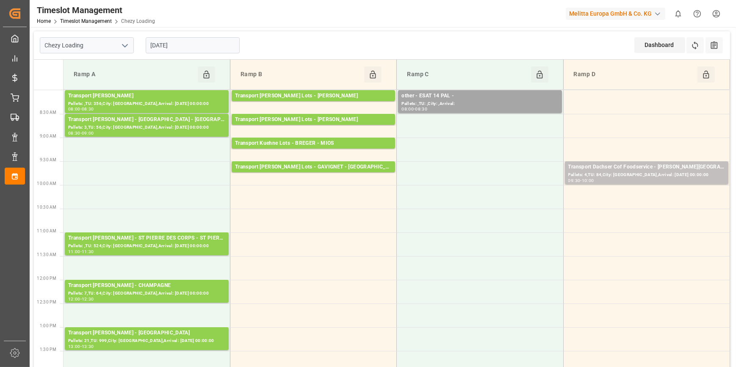
click at [193, 44] on input "08-10-2025" at bounding box center [193, 45] width 94 height 16
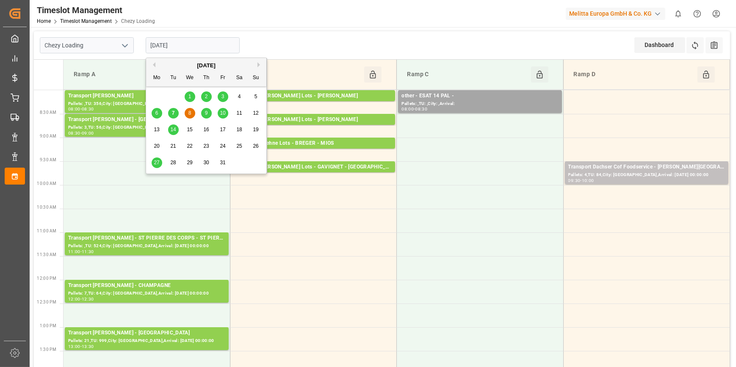
click at [173, 111] on span "7" at bounding box center [173, 113] width 3 height 6
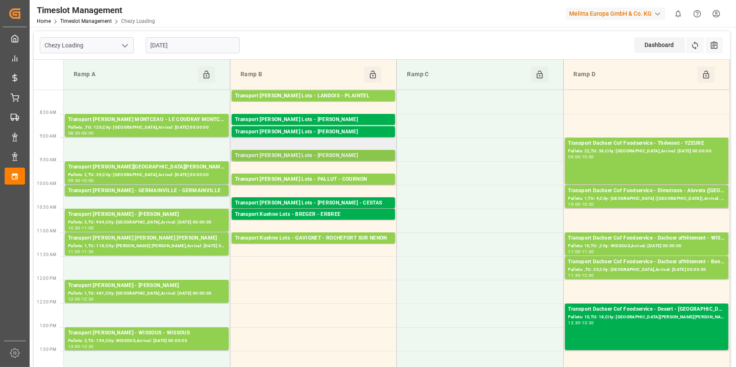
click at [345, 155] on div "Transport Kuehne Lots - ANTOINE - CARQUEFOU" at bounding box center [313, 156] width 157 height 8
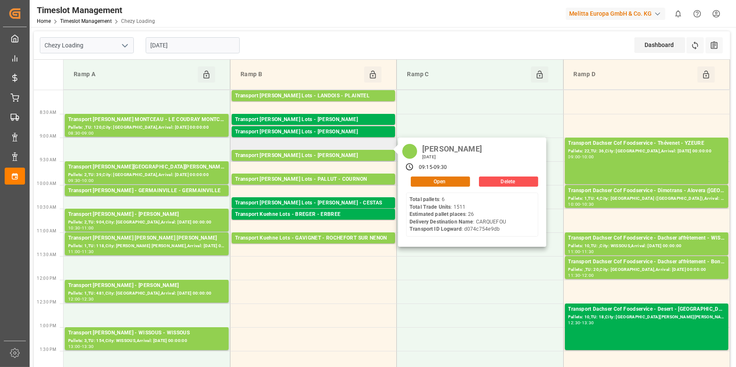
click at [451, 178] on button "Open" at bounding box center [440, 182] width 59 height 10
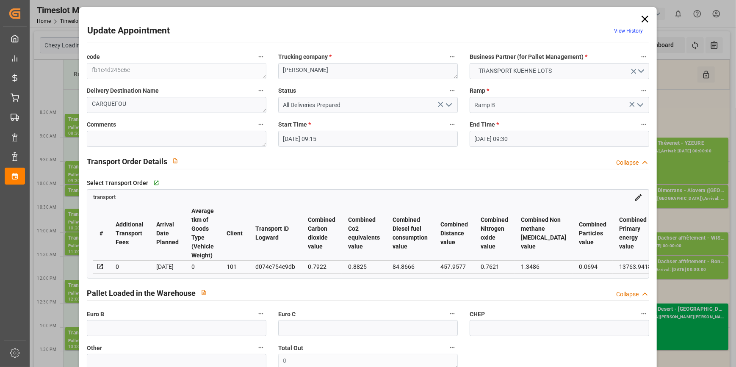
click at [639, 15] on icon at bounding box center [645, 19] width 12 height 12
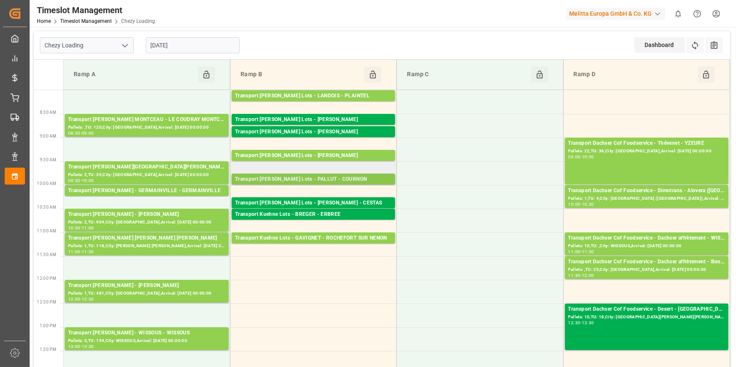
click at [350, 177] on div "Transport Kuehne Lots - PALLUT - COURNON" at bounding box center [313, 179] width 157 height 8
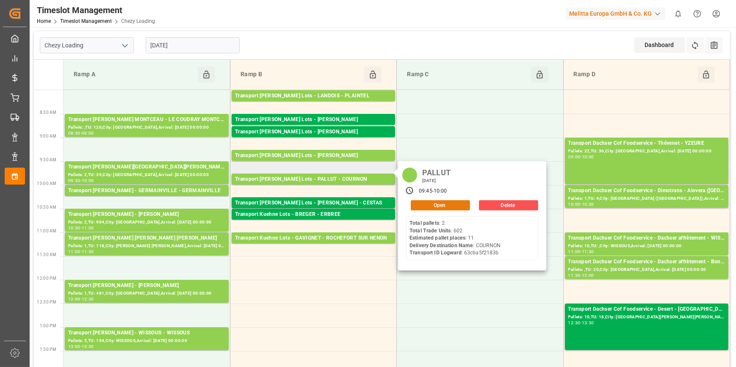
click at [436, 204] on button "Open" at bounding box center [440, 205] width 59 height 10
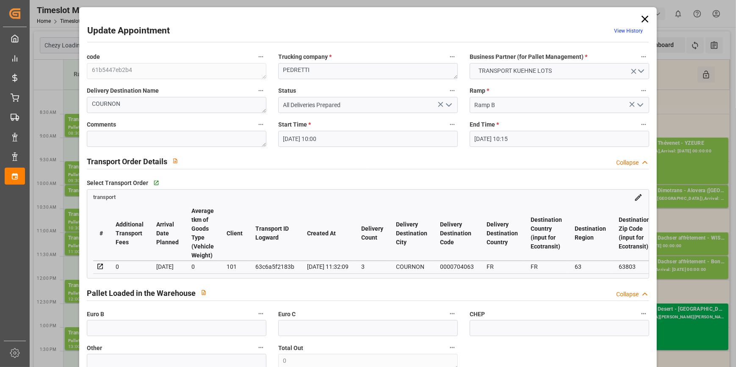
click at [643, 18] on icon at bounding box center [645, 19] width 7 height 7
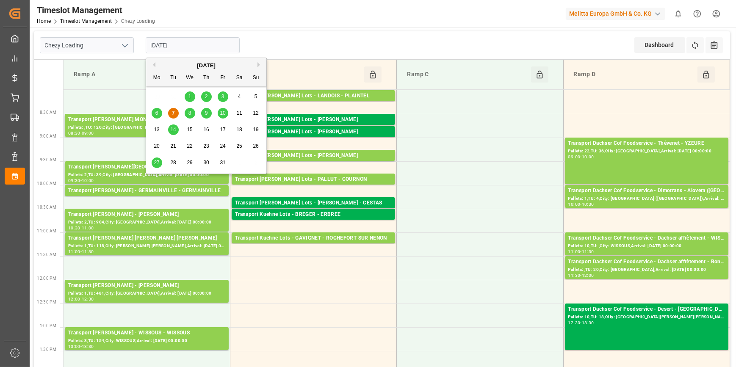
click at [190, 46] on input "[DATE]" at bounding box center [193, 45] width 94 height 16
click at [189, 111] on span "8" at bounding box center [190, 113] width 3 height 6
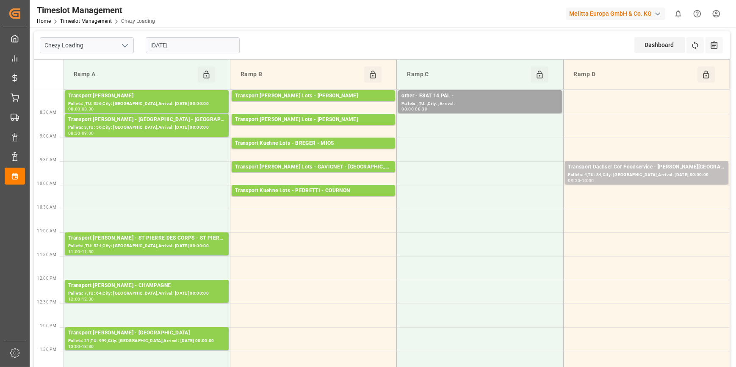
click at [191, 46] on input "08-10-2025" at bounding box center [193, 45] width 94 height 16
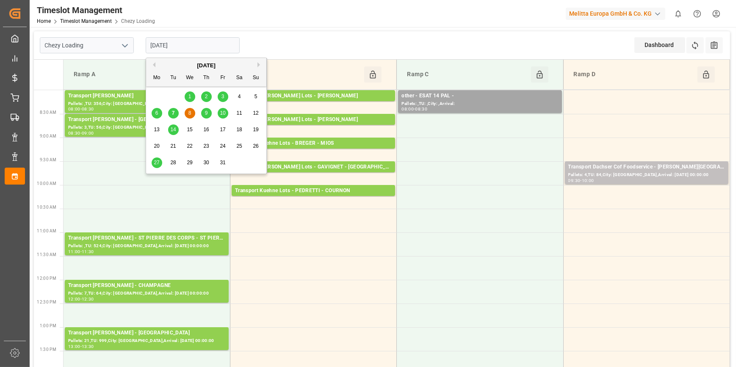
click at [208, 110] on div "9" at bounding box center [206, 113] width 11 height 10
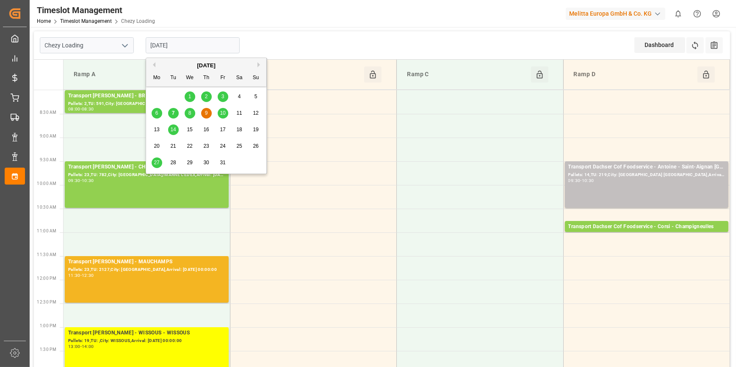
click at [208, 45] on input "09-10-2025" at bounding box center [193, 45] width 94 height 16
click at [223, 115] on span "10" at bounding box center [223, 113] width 6 height 6
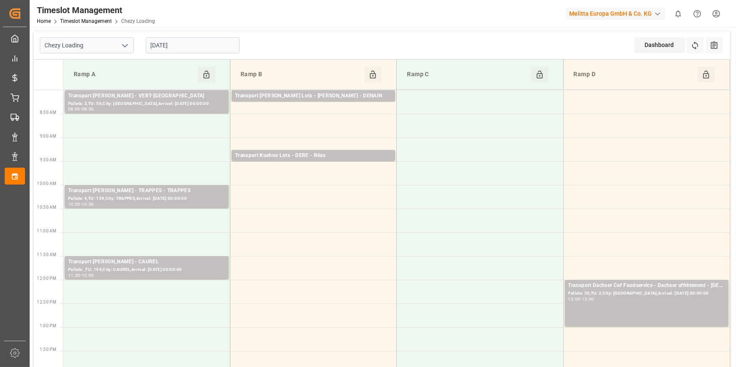
click at [186, 33] on div "10-10-2025" at bounding box center [193, 45] width 106 height 28
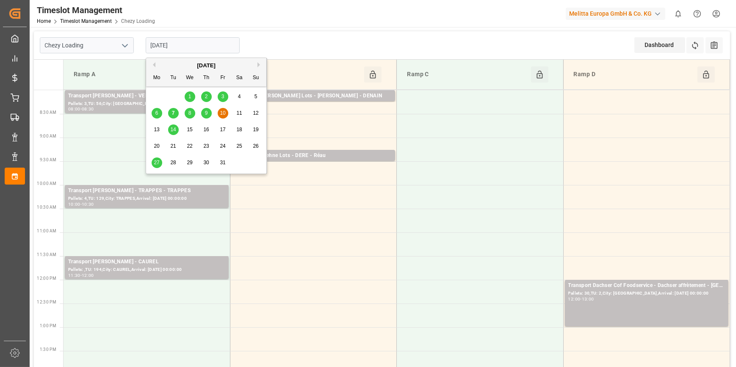
click at [194, 47] on input "10-10-2025" at bounding box center [193, 45] width 94 height 16
click at [172, 131] on span "14" at bounding box center [173, 130] width 6 height 6
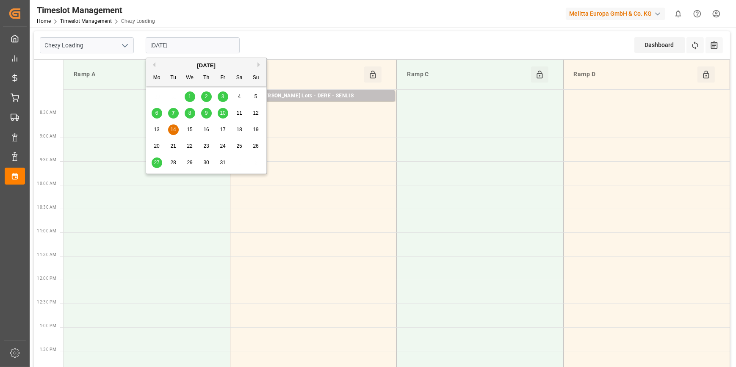
click at [205, 43] on input "14-10-2025" at bounding box center [193, 45] width 94 height 16
click at [154, 162] on span "27" at bounding box center [157, 163] width 6 height 6
click at [199, 47] on input "27-10-2025" at bounding box center [193, 45] width 94 height 16
click at [192, 113] on div "8" at bounding box center [190, 113] width 11 height 10
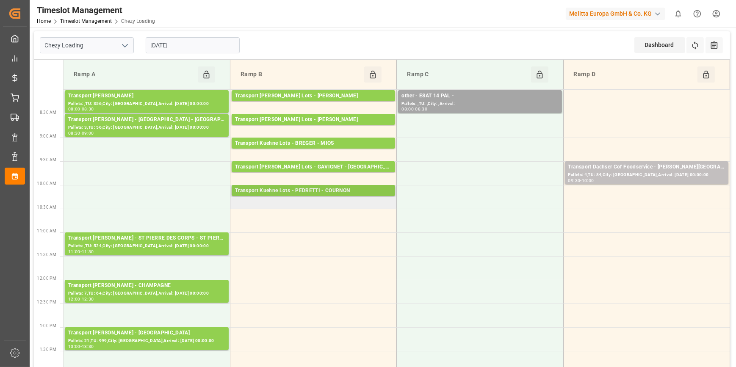
click at [331, 190] on div "Transport Kuehne Lots - PEDRETTI - COURNON" at bounding box center [313, 191] width 157 height 8
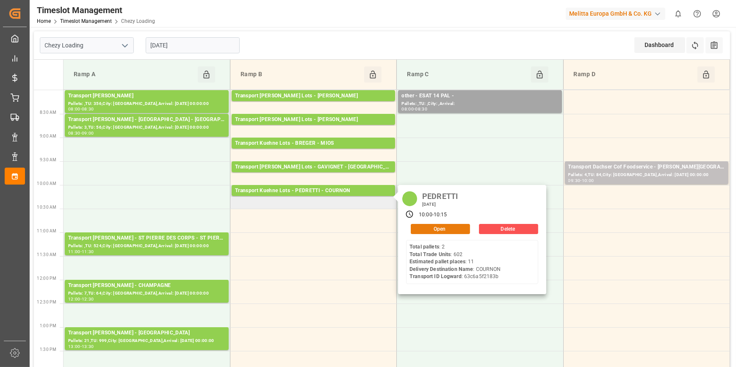
click at [453, 225] on button "Open" at bounding box center [440, 229] width 59 height 10
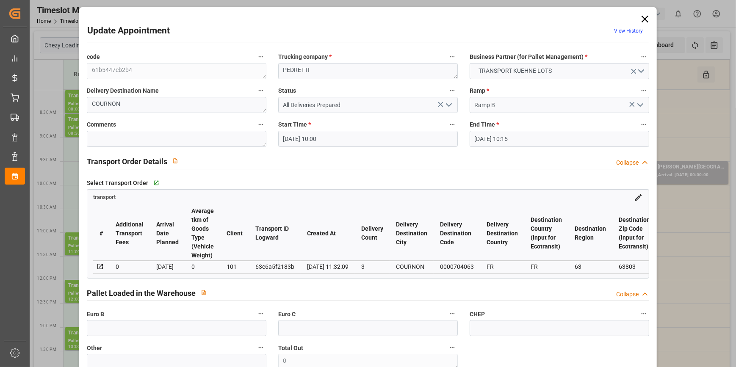
click at [643, 16] on icon at bounding box center [645, 19] width 12 height 12
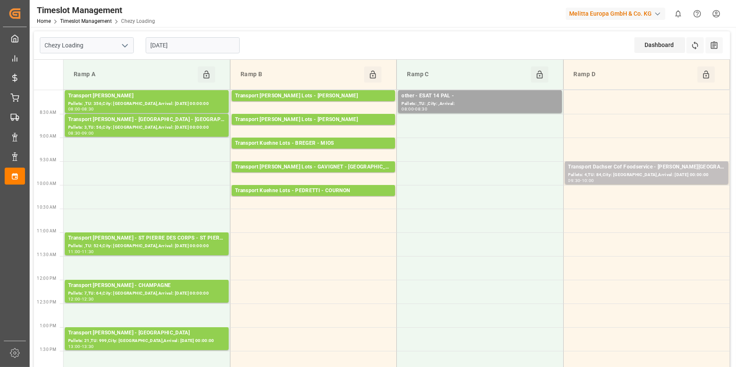
click at [197, 43] on input "08-10-2025" at bounding box center [193, 45] width 94 height 16
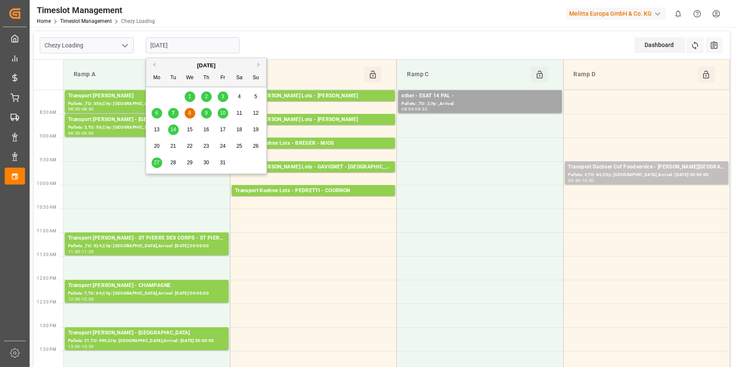
click at [170, 112] on div "7" at bounding box center [173, 113] width 11 height 10
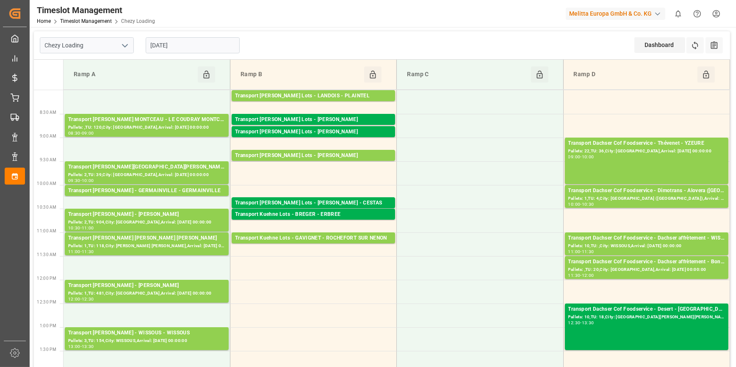
click at [190, 40] on input "[DATE]" at bounding box center [193, 45] width 94 height 16
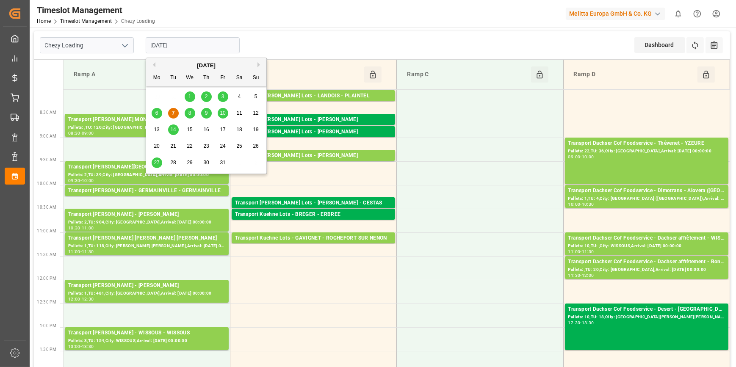
click at [187, 110] on div "8" at bounding box center [190, 113] width 11 height 10
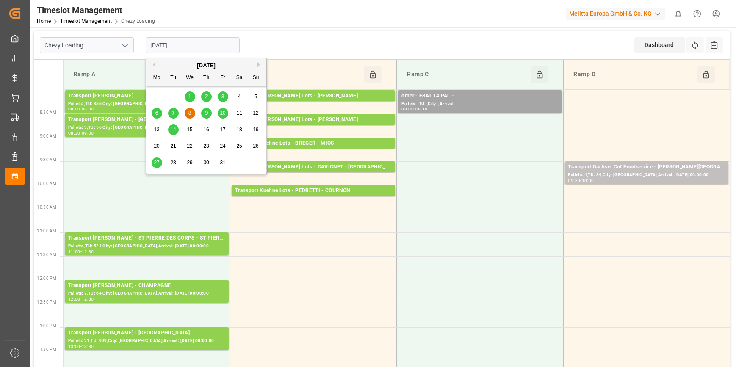
click at [209, 49] on input "08-10-2025" at bounding box center [193, 45] width 94 height 16
click at [207, 114] on span "9" at bounding box center [206, 113] width 3 height 6
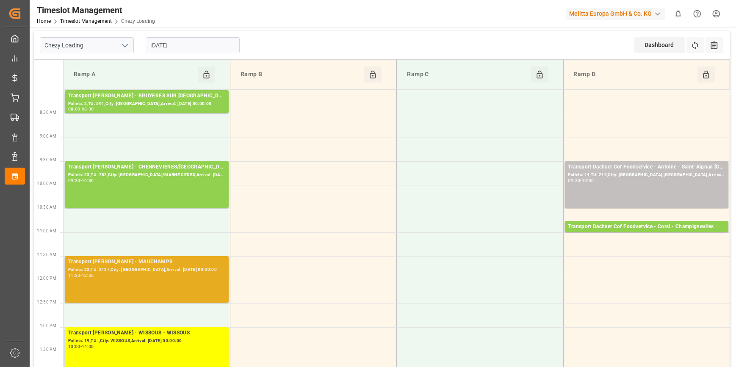
click at [177, 274] on div "11:30 - 12:30" at bounding box center [146, 276] width 157 height 5
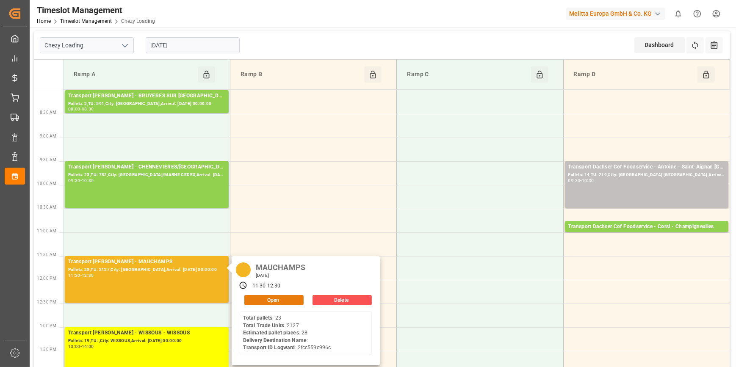
click at [262, 300] on button "Open" at bounding box center [273, 300] width 59 height 10
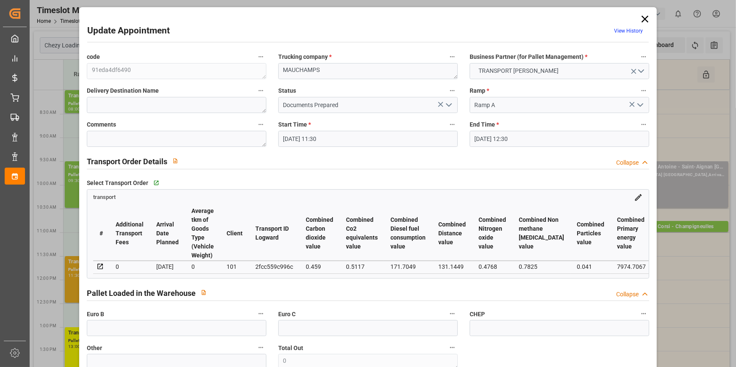
click at [447, 107] on icon "open menu" at bounding box center [449, 105] width 10 height 10
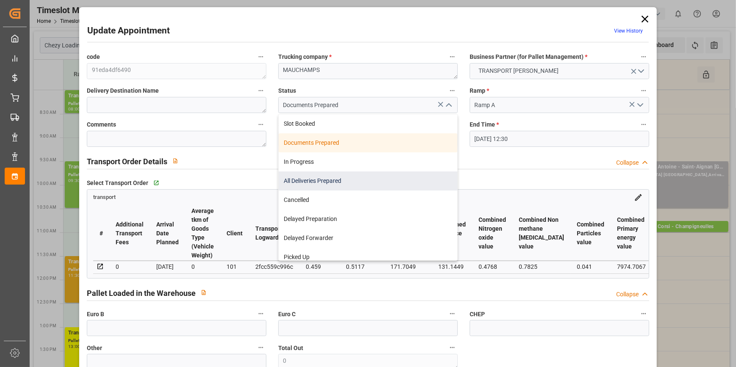
click at [301, 182] on div "All Deliveries Prepared" at bounding box center [368, 181] width 179 height 19
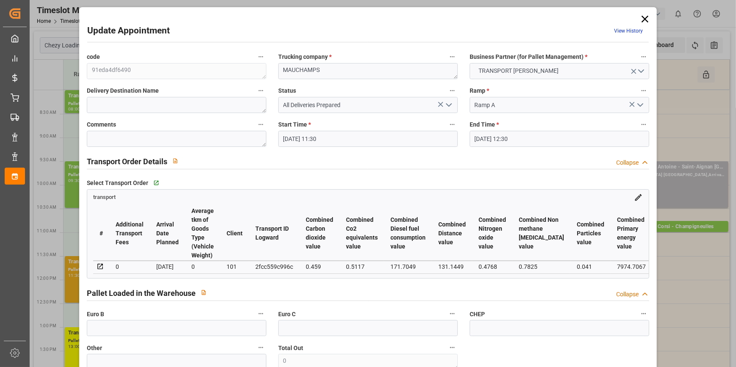
click at [451, 103] on icon "open menu" at bounding box center [449, 105] width 10 height 10
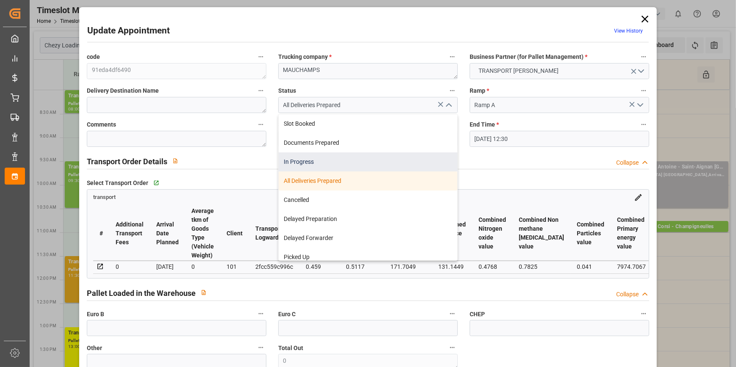
click at [305, 165] on div "In Progress" at bounding box center [368, 162] width 179 height 19
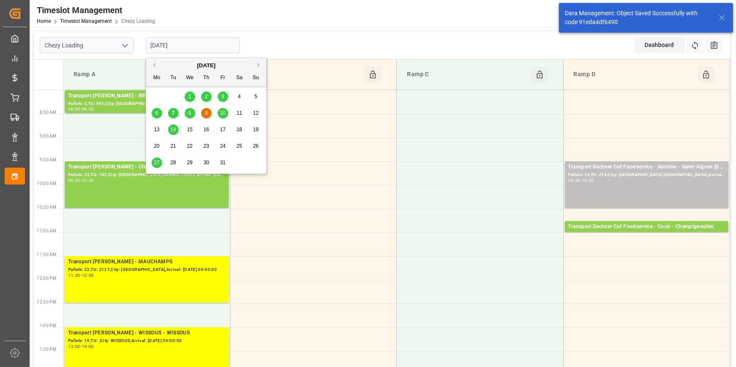
click at [173, 49] on input "09-10-2025" at bounding box center [193, 45] width 94 height 16
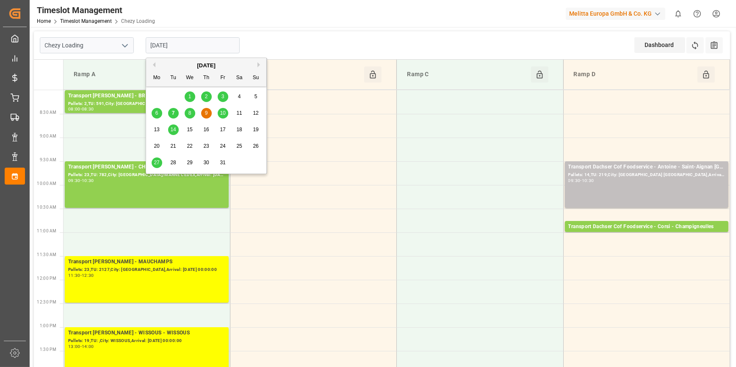
click at [171, 113] on div "7" at bounding box center [173, 113] width 11 height 10
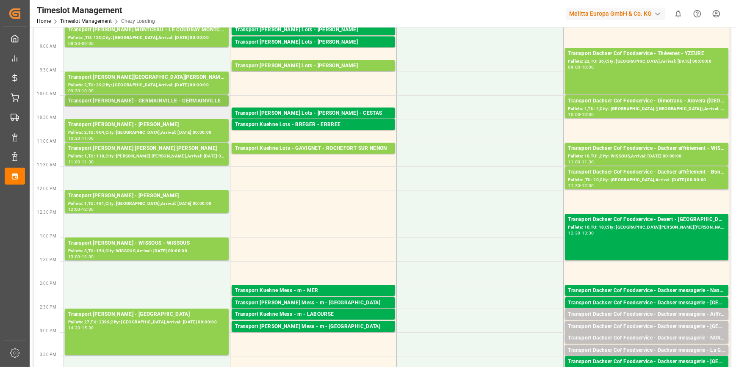
scroll to position [115, 0]
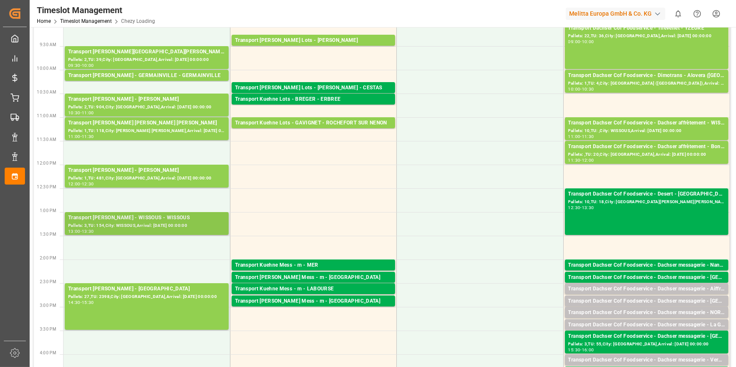
click at [153, 212] on div "Transport Delisle - WISSOUS - WISSOUS Pallets: 3,TU: 154,City: WISSOUS,Arrival:…" at bounding box center [147, 223] width 164 height 23
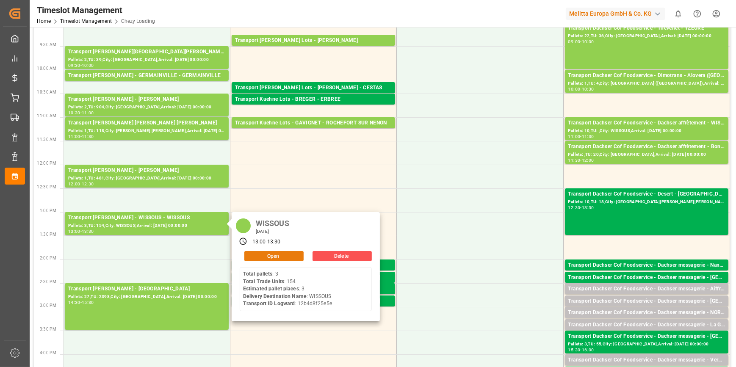
click at [275, 251] on button "Open" at bounding box center [273, 256] width 59 height 10
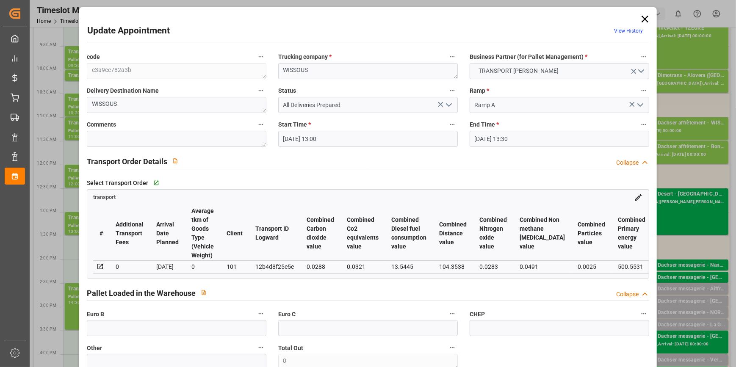
scroll to position [0, 0]
click at [641, 19] on icon at bounding box center [645, 19] width 12 height 12
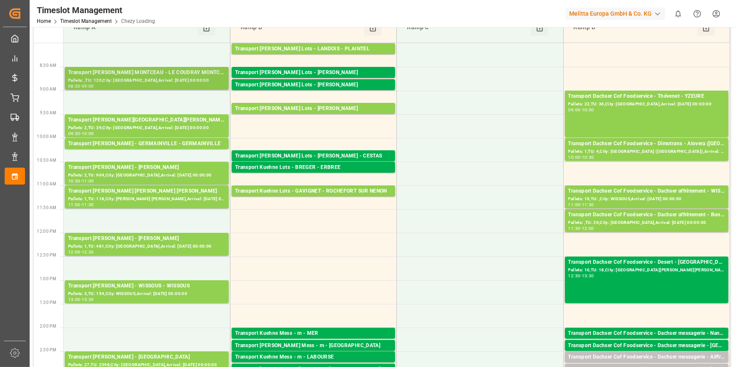
scroll to position [77, 0]
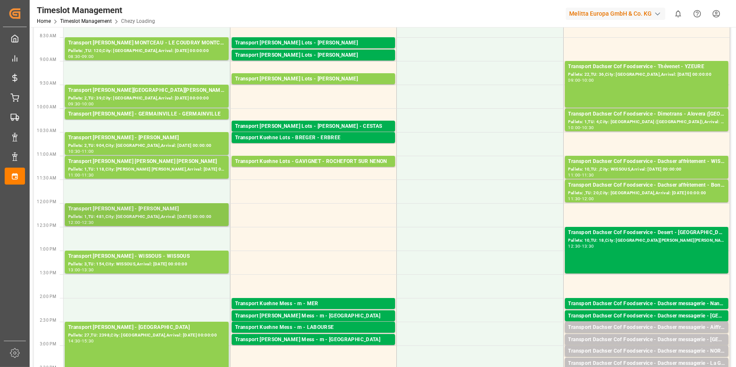
click at [174, 220] on div "Pallets: 1,TU: 481,City: LOMME,Arrival: 2025-10-08 00:00:00" at bounding box center [146, 217] width 157 height 7
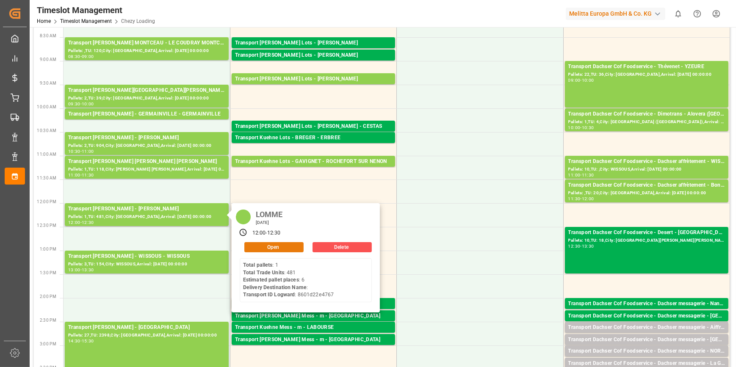
click at [277, 247] on button "Open" at bounding box center [273, 247] width 59 height 10
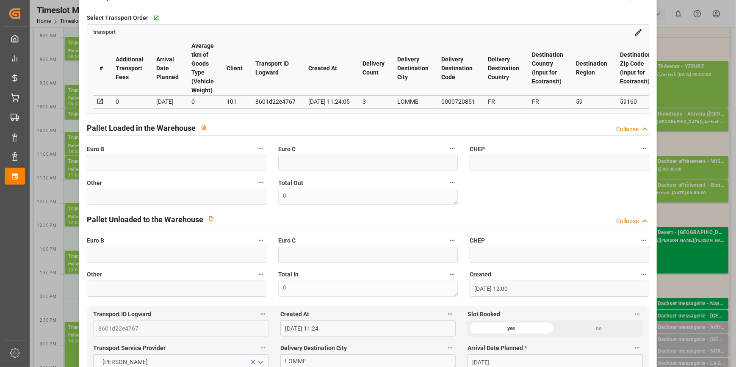
scroll to position [0, 0]
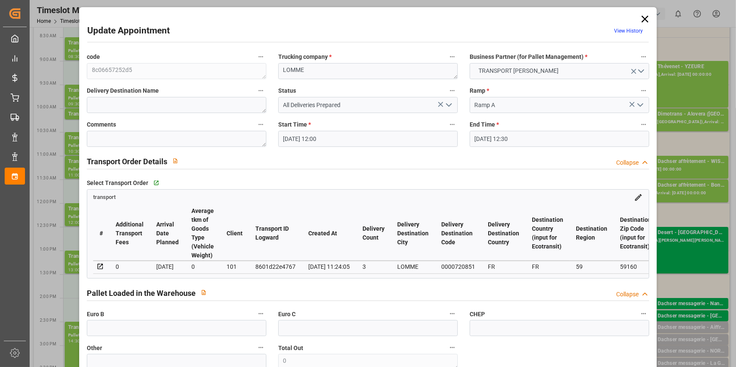
click at [641, 18] on icon at bounding box center [645, 19] width 12 height 12
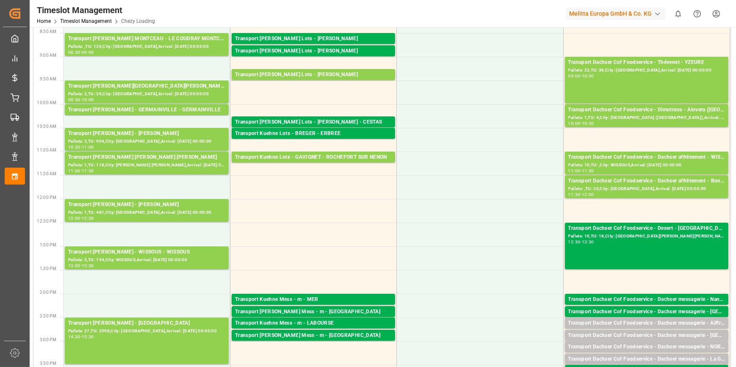
scroll to position [77, 0]
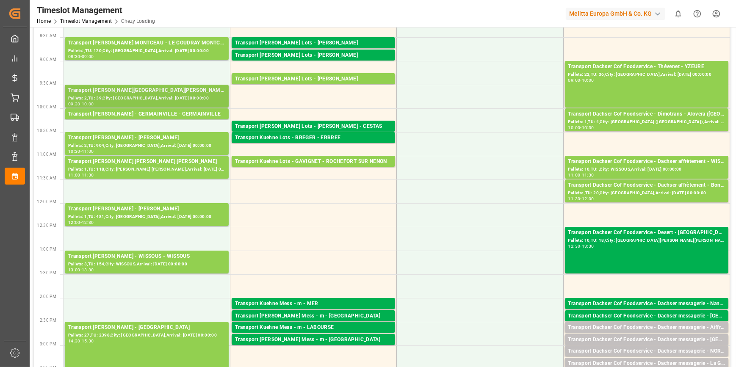
click at [157, 86] on div "Transport Delisle - VILLERS BOCAGE - VILLERS BOCAGE" at bounding box center [146, 90] width 157 height 8
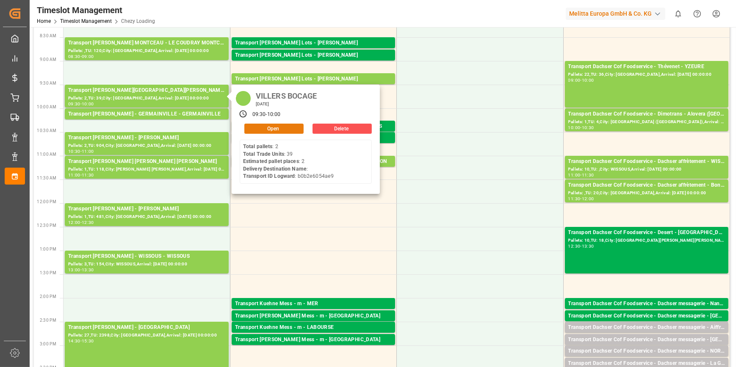
click at [274, 125] on button "Open" at bounding box center [273, 129] width 59 height 10
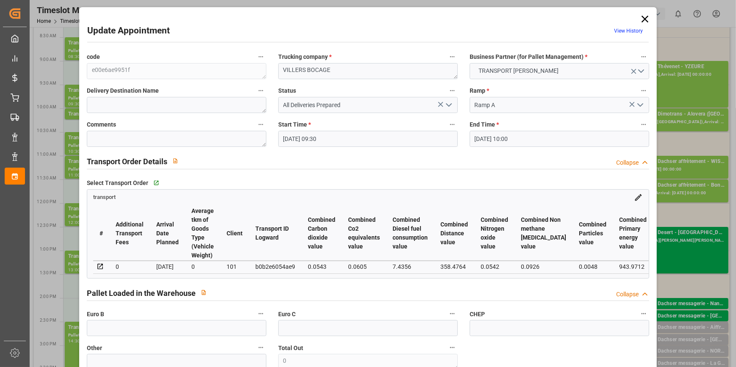
click at [451, 104] on icon "open menu" at bounding box center [449, 105] width 10 height 10
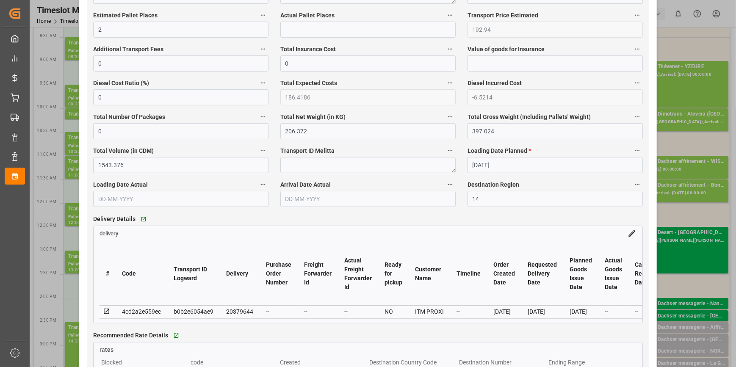
scroll to position [539, 0]
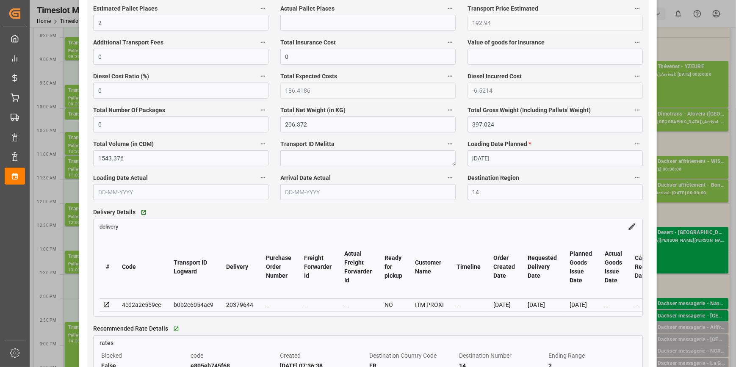
drag, startPoint x: 249, startPoint y: 205, endPoint x: 263, endPoint y: 197, distance: 16.7
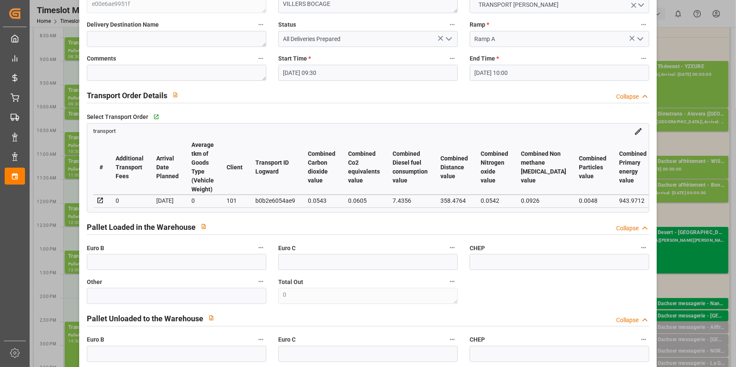
scroll to position [0, 0]
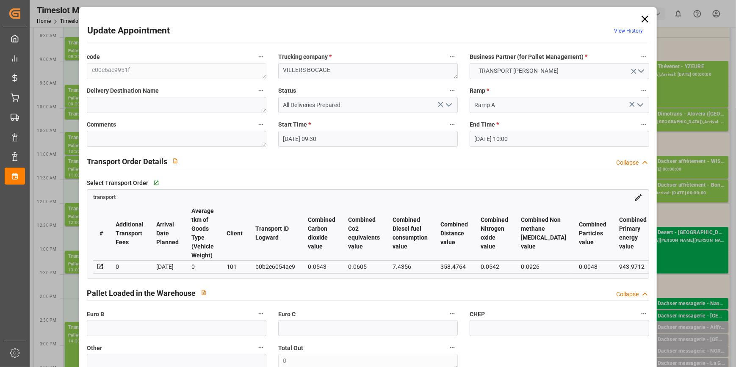
click at [646, 18] on icon at bounding box center [645, 19] width 12 height 12
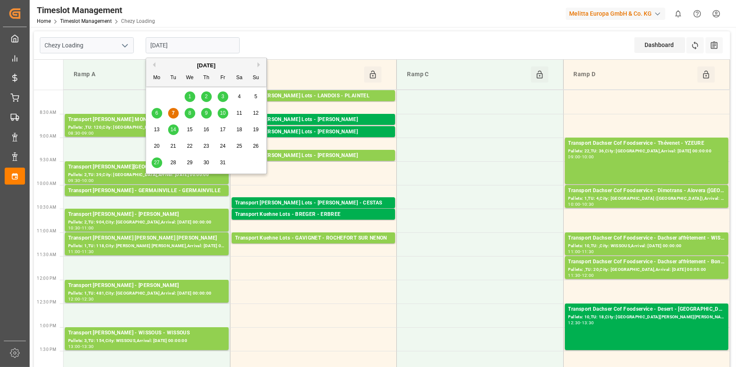
click at [205, 45] on input "[DATE]" at bounding box center [193, 45] width 94 height 16
click at [189, 115] on span "8" at bounding box center [190, 113] width 3 height 6
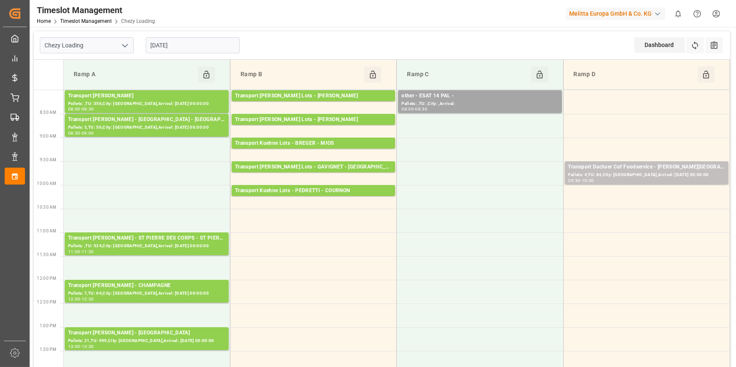
click at [161, 43] on input "08-10-2025" at bounding box center [193, 45] width 94 height 16
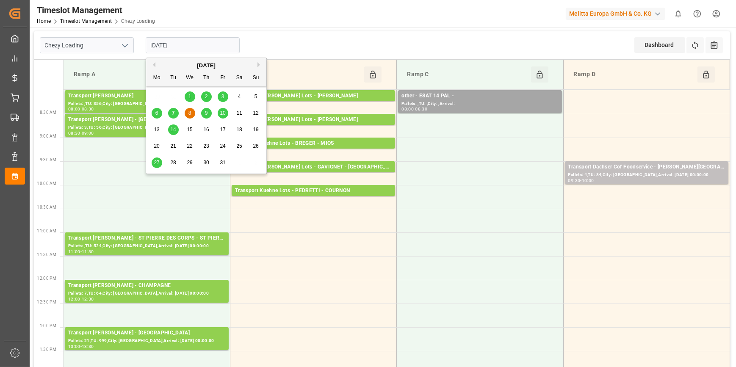
click at [175, 113] on div "7" at bounding box center [173, 113] width 11 height 10
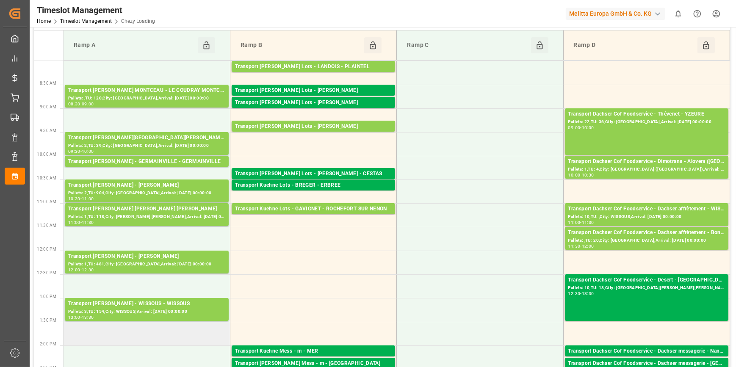
scroll to position [154, 0]
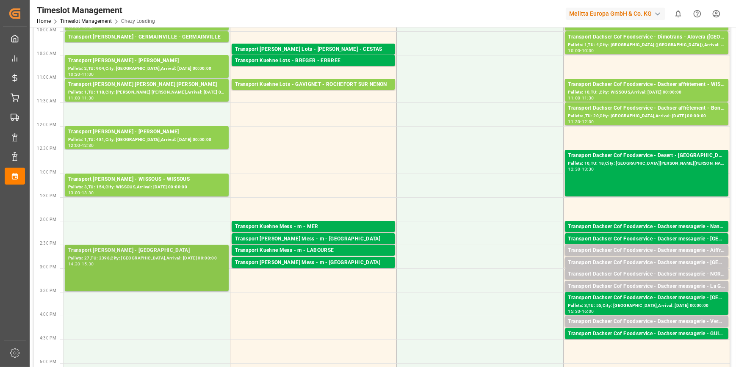
click at [163, 259] on div "Pallets: 27,TU: 2398,City: SAINT GILLES,Arrival: 2025-10-09 00:00:00" at bounding box center [146, 258] width 157 height 7
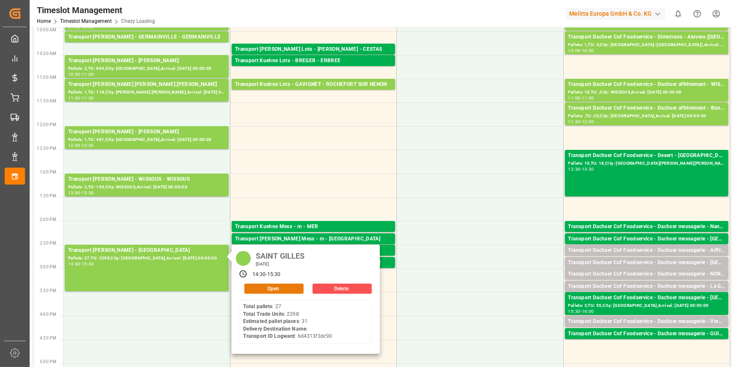
click at [275, 289] on button "Open" at bounding box center [273, 289] width 59 height 10
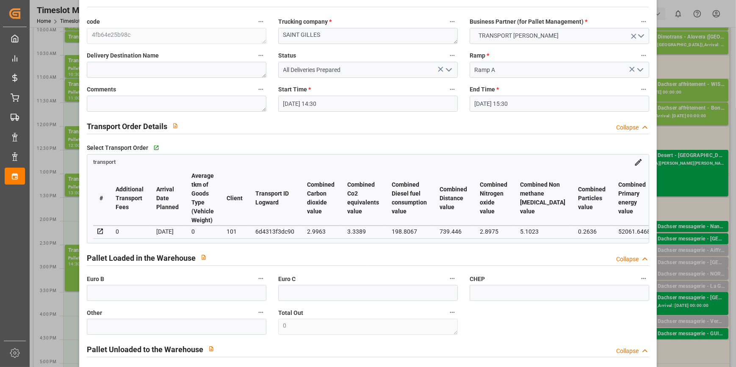
scroll to position [0, 0]
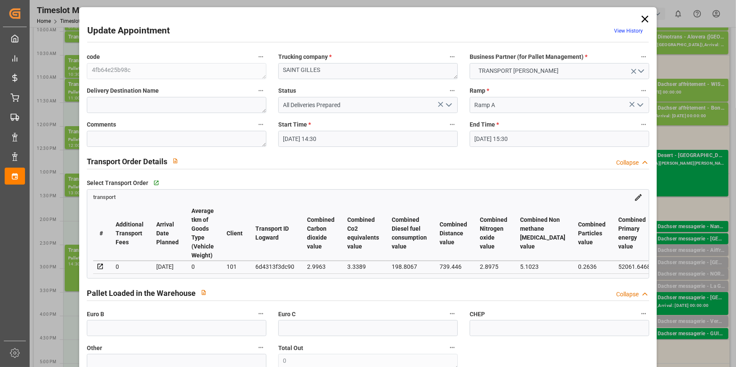
click at [643, 17] on icon at bounding box center [645, 19] width 12 height 12
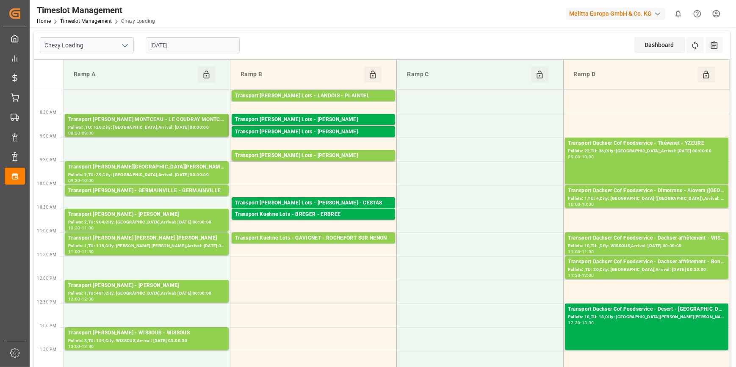
click at [152, 121] on div "Transport Delisle - LE COUDRAY MONTCEAU - LE COUDRAY MONTCEAU" at bounding box center [146, 120] width 157 height 8
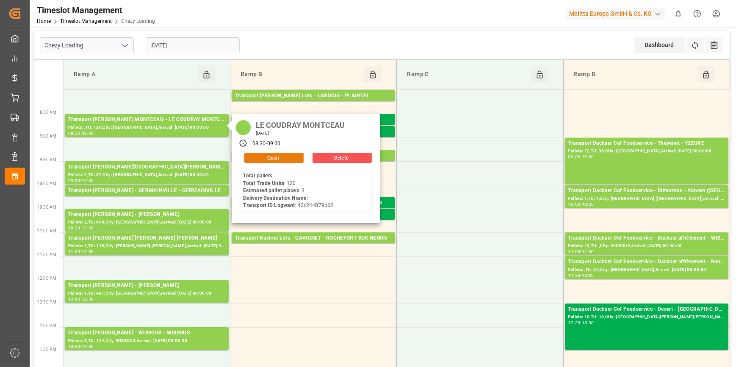
click at [266, 153] on button "Open" at bounding box center [273, 158] width 59 height 10
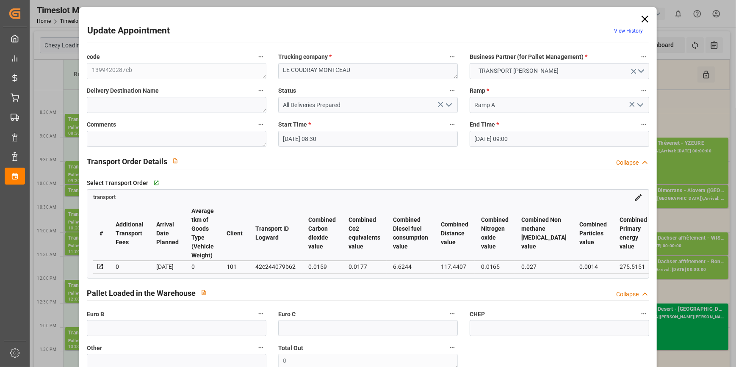
click at [643, 18] on icon at bounding box center [645, 19] width 7 height 7
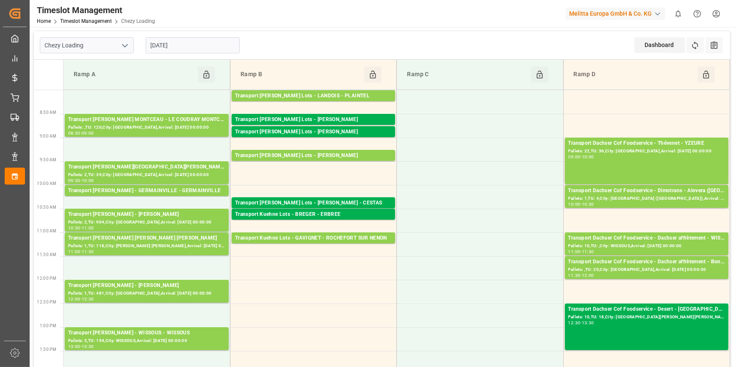
click at [190, 36] on div "[DATE]" at bounding box center [193, 45] width 106 height 28
click at [191, 46] on input "[DATE]" at bounding box center [193, 45] width 94 height 16
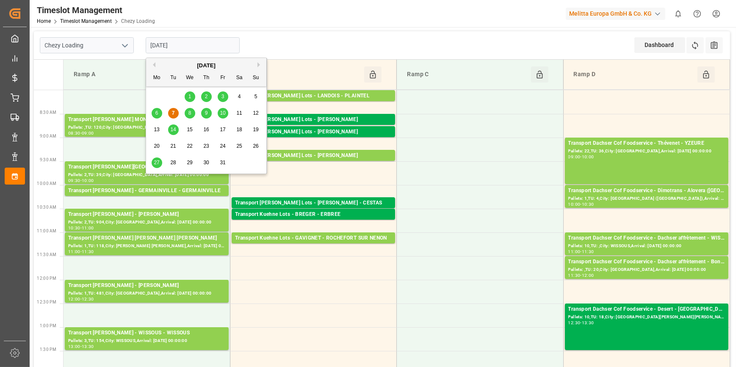
click at [190, 111] on span "8" at bounding box center [190, 113] width 3 height 6
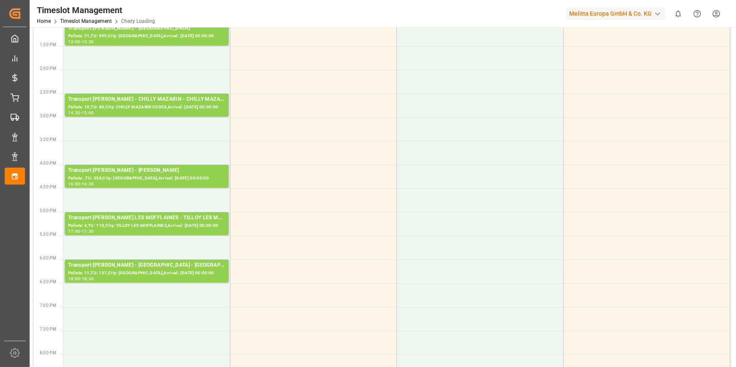
scroll to position [308, 0]
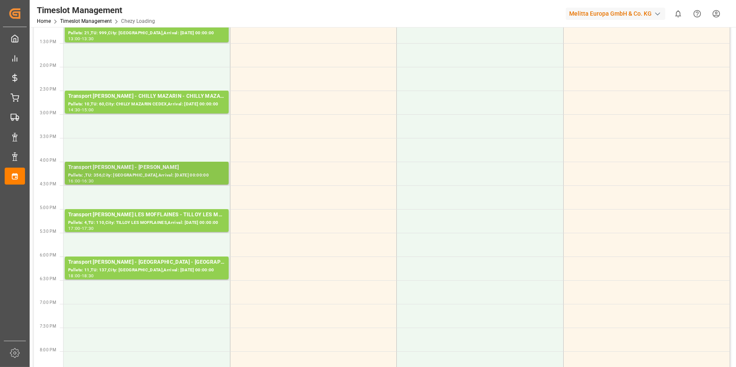
click at [169, 168] on div "Transport Delisle - LOMME - LOMME" at bounding box center [146, 168] width 157 height 8
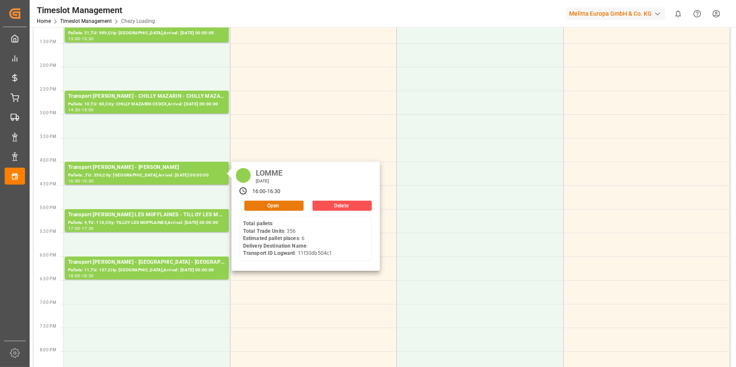
click at [263, 203] on button "Open" at bounding box center [273, 206] width 59 height 10
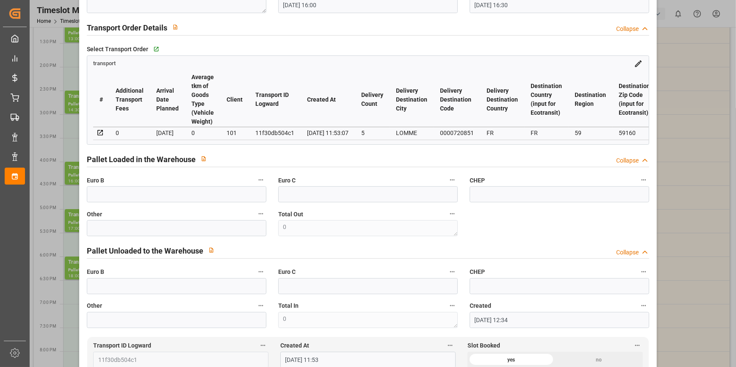
scroll to position [0, 0]
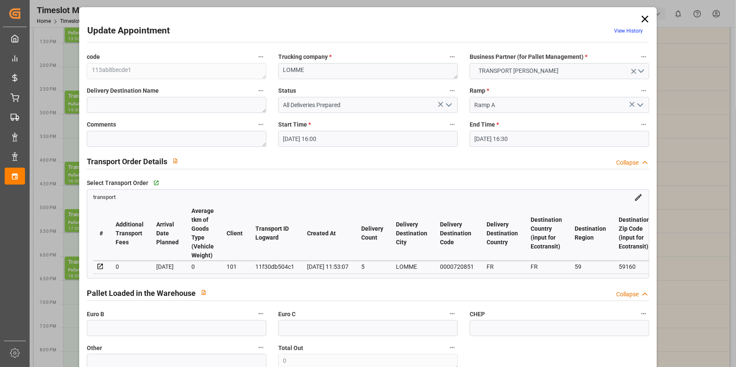
click at [643, 19] on icon at bounding box center [645, 19] width 7 height 7
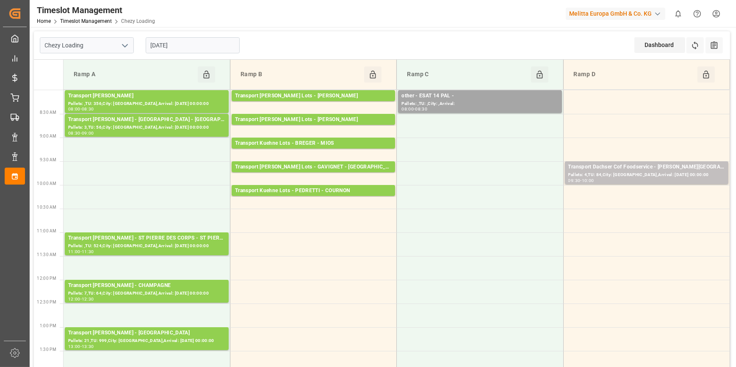
click at [208, 36] on div "08-10-2025" at bounding box center [193, 45] width 106 height 28
click at [187, 45] on input "08-10-2025" at bounding box center [193, 45] width 94 height 16
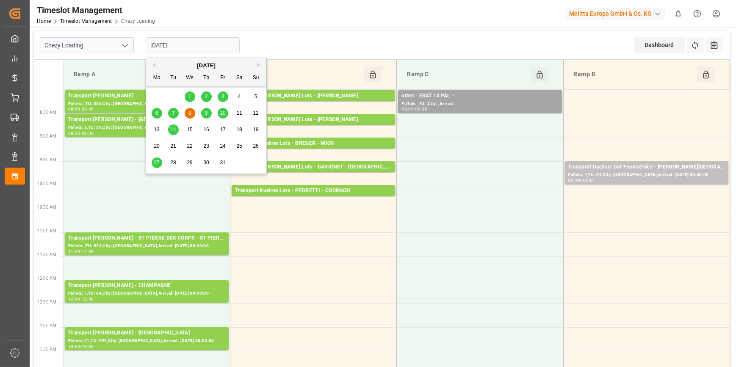
click at [171, 111] on div "7" at bounding box center [173, 113] width 11 height 10
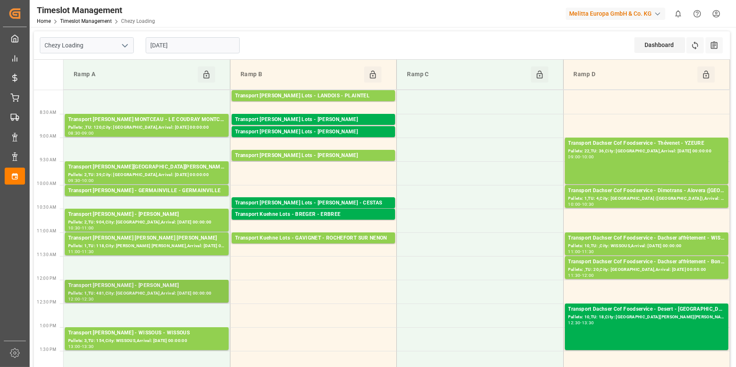
click at [163, 292] on div "Pallets: 1,TU: 481,City: LOMME,Arrival: 2025-10-08 00:00:00" at bounding box center [146, 293] width 157 height 7
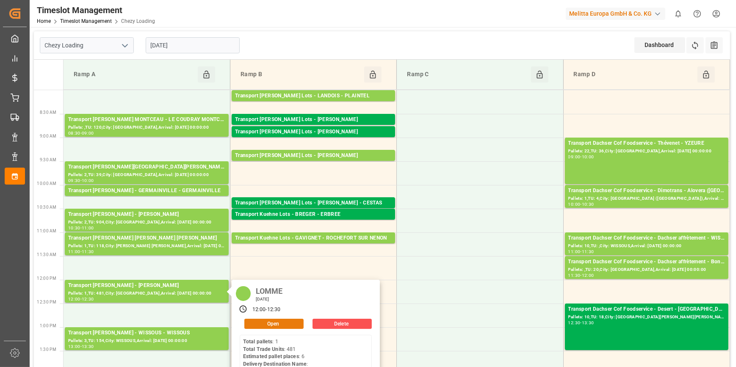
click at [285, 322] on button "Open" at bounding box center [273, 324] width 59 height 10
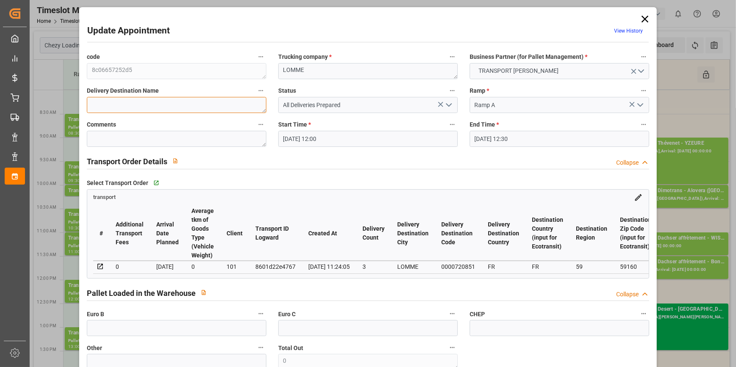
click at [180, 108] on textarea at bounding box center [177, 105] width 180 height 16
click at [150, 326] on input "text" at bounding box center [177, 328] width 180 height 16
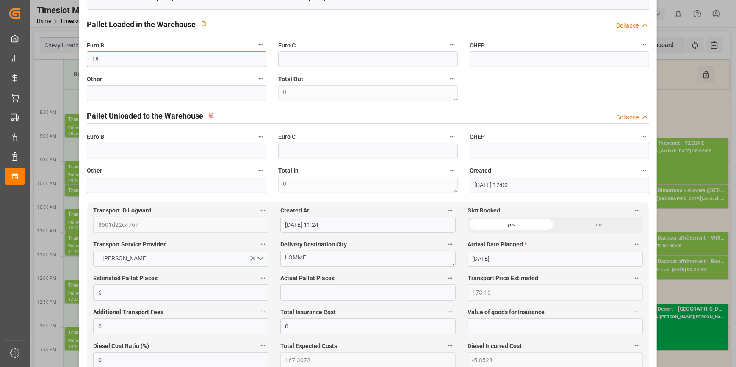
scroll to position [269, 0]
click at [294, 290] on input "text" at bounding box center [367, 292] width 175 height 16
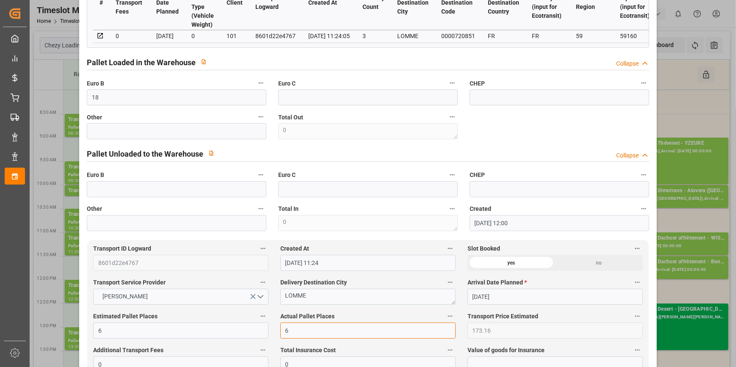
scroll to position [0, 0]
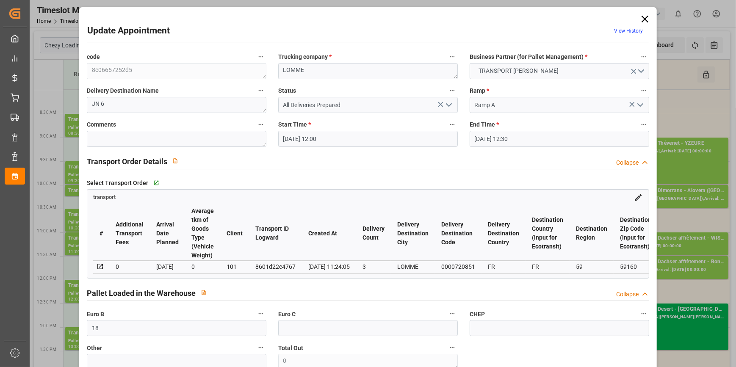
click at [445, 103] on icon "open menu" at bounding box center [449, 105] width 10 height 10
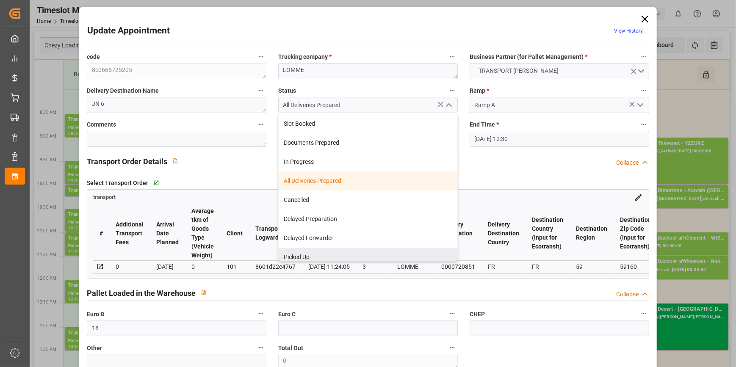
click at [313, 257] on div "Picked Up" at bounding box center [368, 257] width 179 height 19
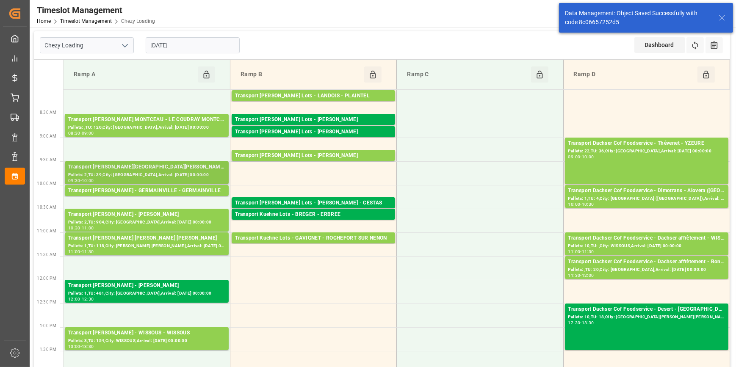
click at [158, 168] on div "Transport Delisle - VILLERS BOCAGE - VILLERS BOCAGE" at bounding box center [146, 167] width 157 height 8
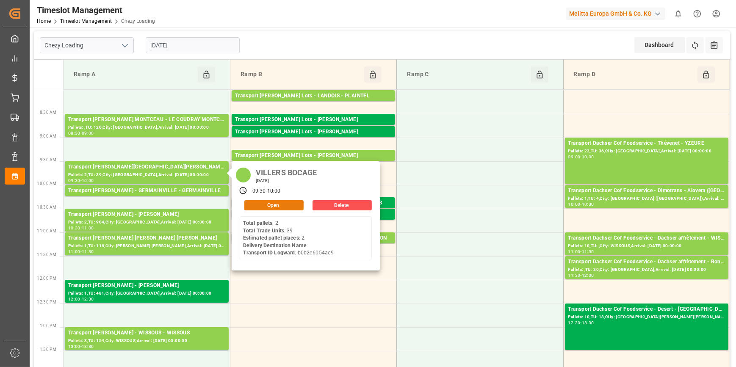
click at [277, 205] on button "Open" at bounding box center [273, 205] width 59 height 10
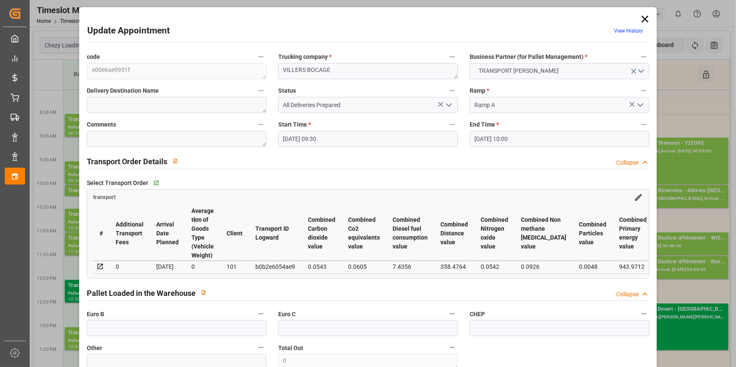
click at [451, 103] on icon "open menu" at bounding box center [449, 105] width 10 height 10
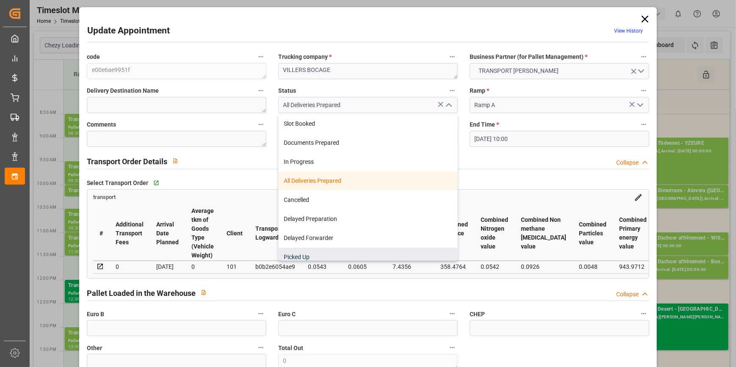
click at [320, 252] on div "Picked Up" at bounding box center [368, 257] width 179 height 19
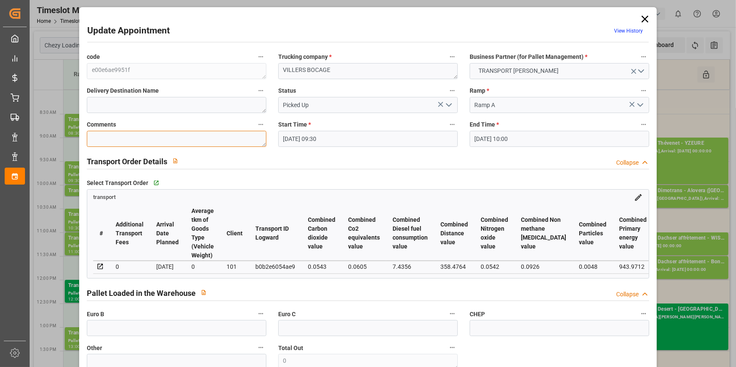
click at [153, 139] on textarea at bounding box center [177, 139] width 180 height 16
click at [122, 329] on input "text" at bounding box center [177, 328] width 180 height 16
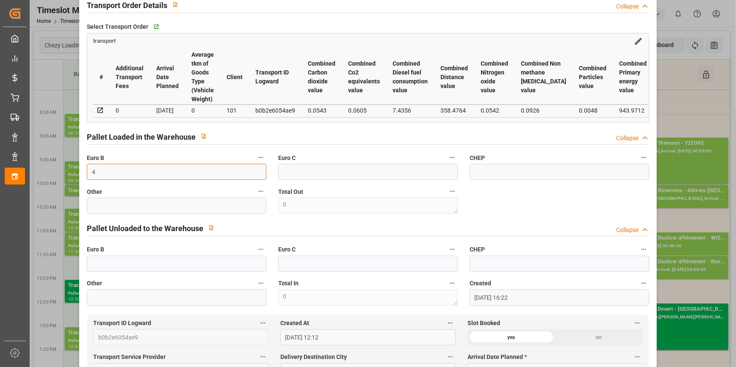
scroll to position [347, 0]
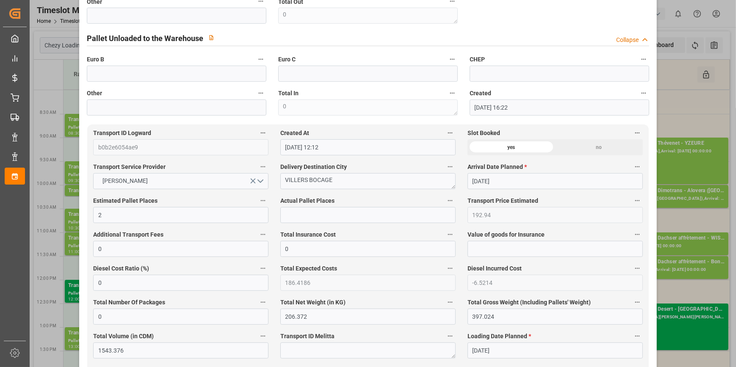
click at [294, 203] on span "Actual Pallet Places" at bounding box center [307, 201] width 54 height 9
click at [445, 203] on button "Actual Pallet Places" at bounding box center [450, 200] width 11 height 11
click at [292, 211] on div at bounding box center [368, 183] width 736 height 367
drag, startPoint x: 291, startPoint y: 211, endPoint x: 291, endPoint y: 218, distance: 6.4
click at [291, 216] on body "Created by potrace 1.15, written by Peter Selinger 2001-2017 Created by potrace…" at bounding box center [368, 183] width 736 height 367
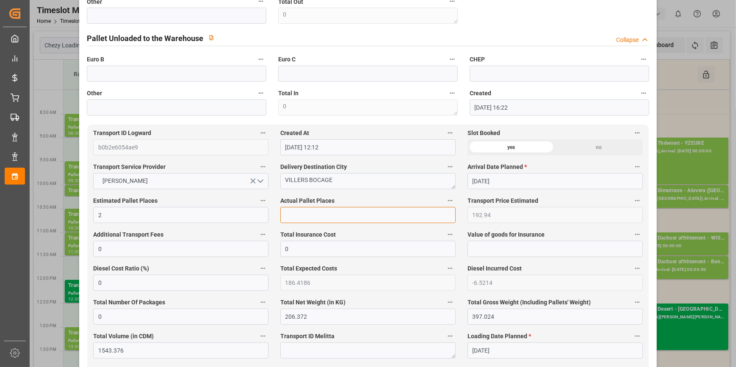
click at [291, 218] on input "text" at bounding box center [367, 215] width 175 height 16
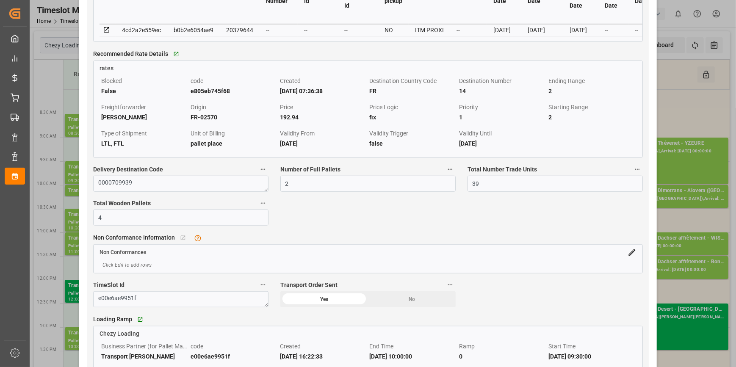
scroll to position [847, 0]
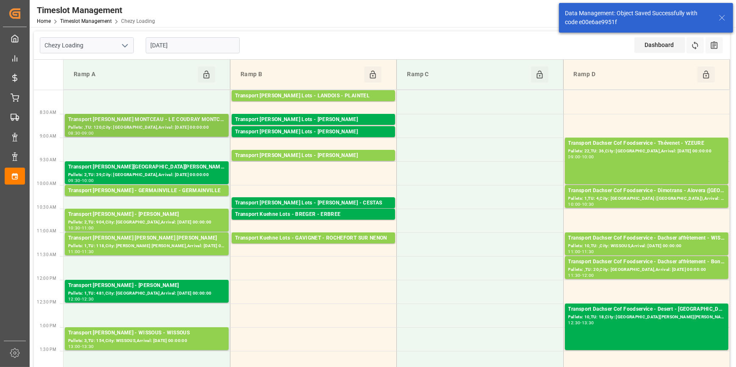
click at [152, 125] on div "Pallets: ,TU: 120,City: LE COUDRAY MONTCEAU,Arrival: 2025-10-01 00:00:00" at bounding box center [146, 127] width 157 height 7
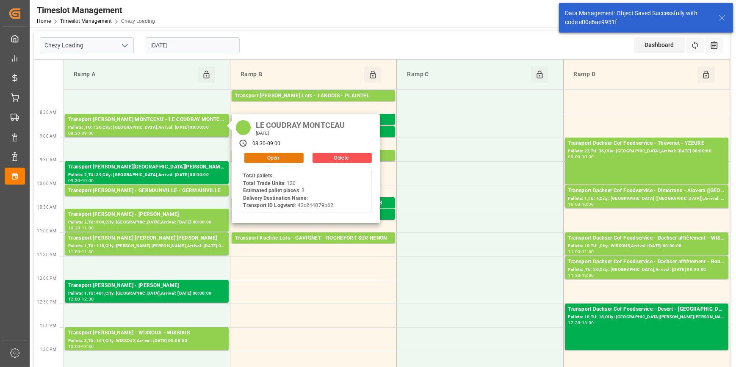
click at [280, 156] on button "Open" at bounding box center [273, 158] width 59 height 10
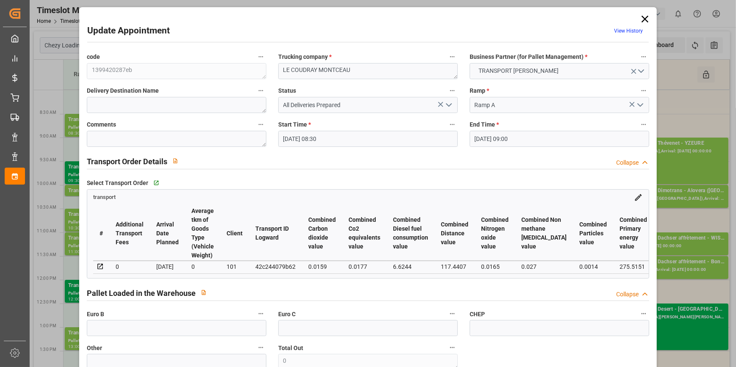
click at [448, 106] on polyline "open menu" at bounding box center [449, 105] width 5 height 3
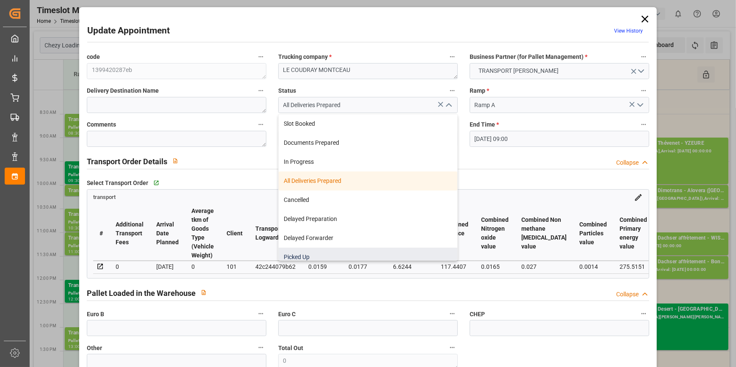
click at [282, 254] on div "Picked Up" at bounding box center [368, 257] width 179 height 19
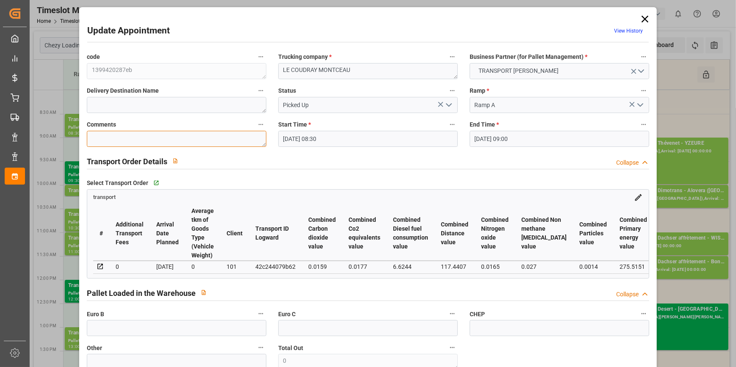
click at [124, 141] on textarea at bounding box center [177, 139] width 180 height 16
click at [164, 330] on input "text" at bounding box center [177, 328] width 180 height 16
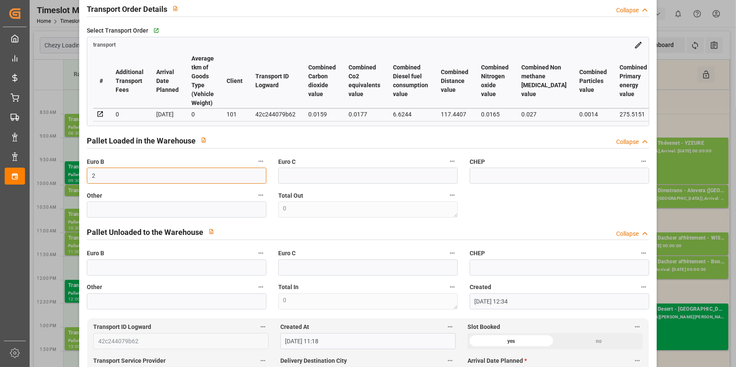
scroll to position [269, 0]
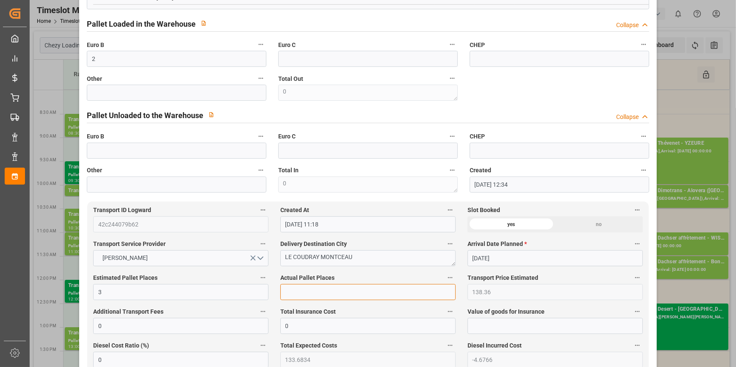
drag, startPoint x: 297, startPoint y: 295, endPoint x: 288, endPoint y: 290, distance: 9.9
click at [297, 295] on input "text" at bounding box center [367, 292] width 175 height 16
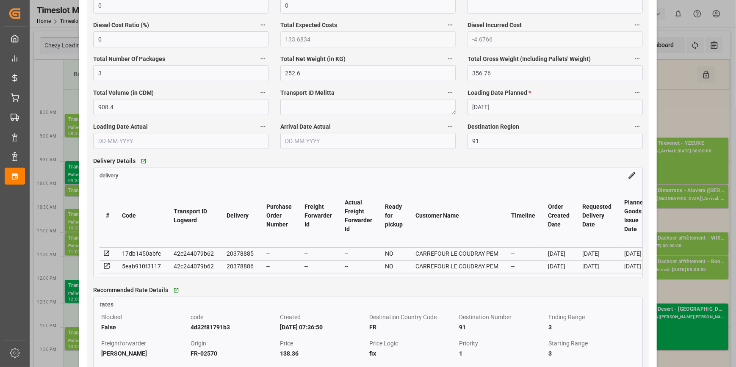
scroll to position [693, 0]
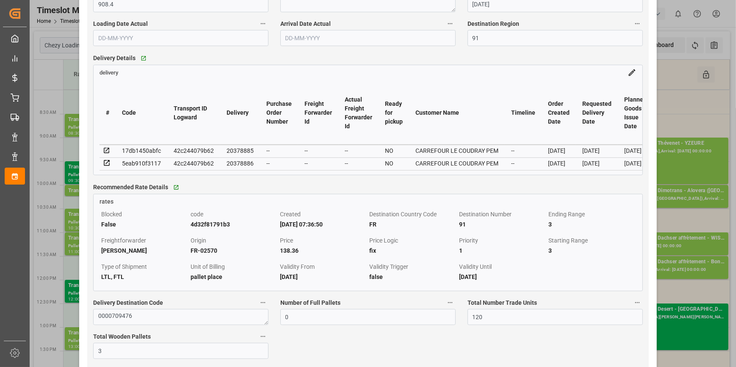
click at [106, 152] on icon at bounding box center [107, 151] width 8 height 8
click at [106, 164] on icon at bounding box center [107, 163] width 8 height 8
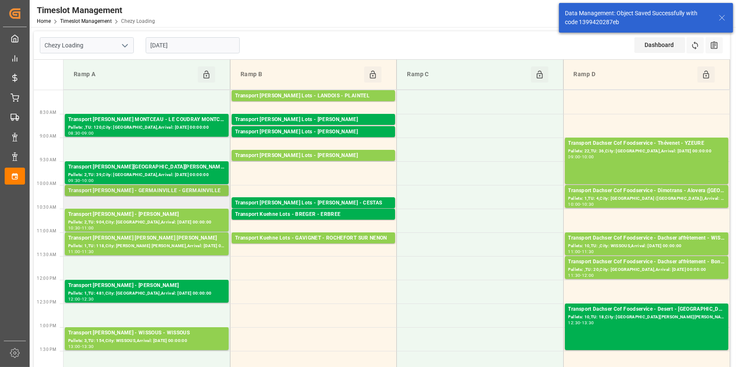
click at [170, 190] on div "Transport Delisle - GERMAINVILLE - GERMAINVILLE" at bounding box center [146, 191] width 157 height 8
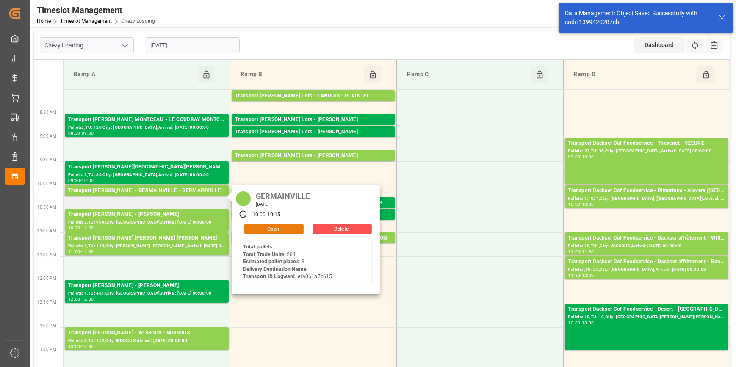
click at [280, 227] on button "Open" at bounding box center [273, 229] width 59 height 10
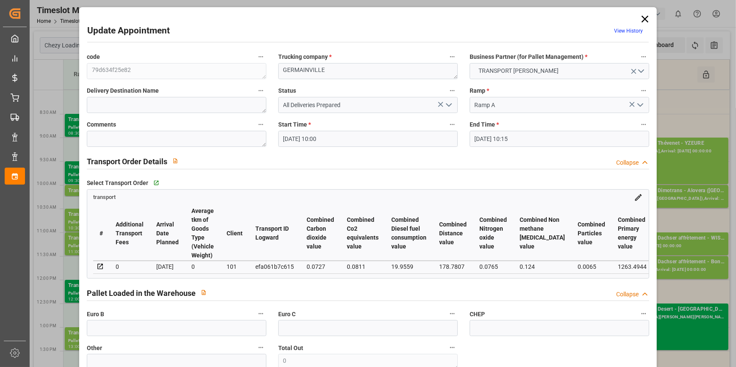
click at [449, 105] on polyline "open menu" at bounding box center [449, 105] width 5 height 3
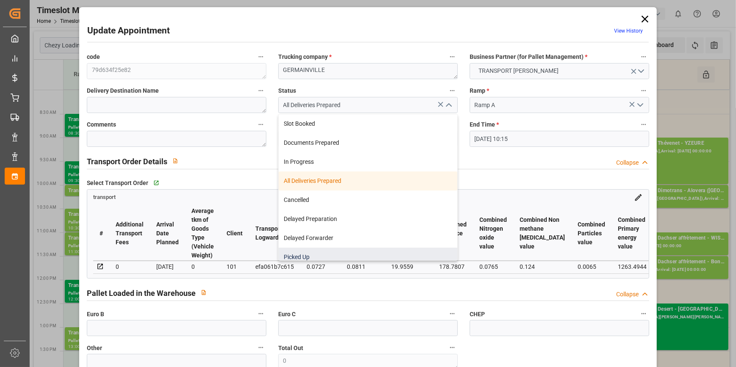
click at [298, 250] on div "Picked Up" at bounding box center [368, 257] width 179 height 19
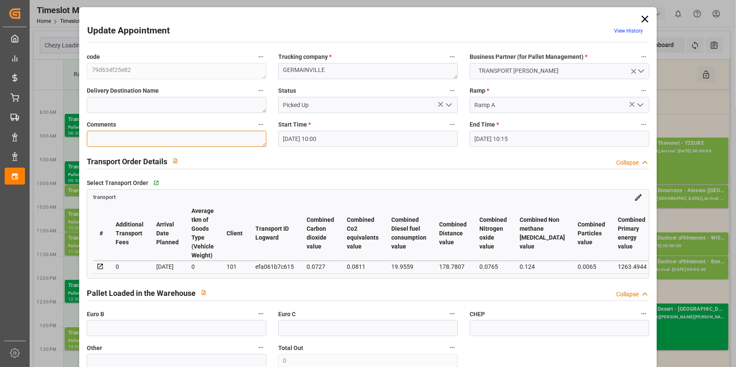
click at [152, 139] on textarea at bounding box center [177, 139] width 180 height 16
click at [147, 329] on input "text" at bounding box center [177, 328] width 180 height 16
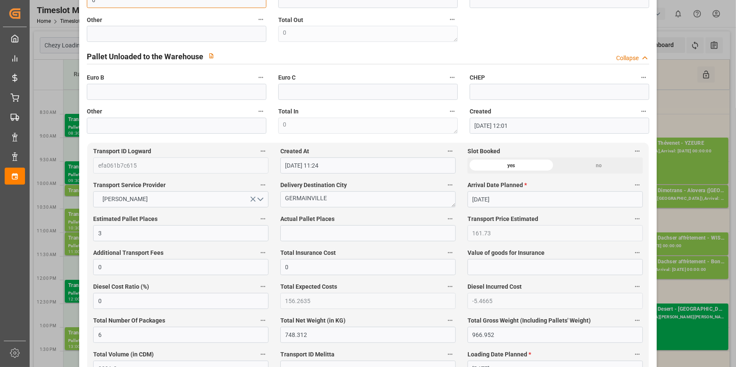
scroll to position [347, 0]
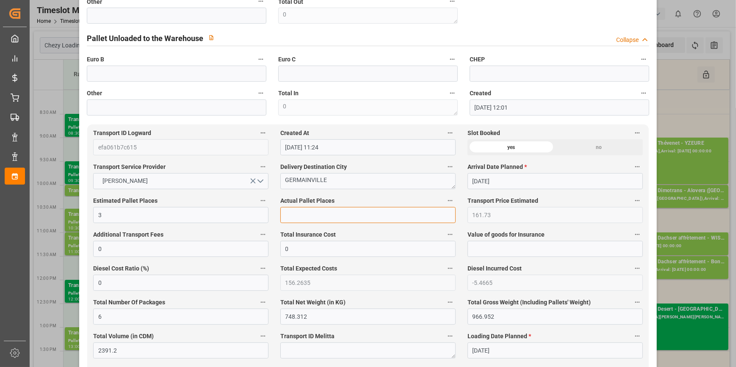
click at [322, 217] on input "text" at bounding box center [367, 215] width 175 height 16
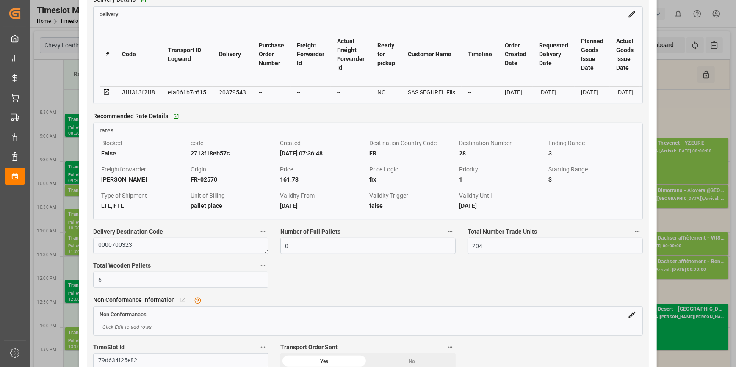
scroll to position [770, 0]
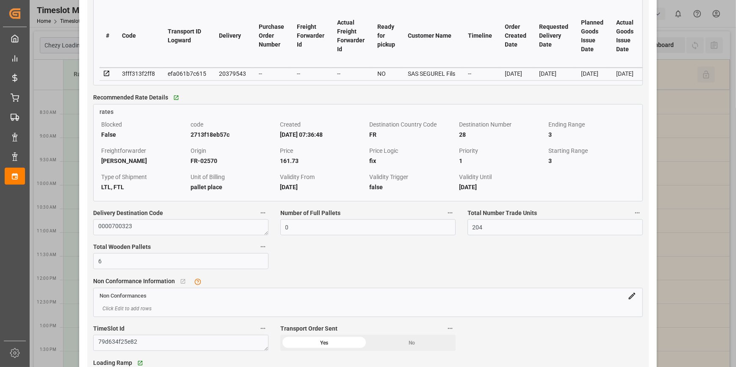
click at [356, 94] on div "Recommended Rate Details   Go to rates Grid rates Blocked False code 2713f18eb5…" at bounding box center [368, 147] width 562 height 116
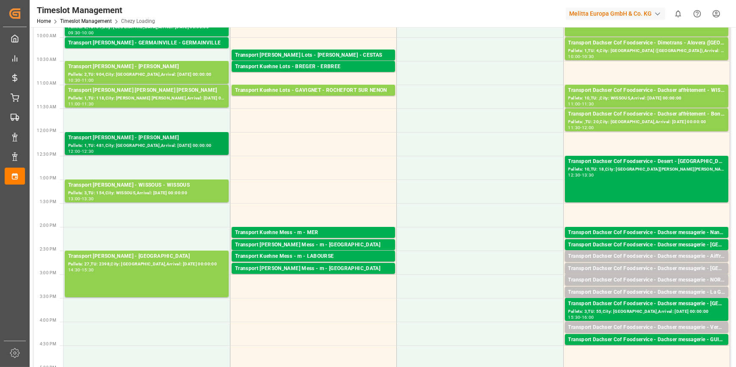
scroll to position [154, 0]
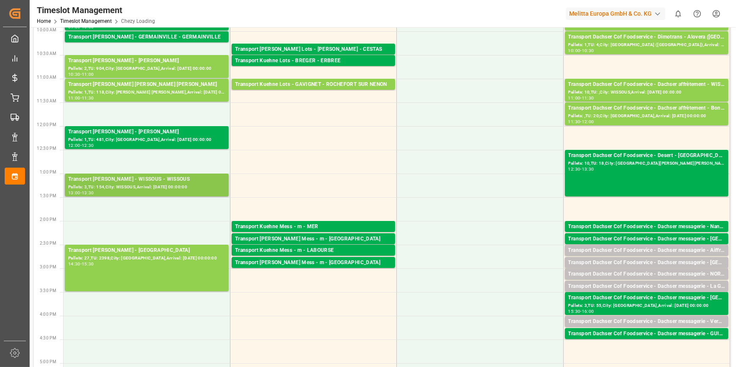
click at [165, 181] on div "Transport Delisle - WISSOUS - WISSOUS" at bounding box center [146, 179] width 157 height 8
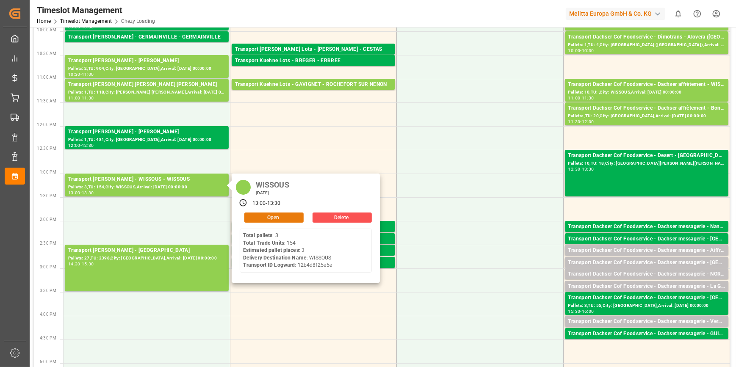
click at [269, 217] on button "Open" at bounding box center [273, 218] width 59 height 10
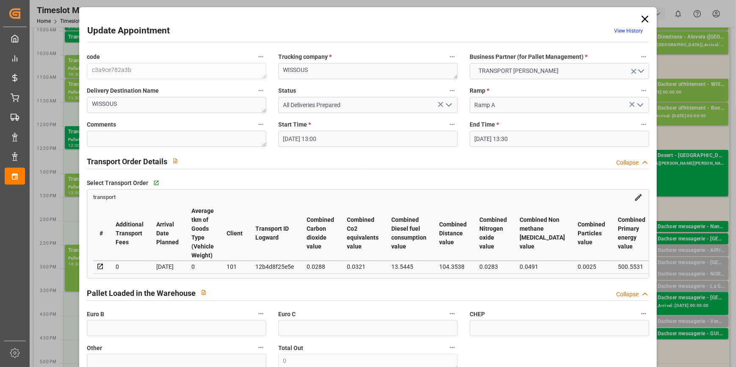
click at [450, 103] on icon "open menu" at bounding box center [449, 105] width 10 height 10
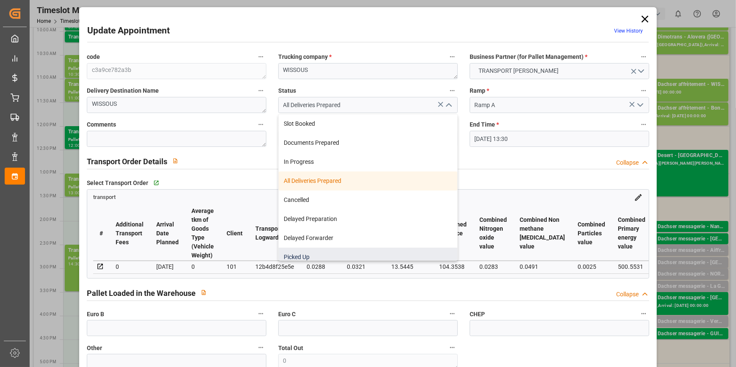
click at [304, 255] on div "Picked Up" at bounding box center [368, 257] width 179 height 19
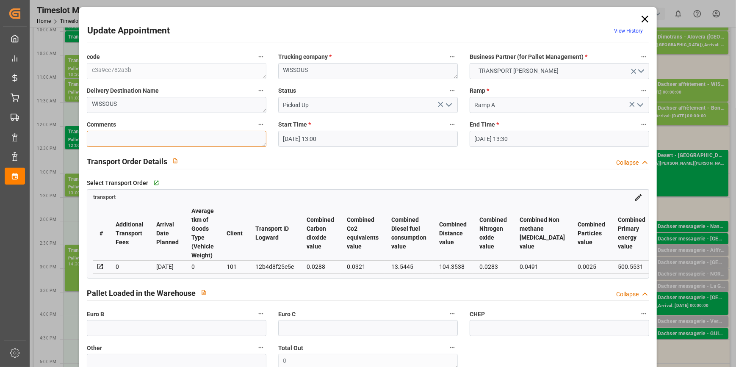
click at [188, 139] on textarea at bounding box center [177, 139] width 180 height 16
click at [156, 329] on input "text" at bounding box center [177, 328] width 180 height 16
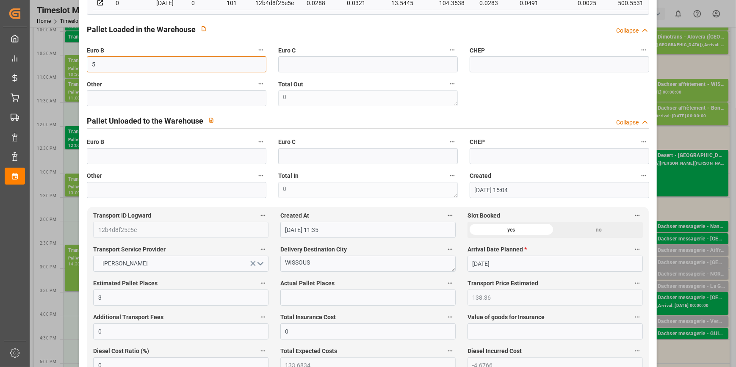
scroll to position [269, 0]
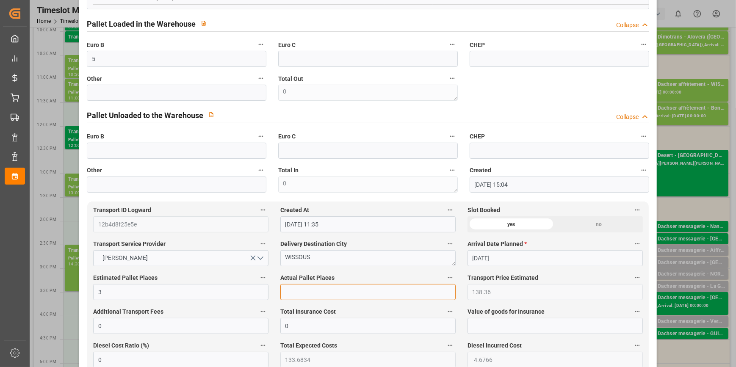
click at [301, 292] on input "text" at bounding box center [367, 292] width 175 height 16
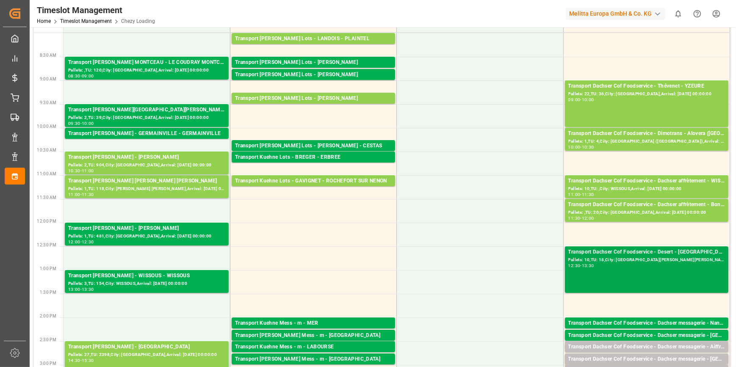
scroll to position [38, 0]
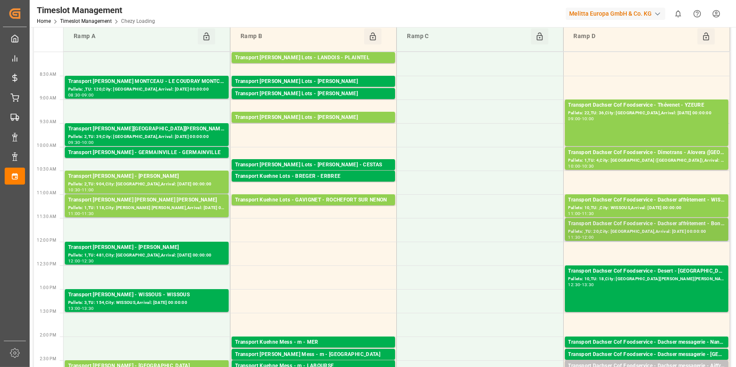
click at [682, 227] on div "Transport Dachser Cof Foodservice - Dachser affrètement - Bondoufle Cedex" at bounding box center [647, 224] width 157 height 8
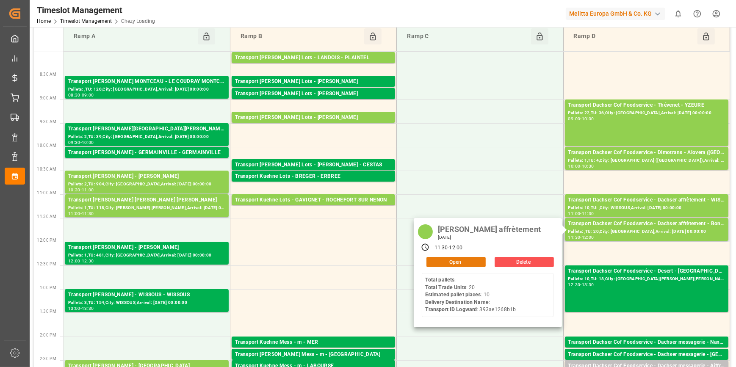
click at [474, 259] on button "Open" at bounding box center [456, 262] width 59 height 10
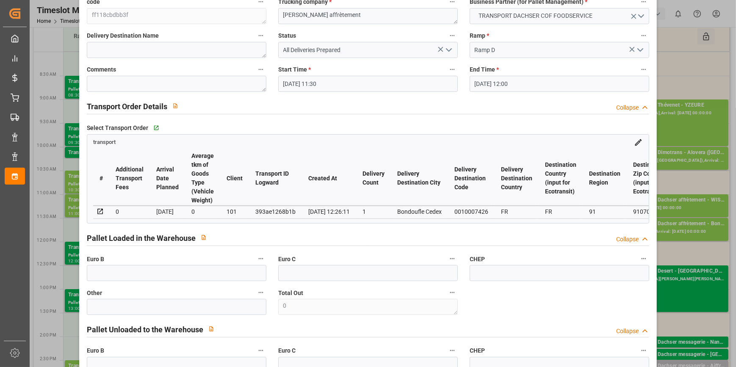
scroll to position [0, 0]
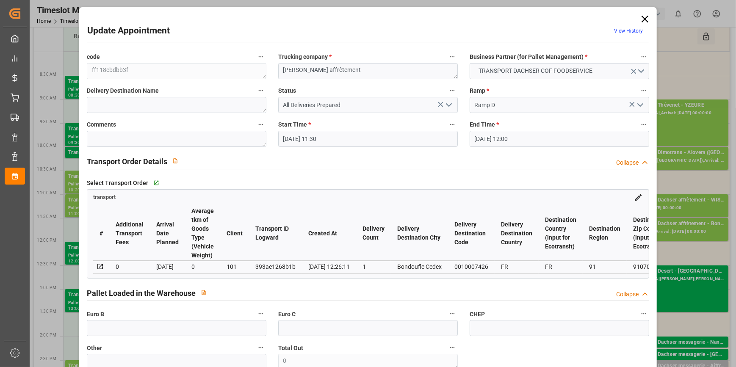
click at [643, 20] on icon at bounding box center [645, 19] width 12 height 12
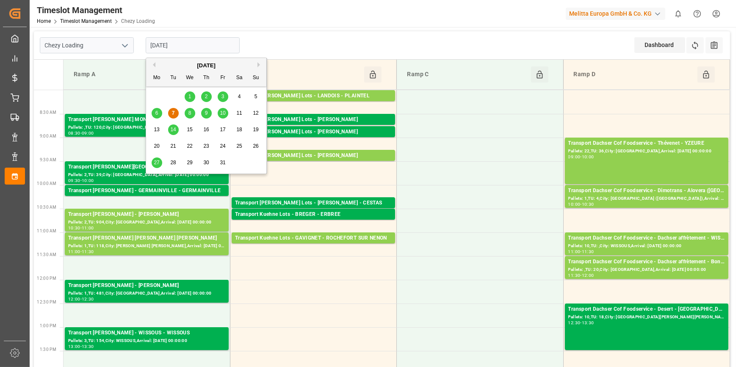
click at [197, 46] on input "[DATE]" at bounding box center [193, 45] width 94 height 16
click at [190, 111] on span "8" at bounding box center [190, 113] width 3 height 6
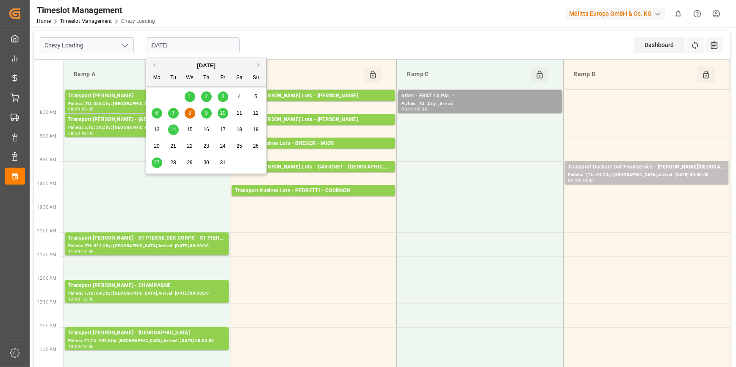
click at [188, 44] on input "08-10-2025" at bounding box center [193, 45] width 94 height 16
click at [171, 113] on div "7" at bounding box center [173, 113] width 11 height 10
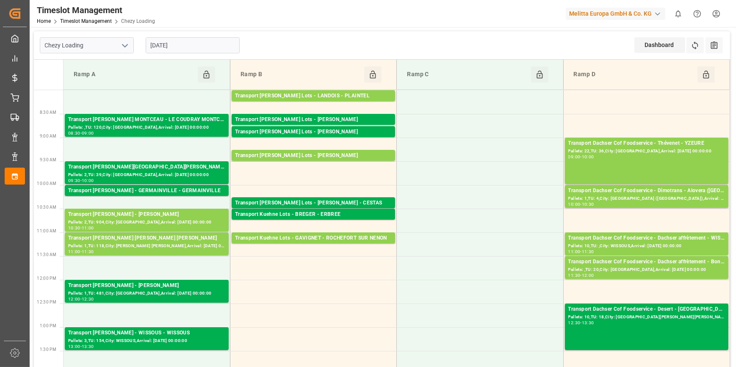
click at [126, 45] on icon "open menu" at bounding box center [125, 46] width 10 height 10
click at [82, 85] on div "Chezy Unloading" at bounding box center [86, 83] width 93 height 19
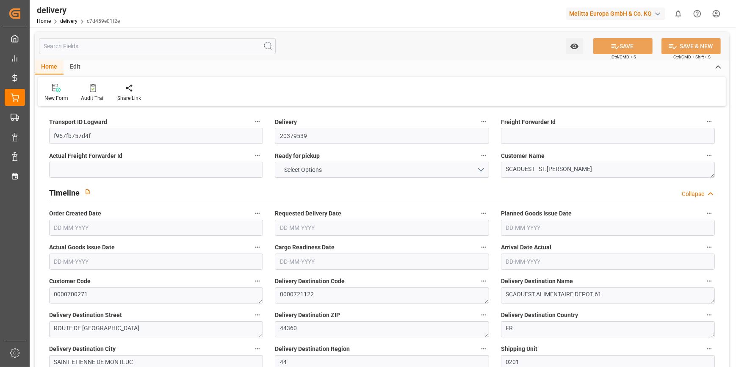
type input "251.136"
type input "411"
type input "1873.152"
type input "0"
type input "3"
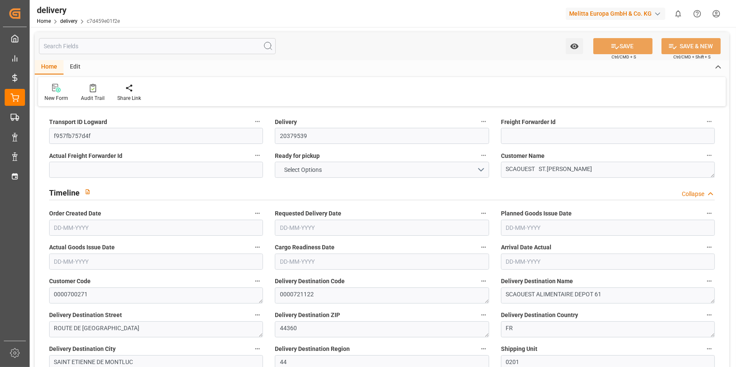
type input "3"
type input "2"
type input "0"
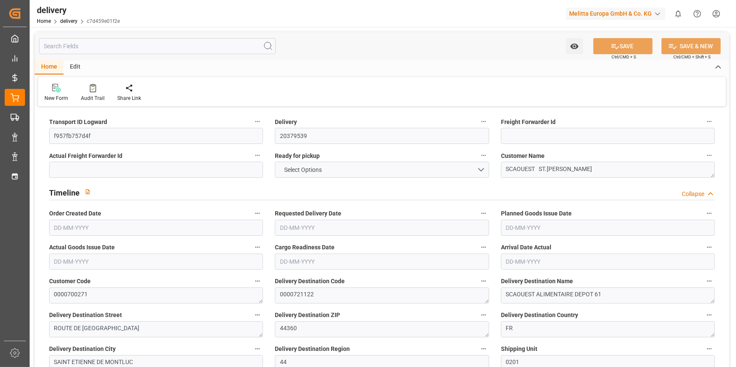
type input "73.46"
type input "7.35"
type input "0"
type input "1.5"
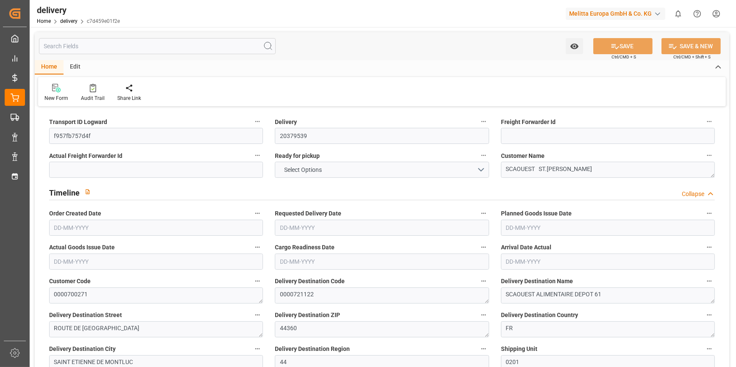
type input "1.3"
type input "0"
type input "4.5"
type input "327.168"
type input "101"
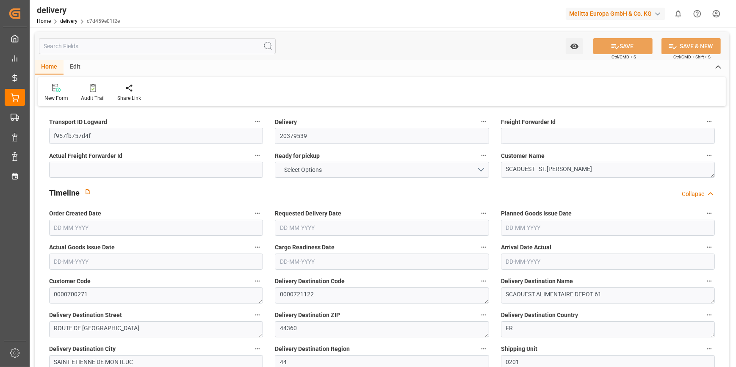
type input "2061.4635"
type input "0.1322"
type input "0"
type input "01-10-2025"
type input "[DATE]"
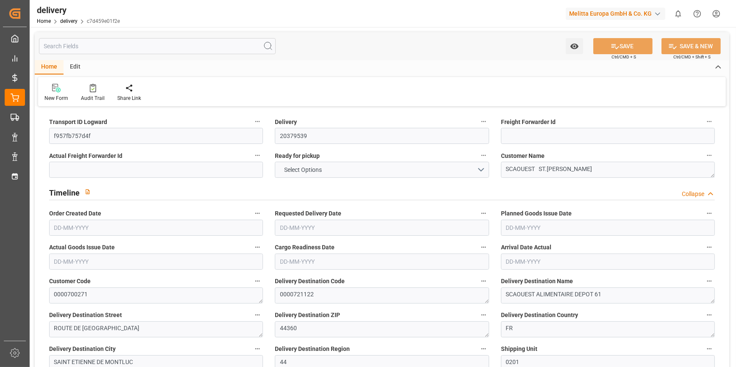
type input "06-10-2025"
type input "01-10-2025 11:00"
type input "3"
type input "443.457"
type input "811.176"
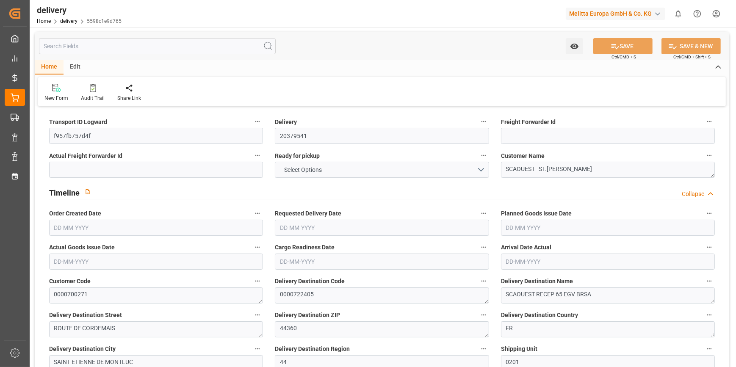
type input "3306.966"
type input "268"
type input "11"
type input "1"
type input "4"
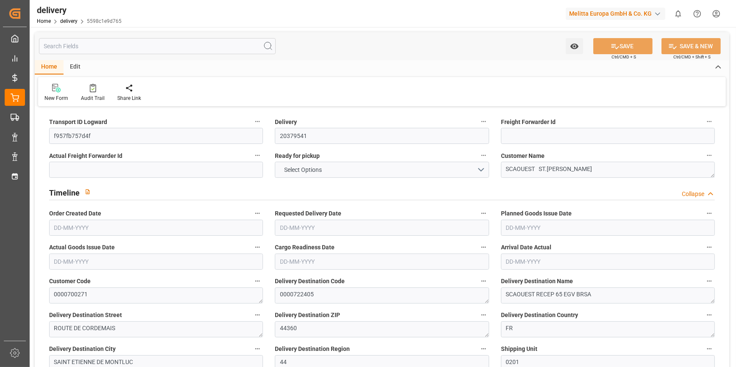
type input "0"
type input "146.92"
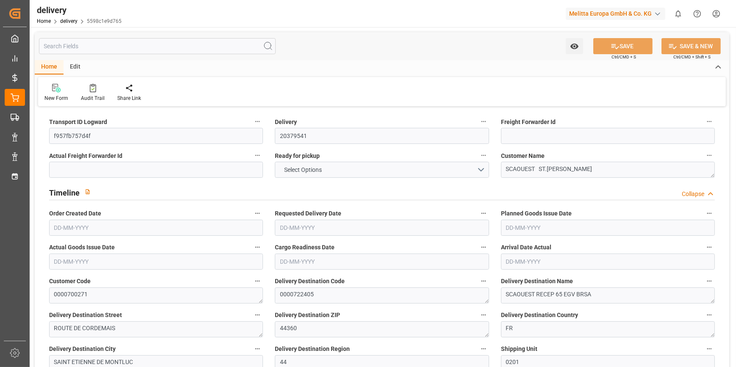
type input "2.45"
type input "96.48"
type input "1.5"
type input "1.3"
type input "0"
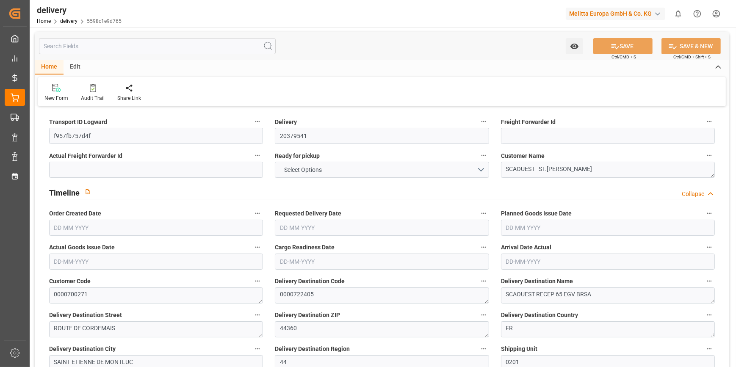
type input "16.5"
type input "544.392"
type input "101"
type input "3639.4215"
type input "0.2334"
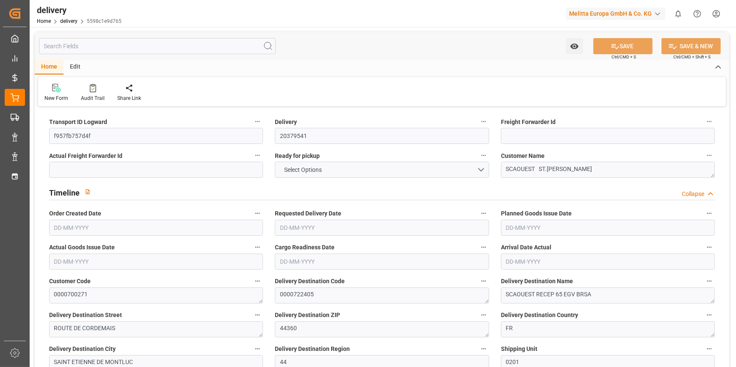
type input "0"
type input "[DATE]"
type input "01-10-2025 11:01"
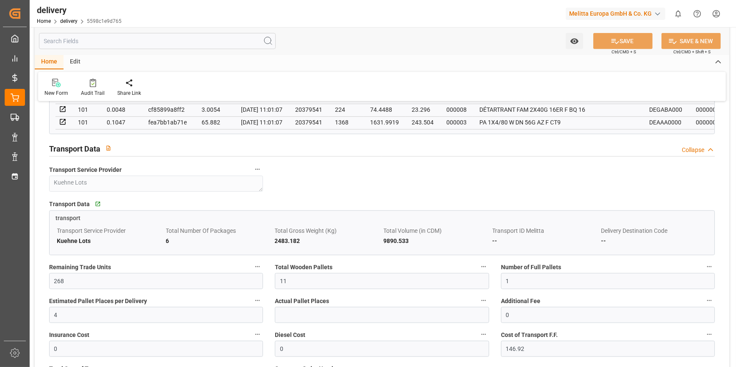
scroll to position [655, 0]
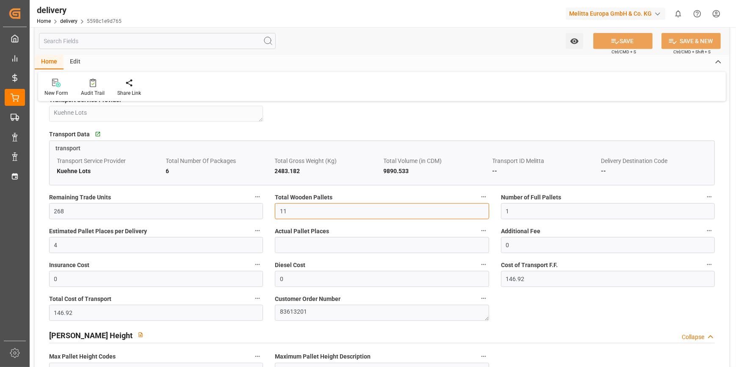
click at [306, 211] on input "11" at bounding box center [382, 211] width 214 height 16
type input "1"
type input "0"
type input "9"
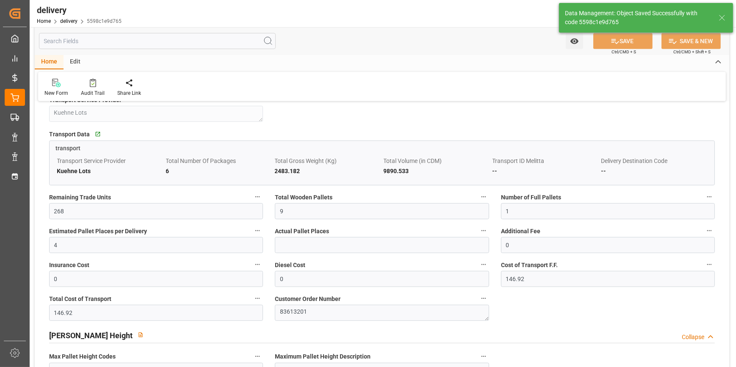
type input "13.5"
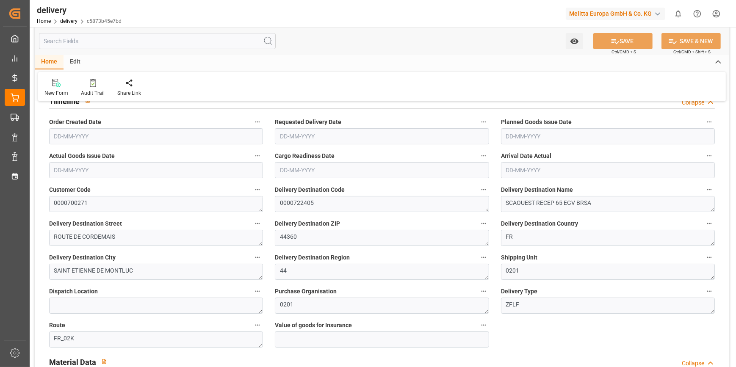
type input "3"
type input "1398.538"
type input "2209.622"
type input "4710.415"
type input "411"
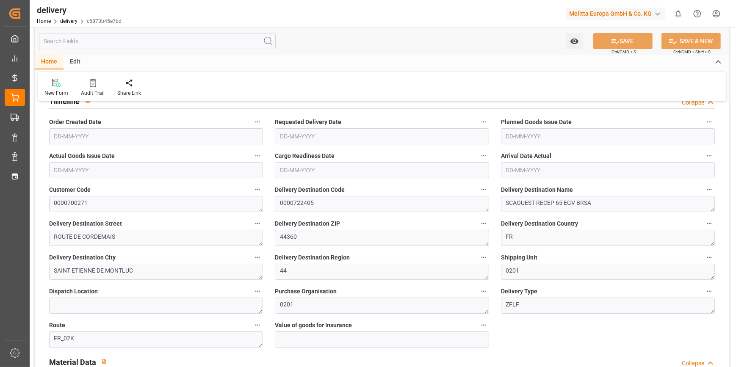
type input "26"
type input "0"
type input "7"
type input "0"
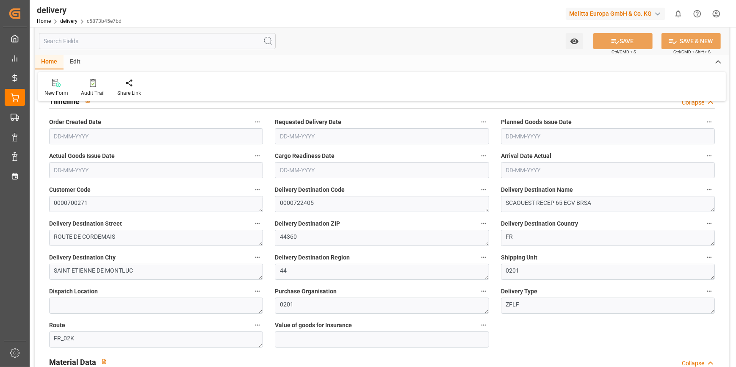
type input "0"
type input "257.11"
type input "0"
type input "147.96"
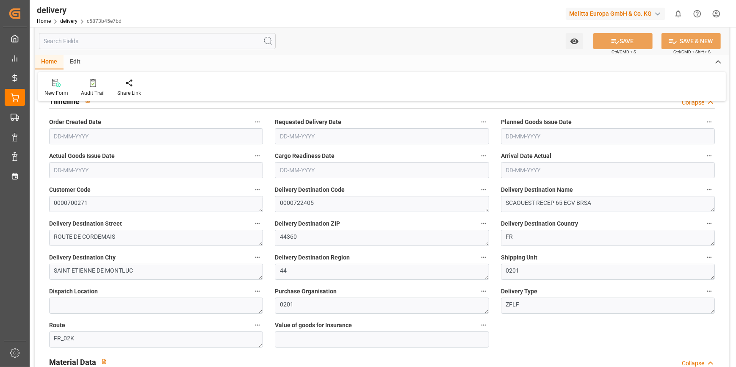
type input "1.5"
type input "1.3"
type input "0"
type input "39"
type input "1611.622"
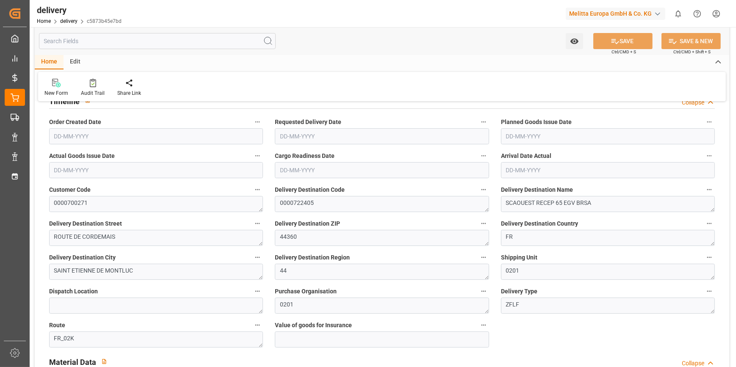
type input "101"
type input "5183.9619"
type input "0.3324"
type input "0"
type input "[DATE]"
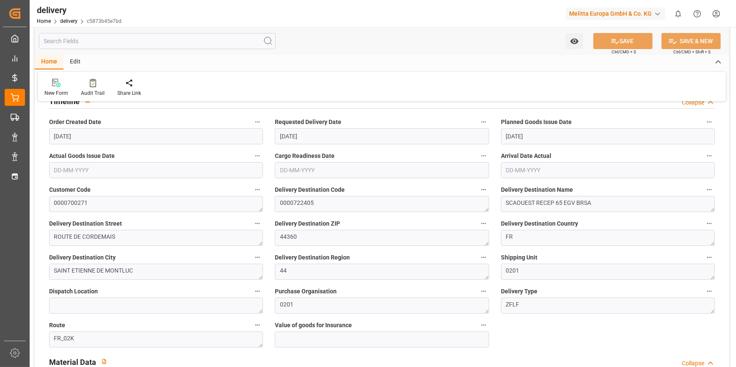
type input "[DATE]"
type input "[DATE] 11:01"
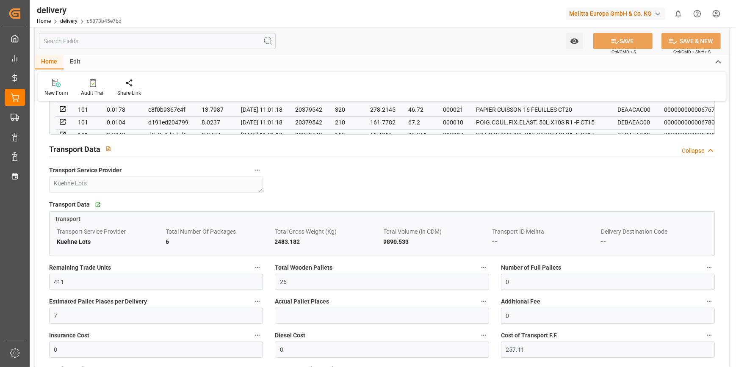
scroll to position [746, 0]
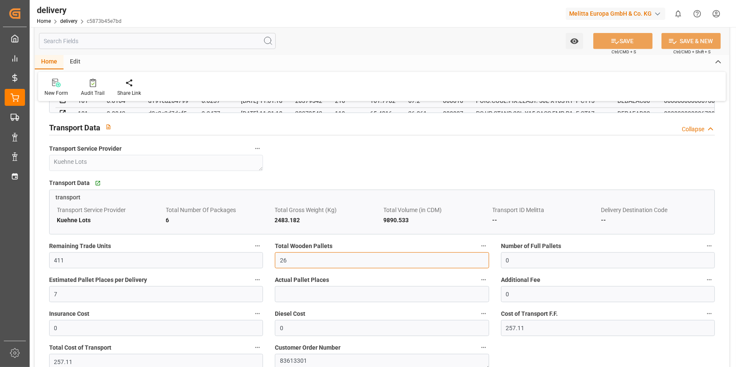
click at [296, 263] on input "26" at bounding box center [382, 260] width 214 height 16
type input "20"
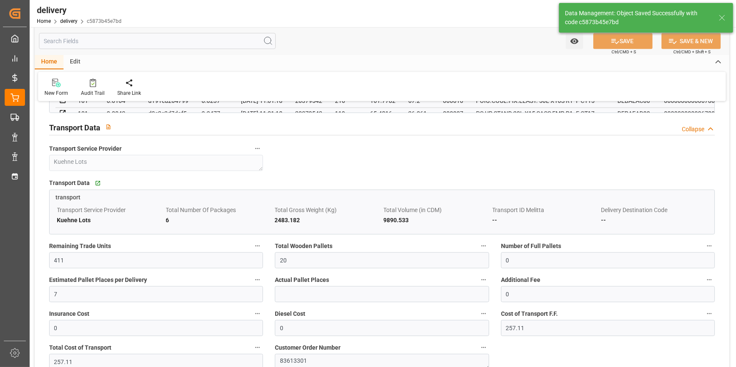
type input "30"
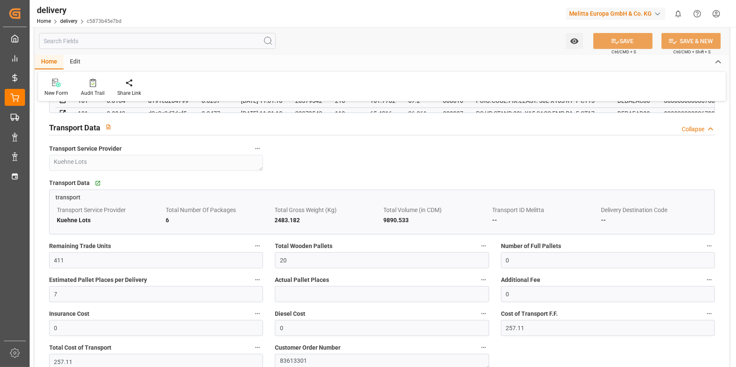
scroll to position [361, 0]
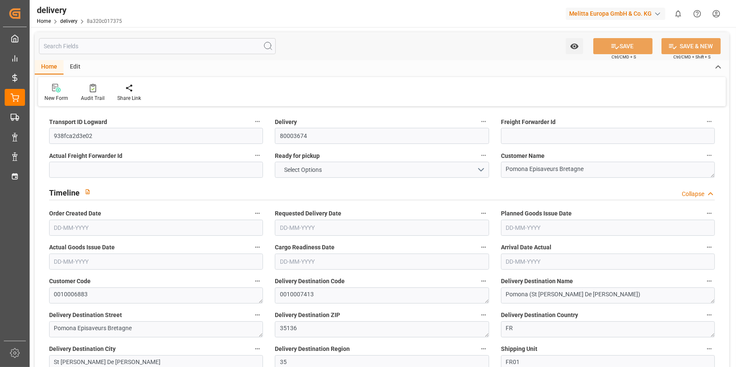
type input "10"
type input "2175.02"
type input "2866.56"
type input "8647.886"
type input "18"
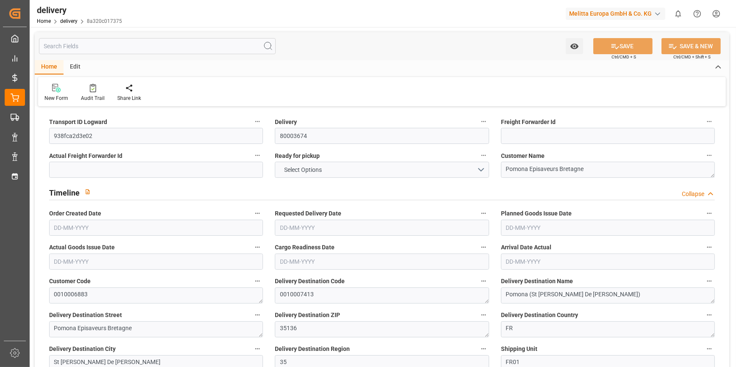
type input "11"
type input "10"
type input "11"
type input "0"
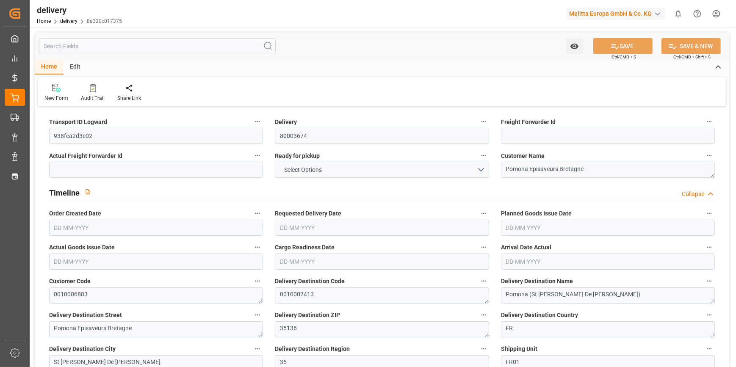
type input "-6.8913"
type input "391.55"
type input "384.6587"
type input "24.5"
type input "6.48"
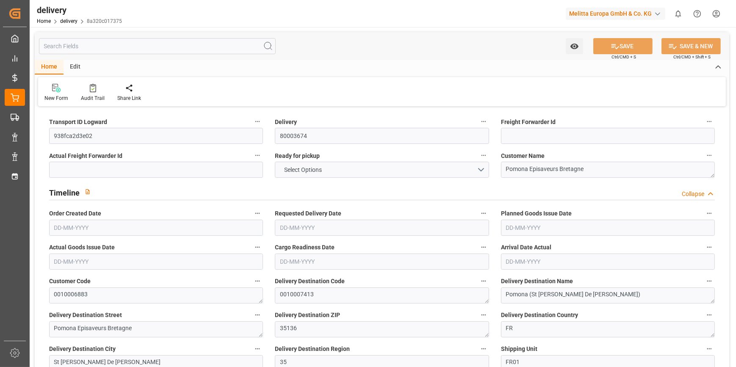
type input "1.5"
type input "1.3"
type input "0"
type input "16.5"
type input "2593.45"
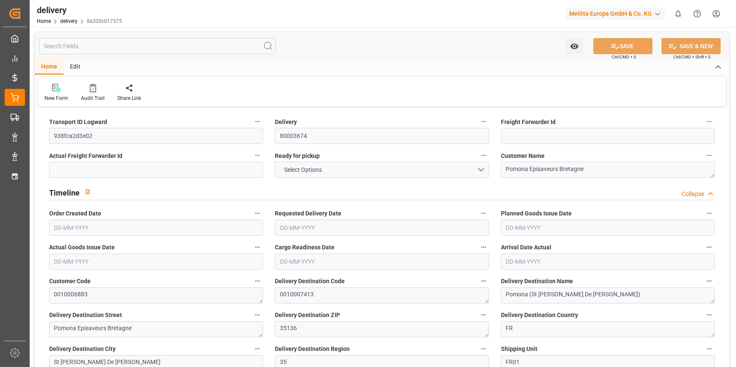
type input "101"
type input "0"
type input "[DATE]"
type input "09-10-2025"
type input "[DATE]"
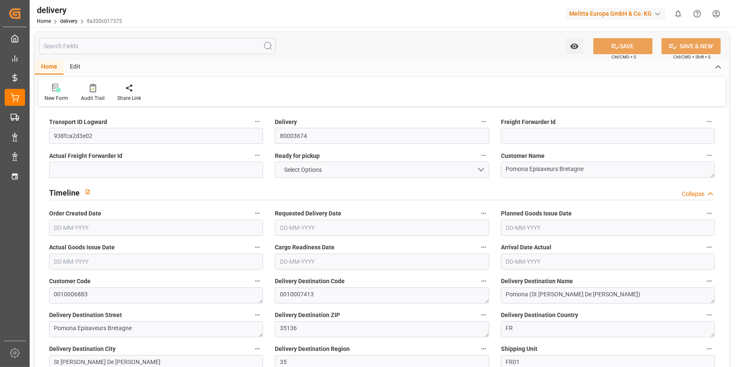
type input "[DATE]"
type input "26-09-2025 12:43"
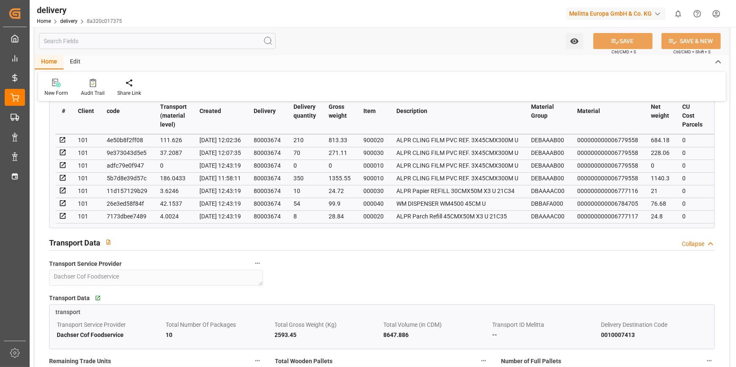
scroll to position [577, 0]
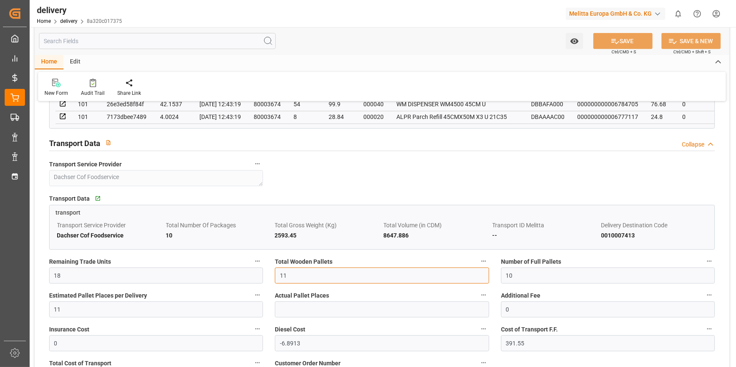
click at [306, 275] on input "11" at bounding box center [382, 276] width 214 height 16
type input "10"
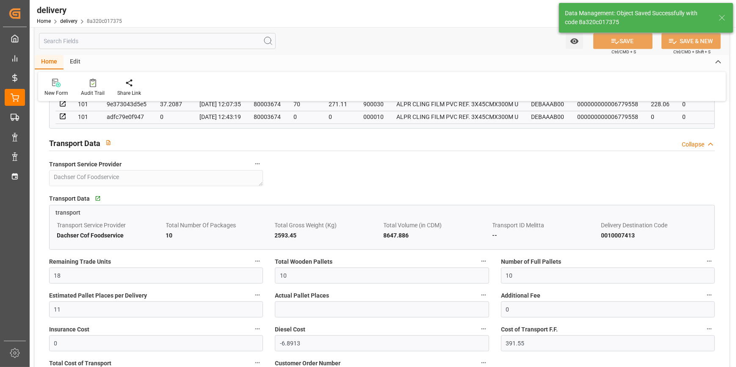
type input "15"
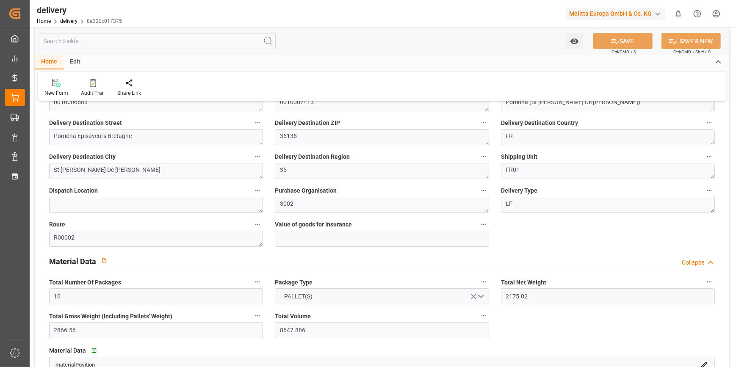
scroll to position [0, 0]
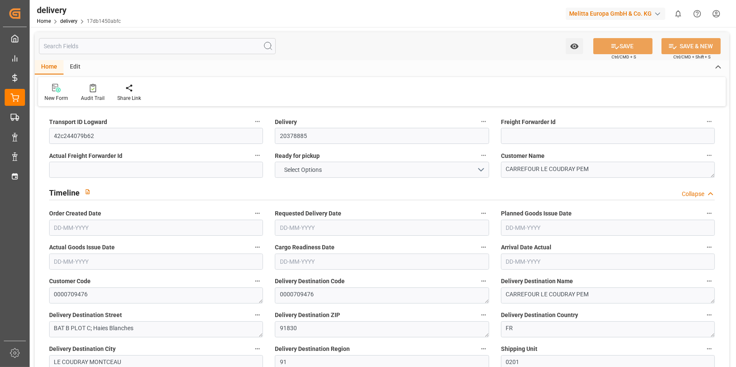
type input "1"
type input "115.8"
type input "155"
type input "548.4"
type input "60"
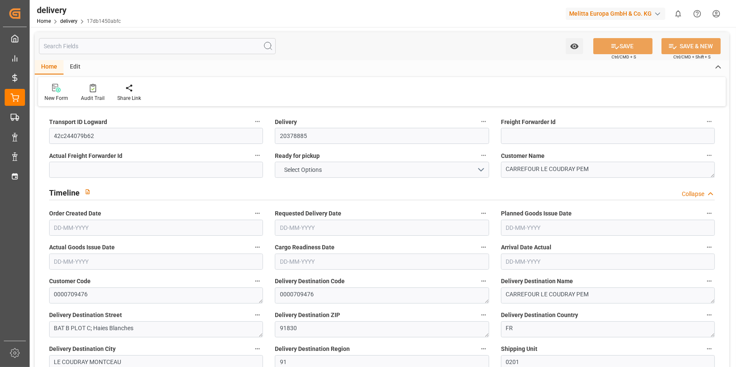
type input "1"
type input "0"
type input "1"
type input "0"
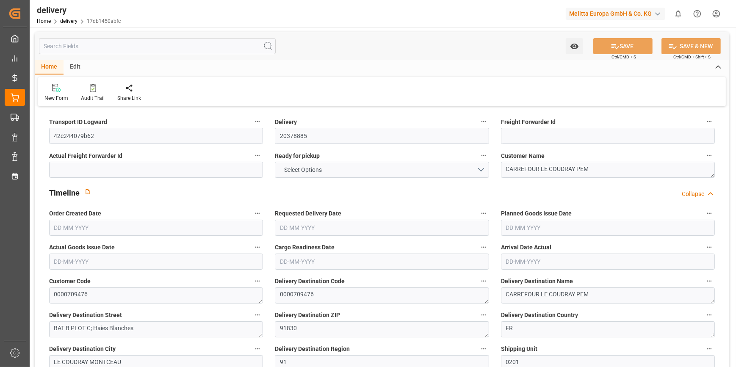
type input "-1.5589"
type input "46.12"
type input "44.5611"
type input "0"
type input "21.6"
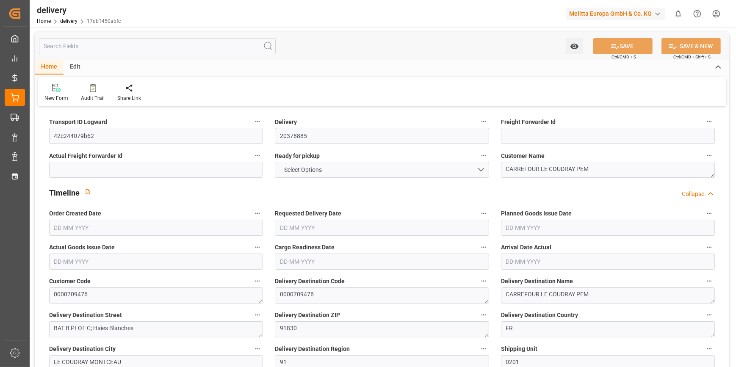
type input "1.5"
type input "1.3"
type input "0"
type input "1.5"
type input "132"
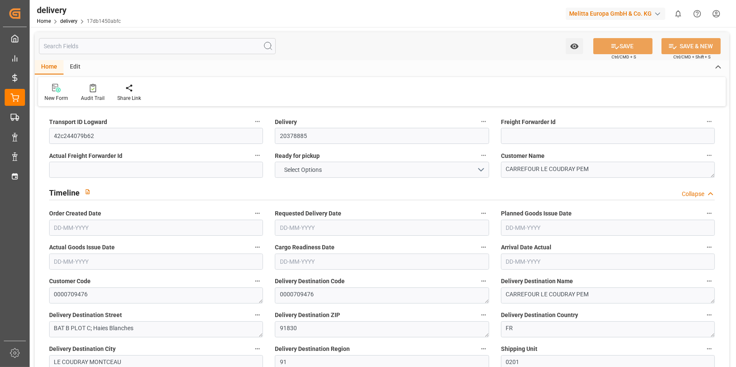
type input "101"
type input "166.3281"
type input "0.0107"
type input "0"
type input "[DATE]"
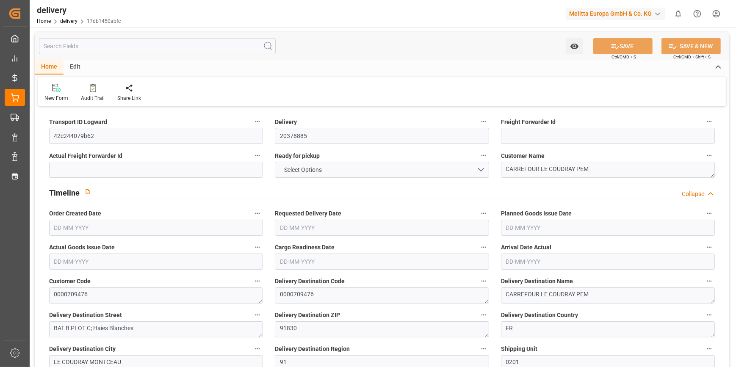
type input "[DATE]"
type input "[DATE] 11:01"
type input "2"
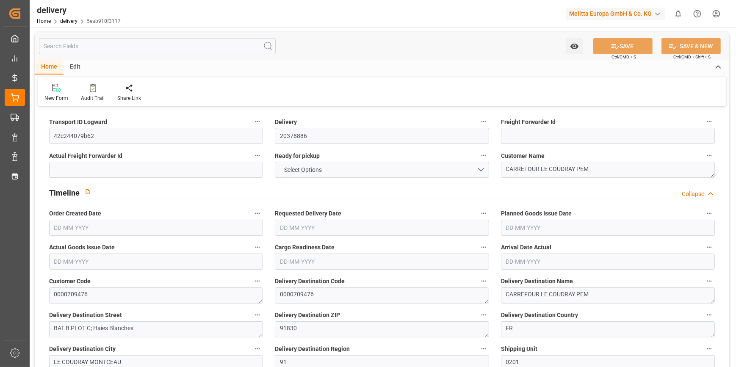
type input "136.8"
type input "201.76"
type input "360"
type input "60"
type input "2"
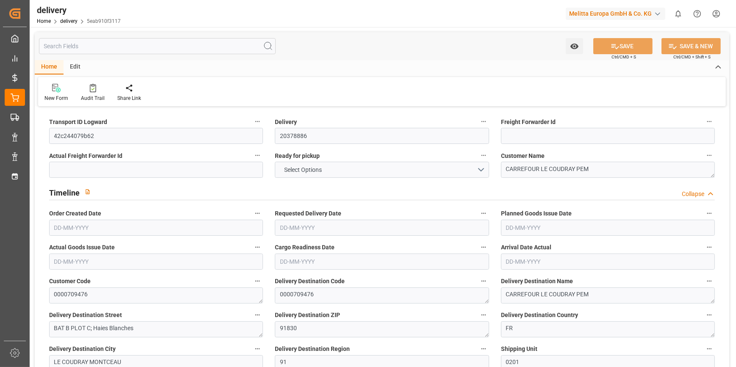
type input "0"
type input "2"
type input "0"
type input "-3.1177"
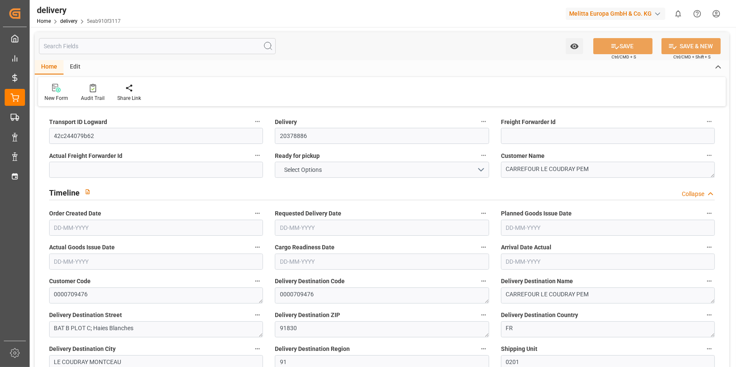
type input "92.24"
type input "89.1223"
type input "0"
type input "21.6"
type input "1.5"
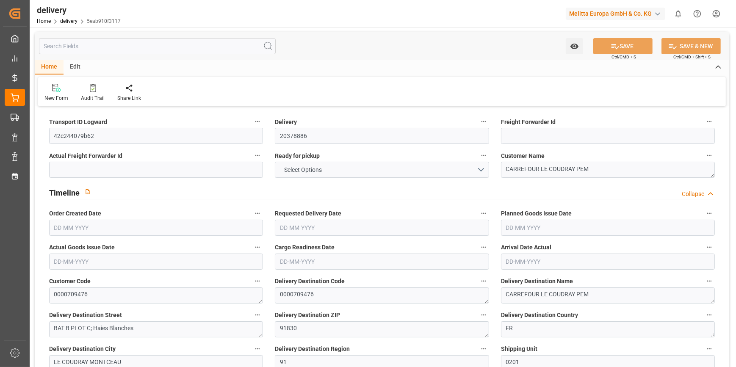
type input "1.3"
type input "0"
type input "3"
type input "141.12"
type input "101"
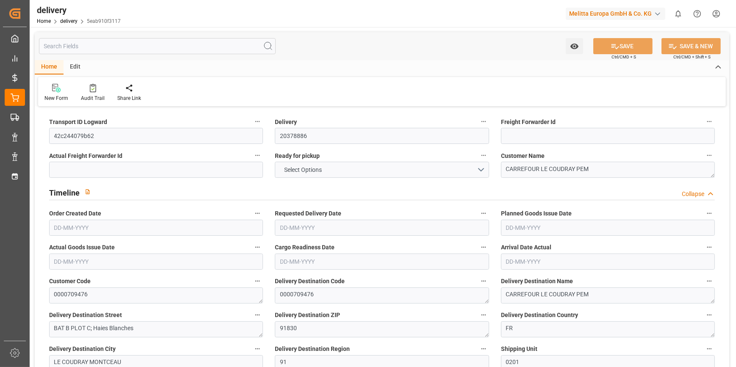
type input "109.187"
type input "0.007"
type input "0"
type input "[DATE]"
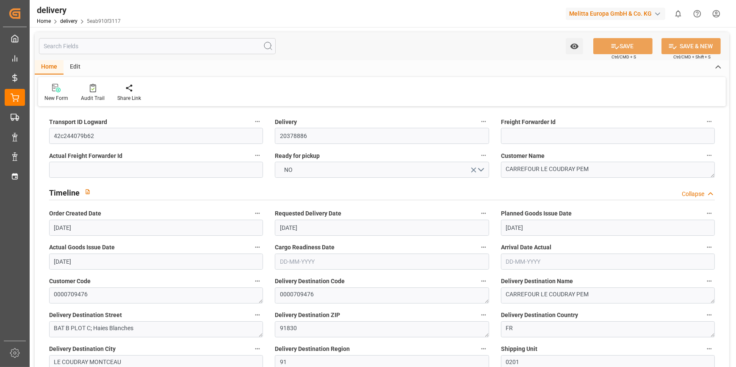
type input "[DATE]"
type input "[DATE] 11:01"
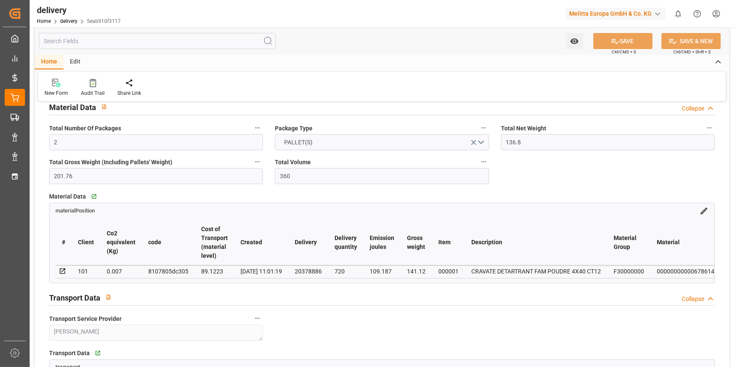
scroll to position [577, 0]
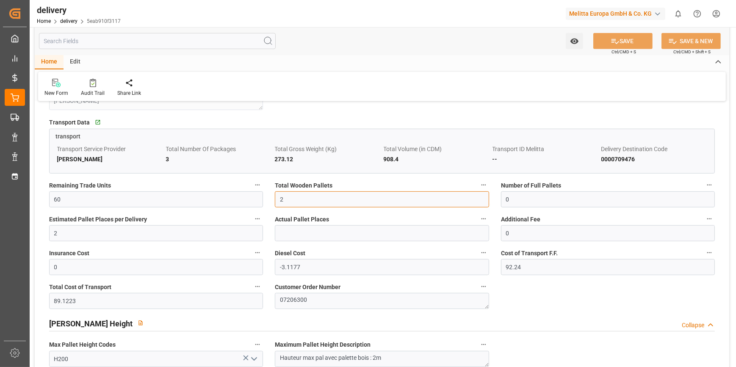
click at [313, 199] on input "2" at bounding box center [382, 199] width 214 height 16
type input "1"
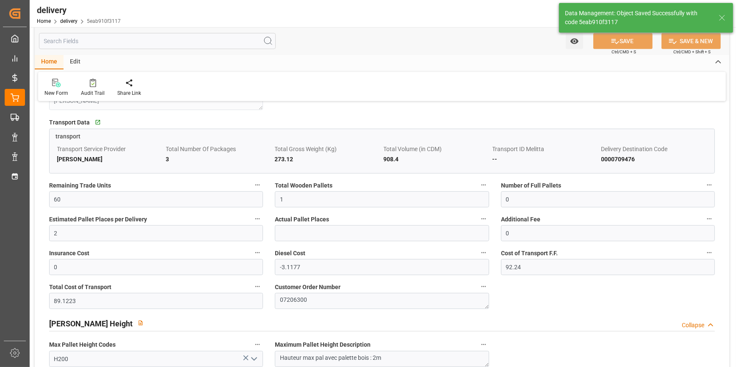
type input "1.5"
